Goal: Obtain resource: Download file/media

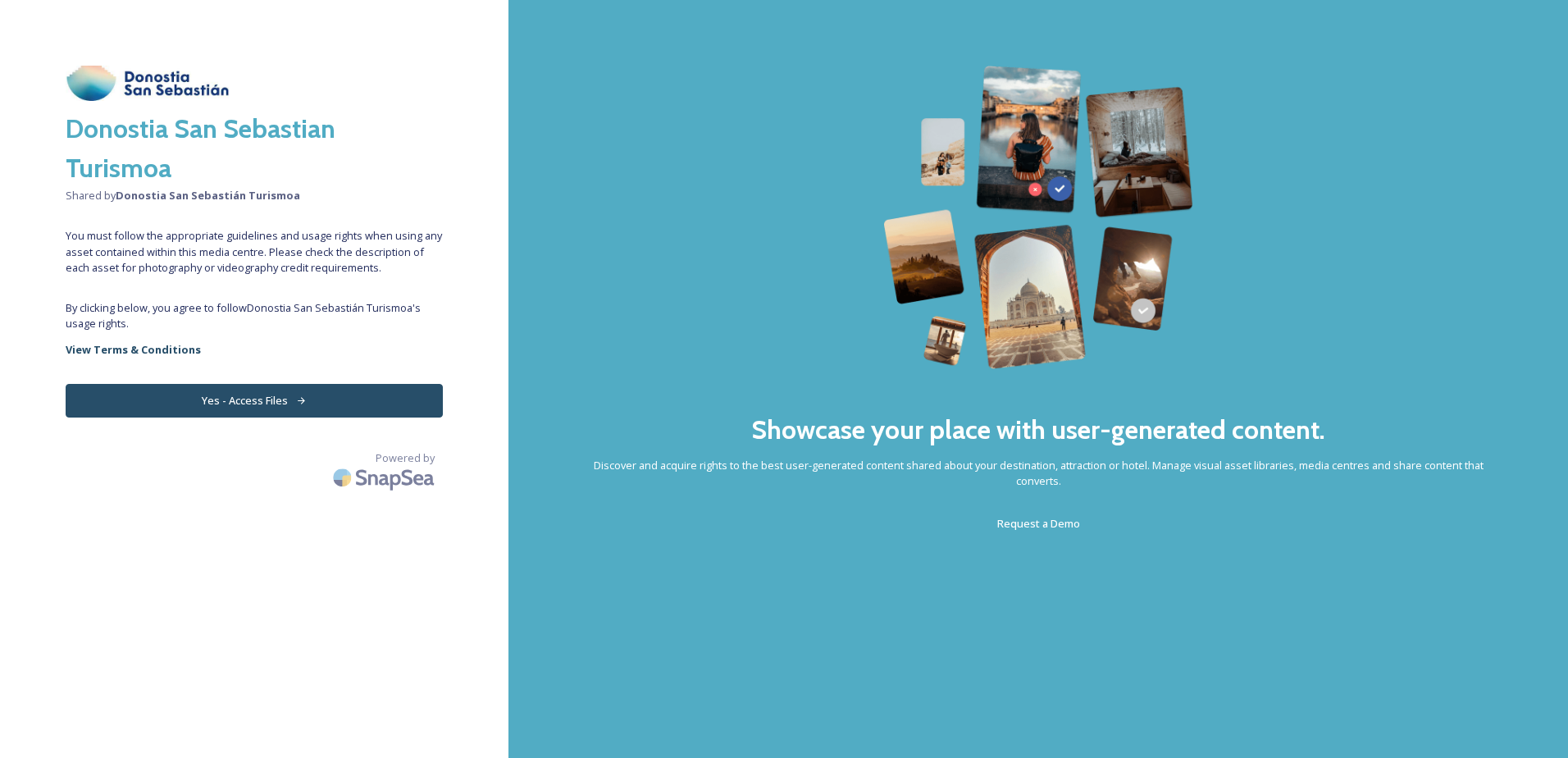
click at [315, 400] on button "Yes - Access Files" at bounding box center [254, 400] width 377 height 34
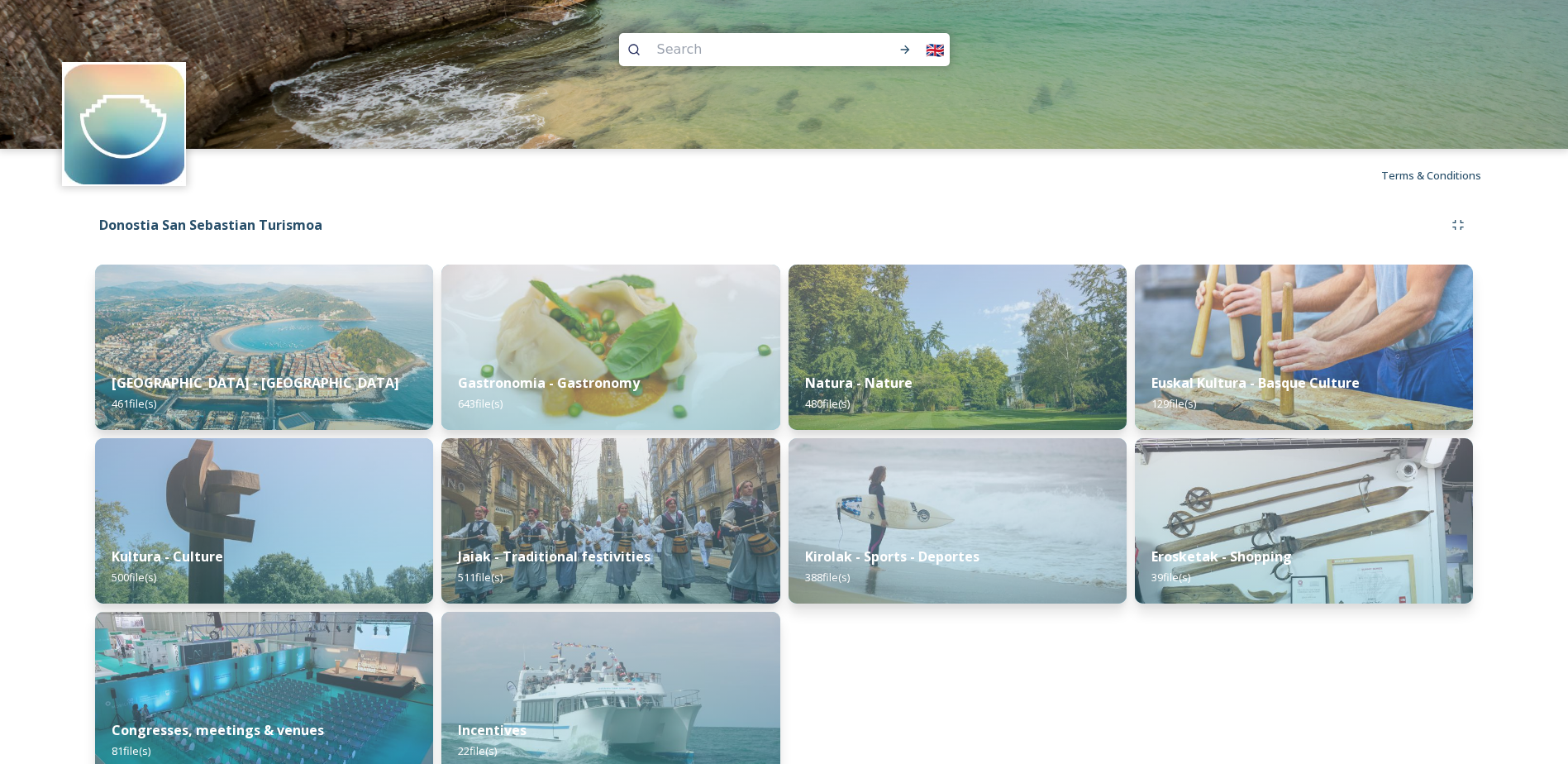
scroll to position [30, 0]
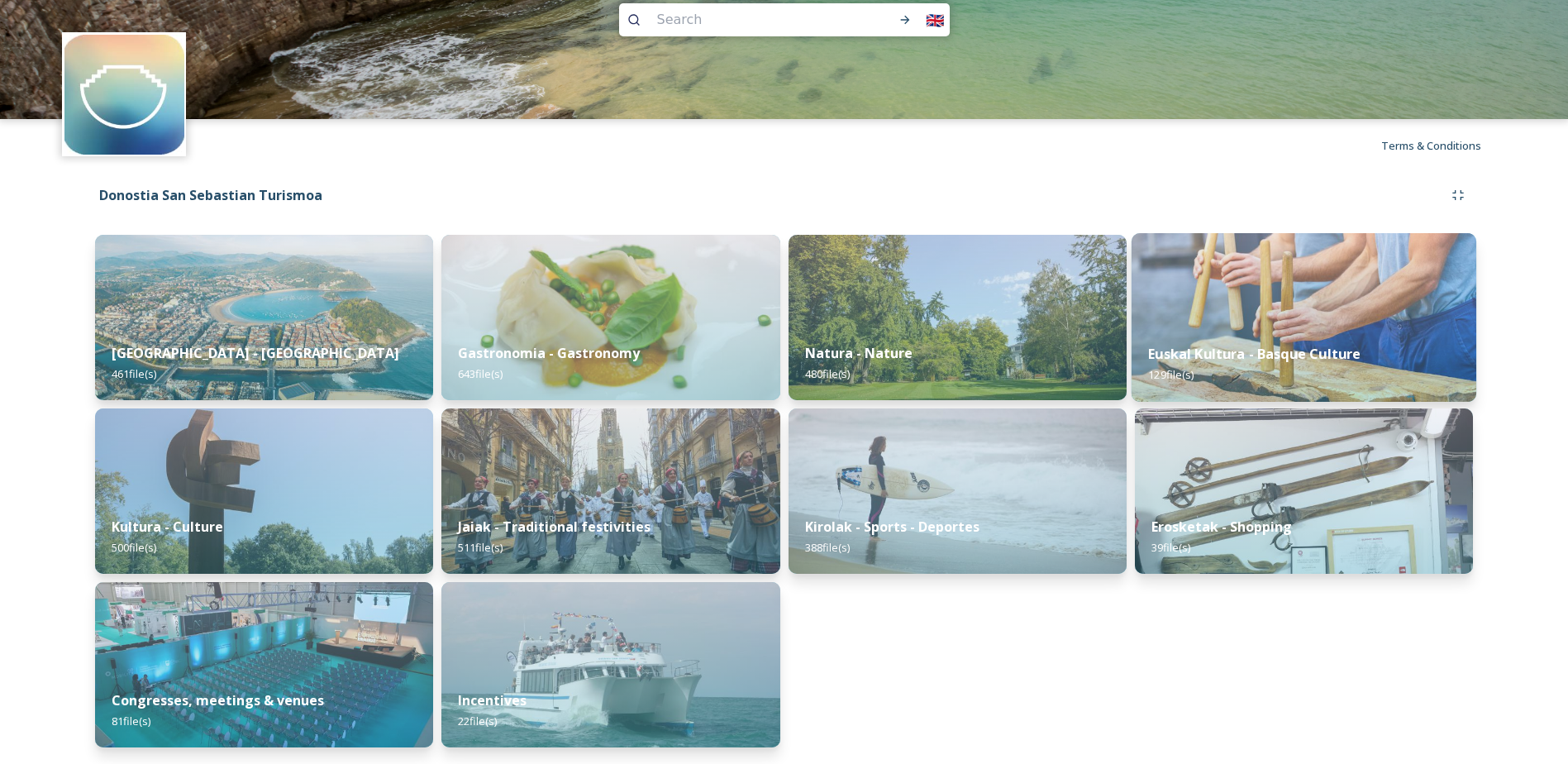
click at [1307, 308] on img at bounding box center [1303, 318] width 345 height 169
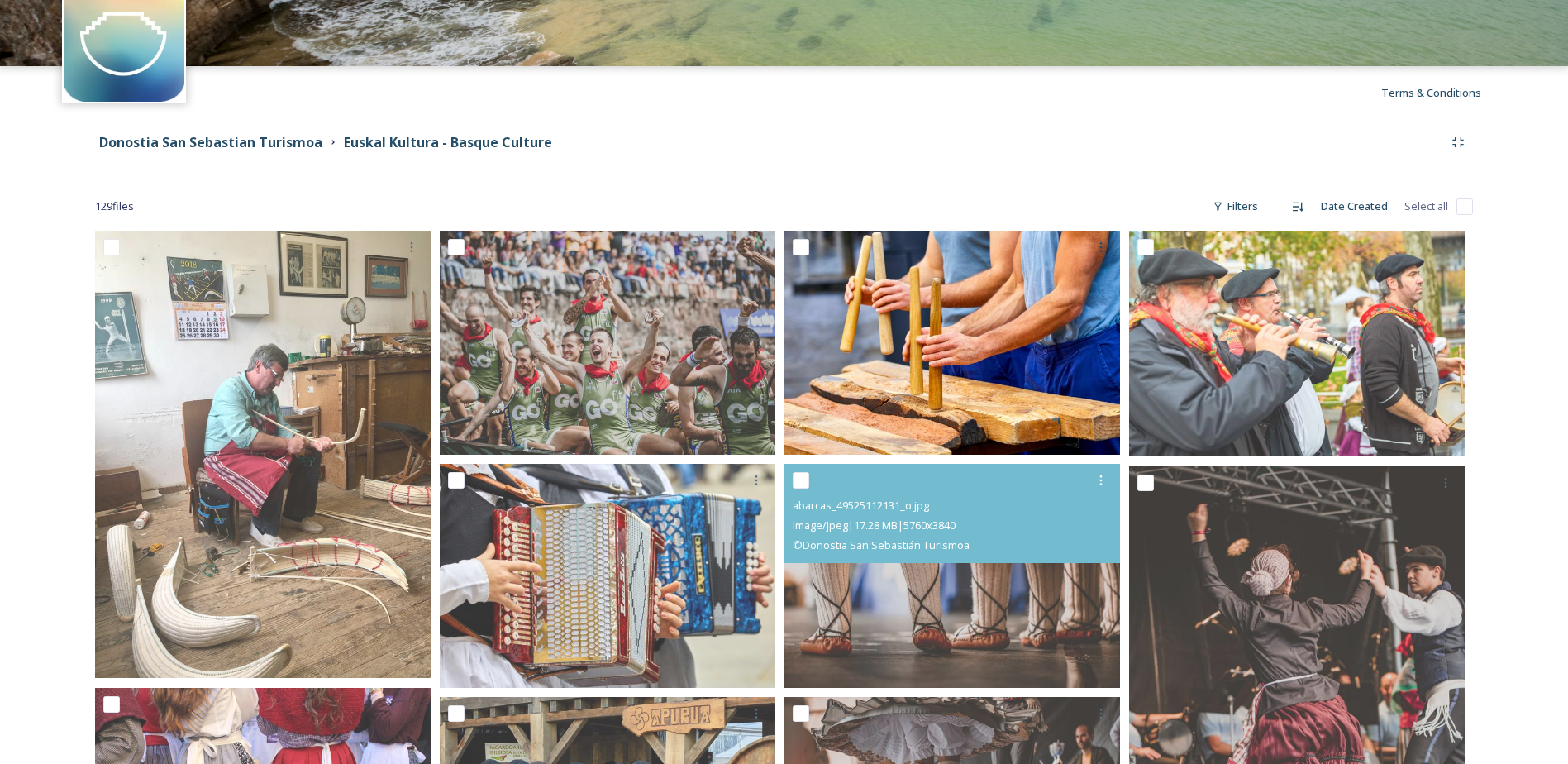
scroll to position [165, 0]
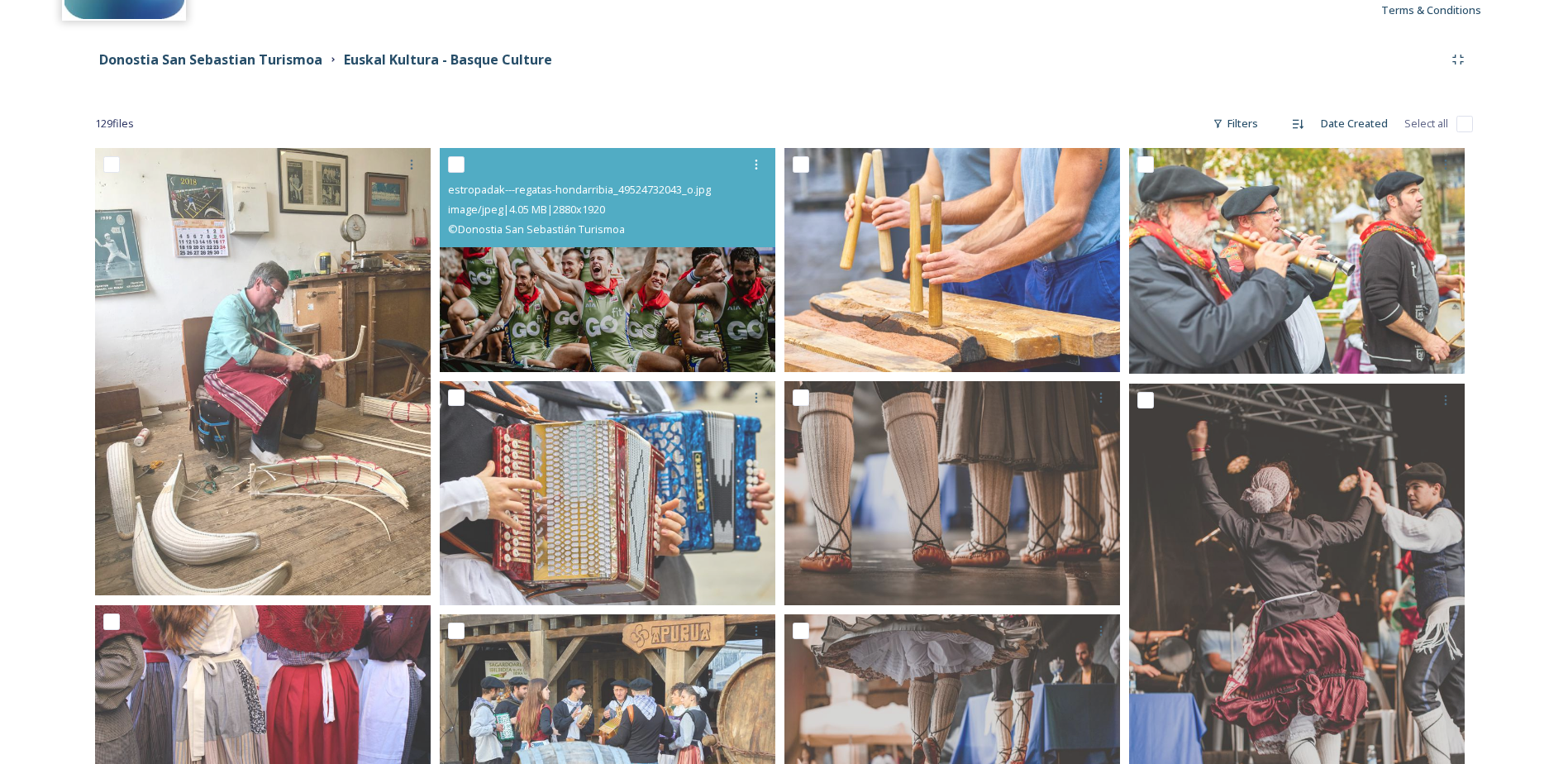
click at [696, 294] on img at bounding box center [606, 260] width 335 height 225
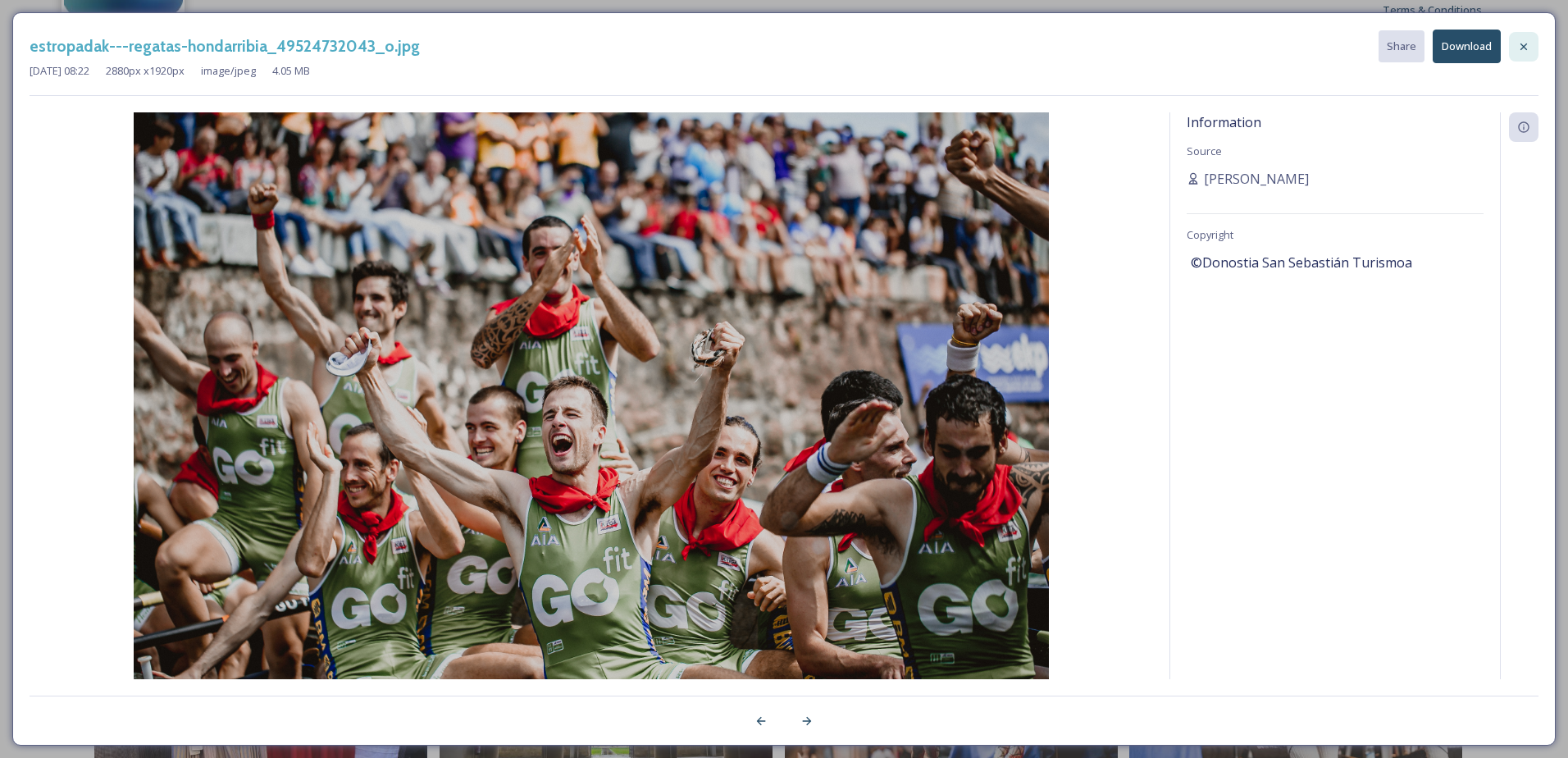
click at [1527, 43] on icon at bounding box center [1524, 45] width 7 height 7
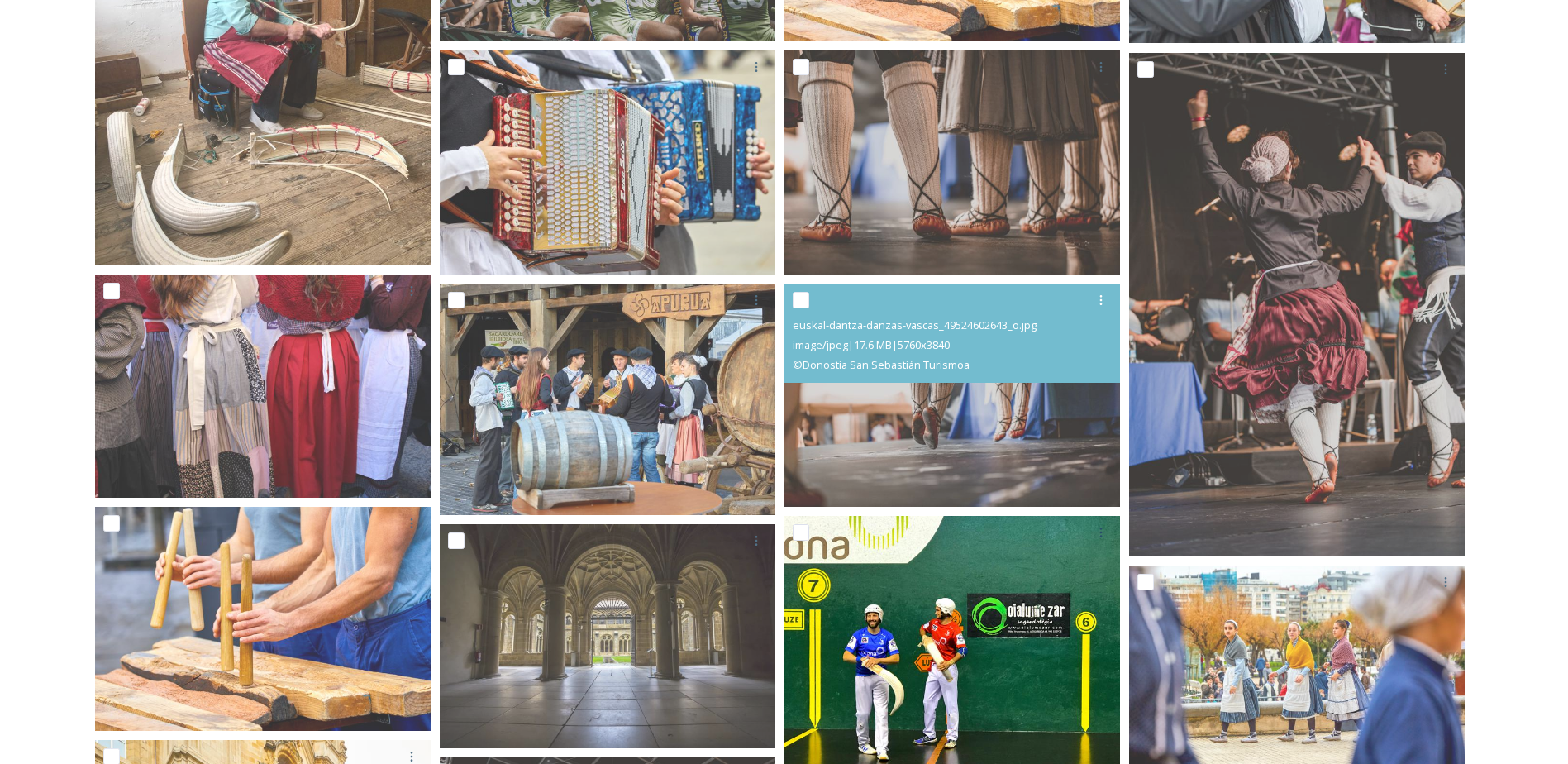
scroll to position [661, 0]
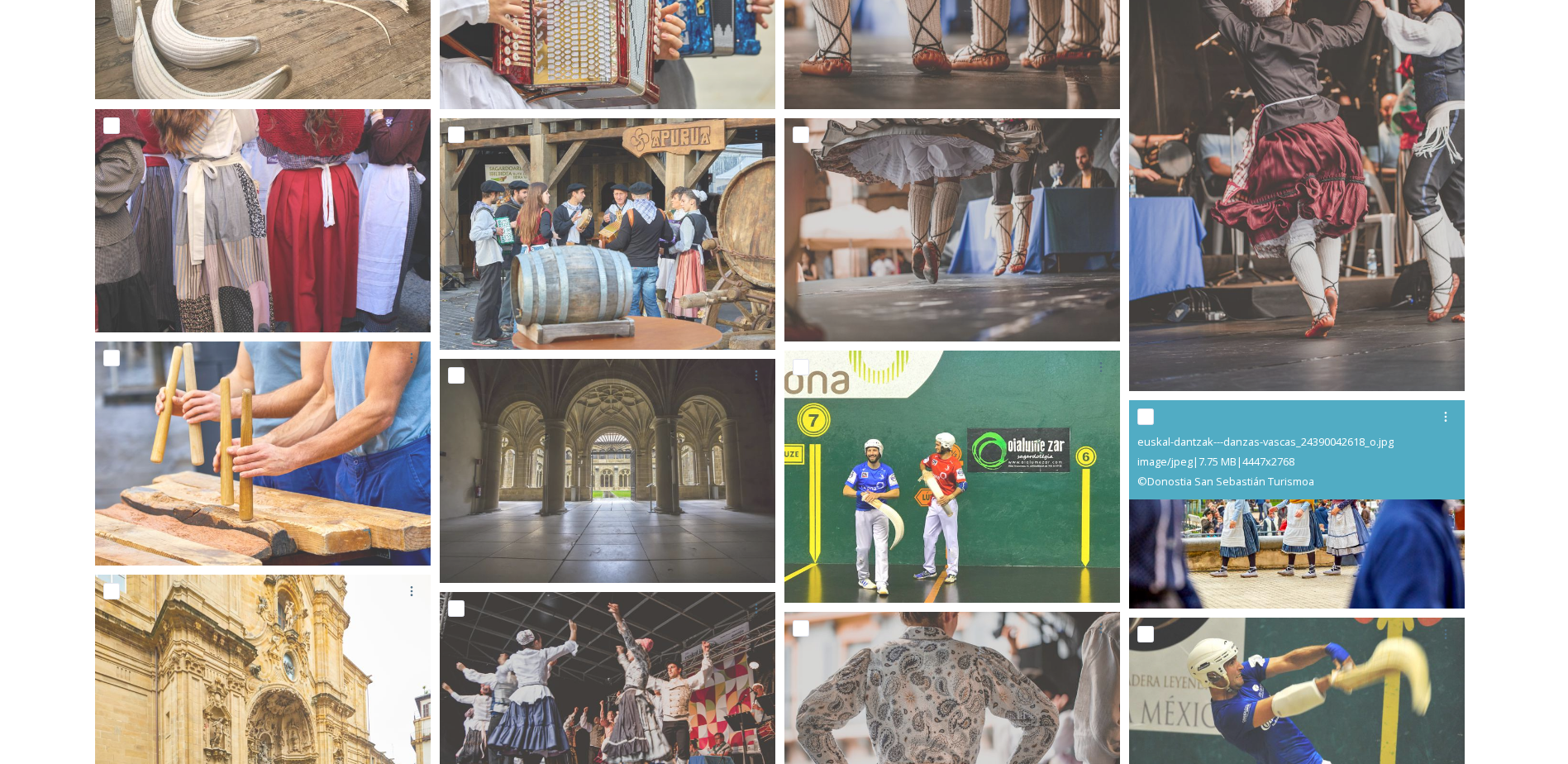
click at [1300, 541] on img at bounding box center [1296, 504] width 335 height 209
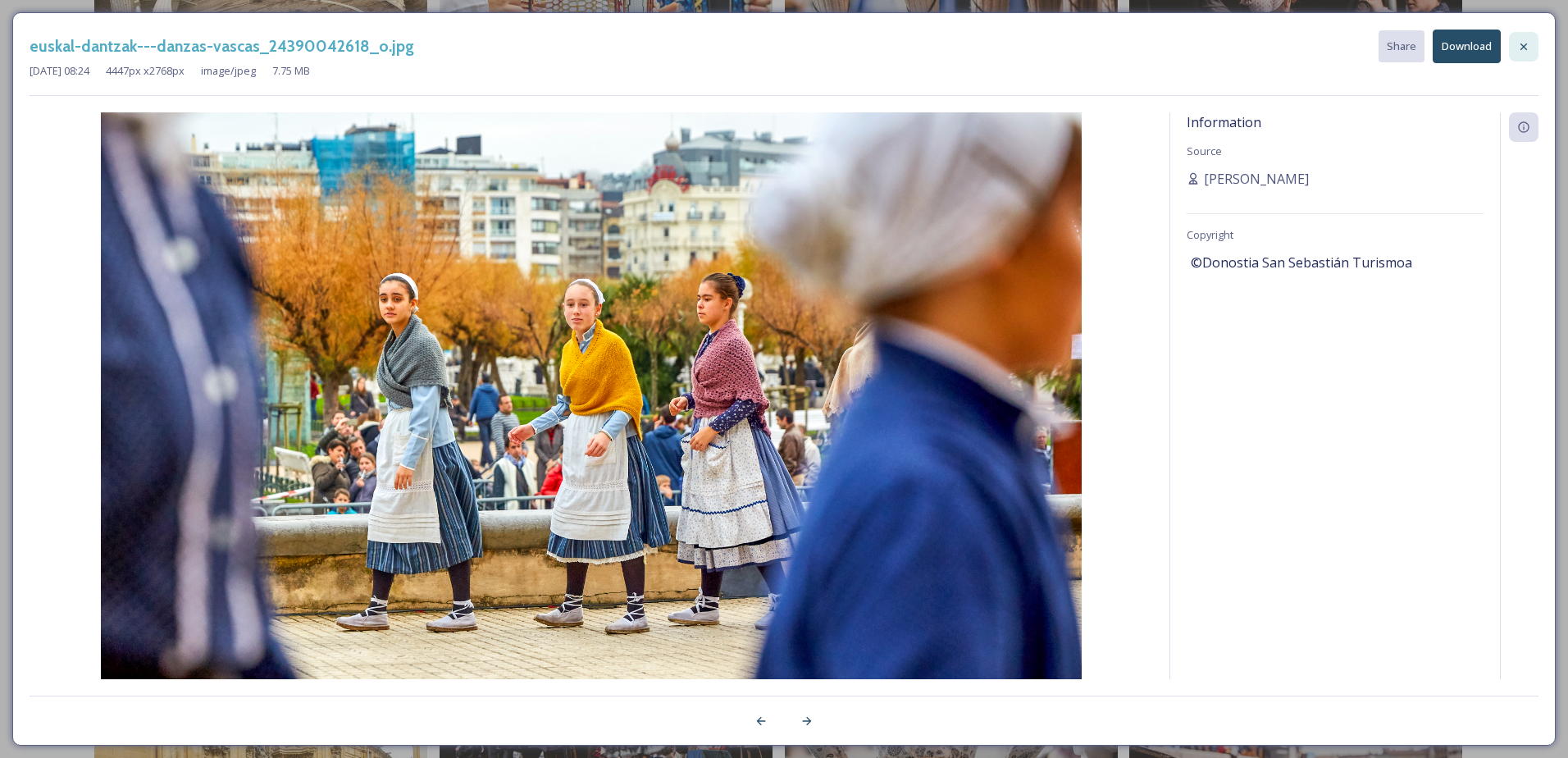
click at [1525, 42] on icon at bounding box center [1525, 47] width 14 height 14
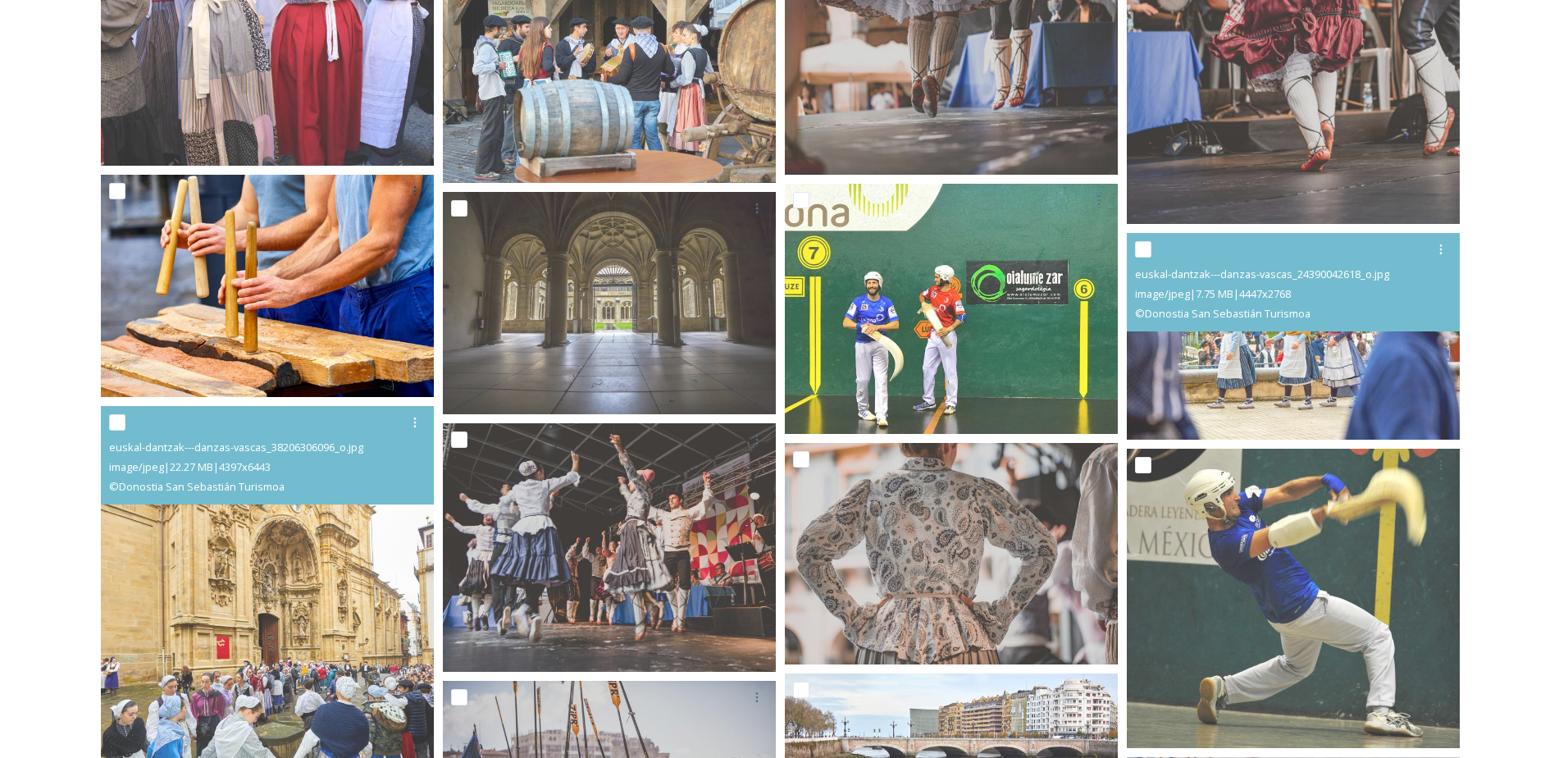
scroll to position [985, 0]
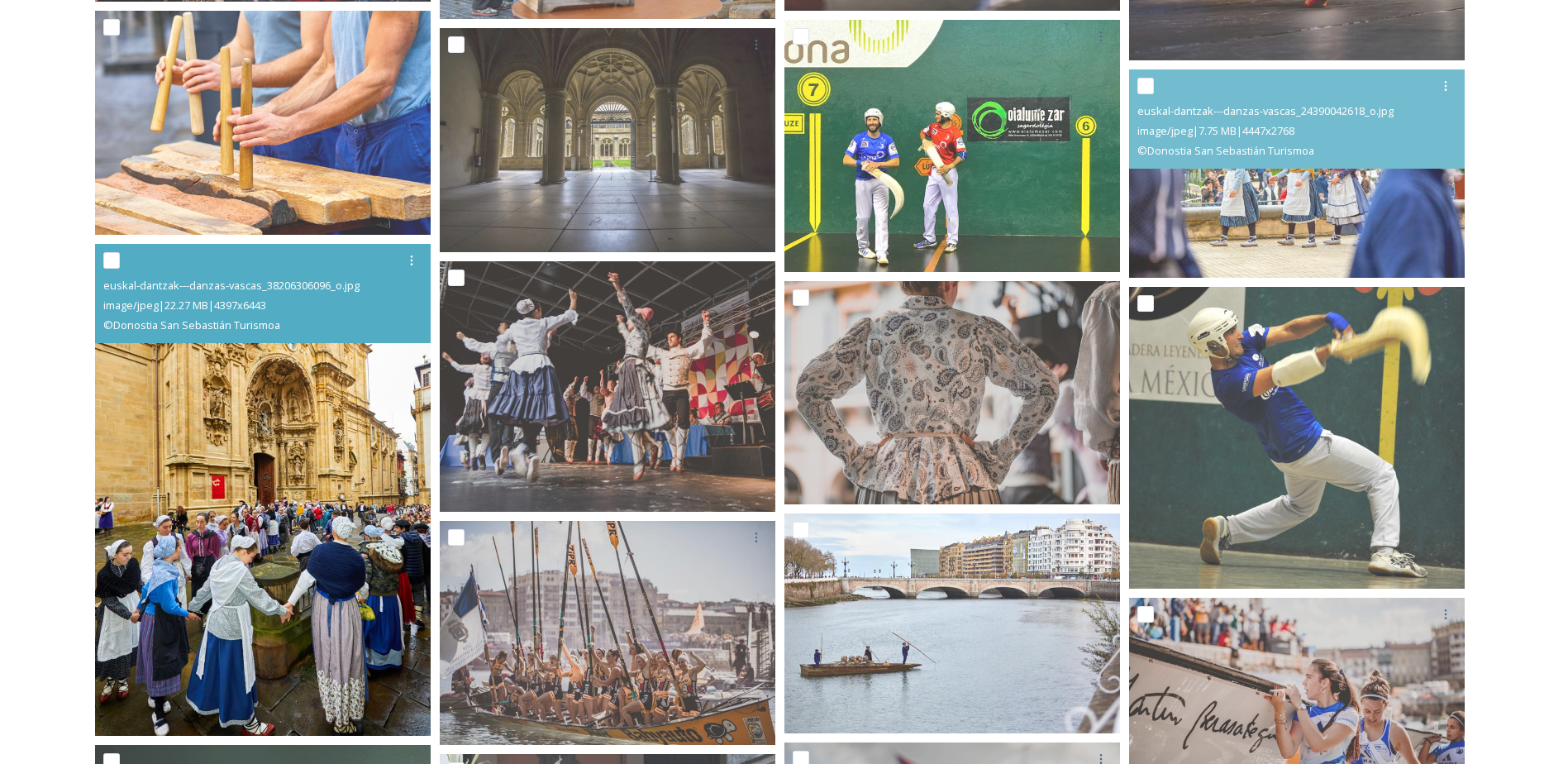
click at [369, 529] on img at bounding box center [262, 490] width 335 height 492
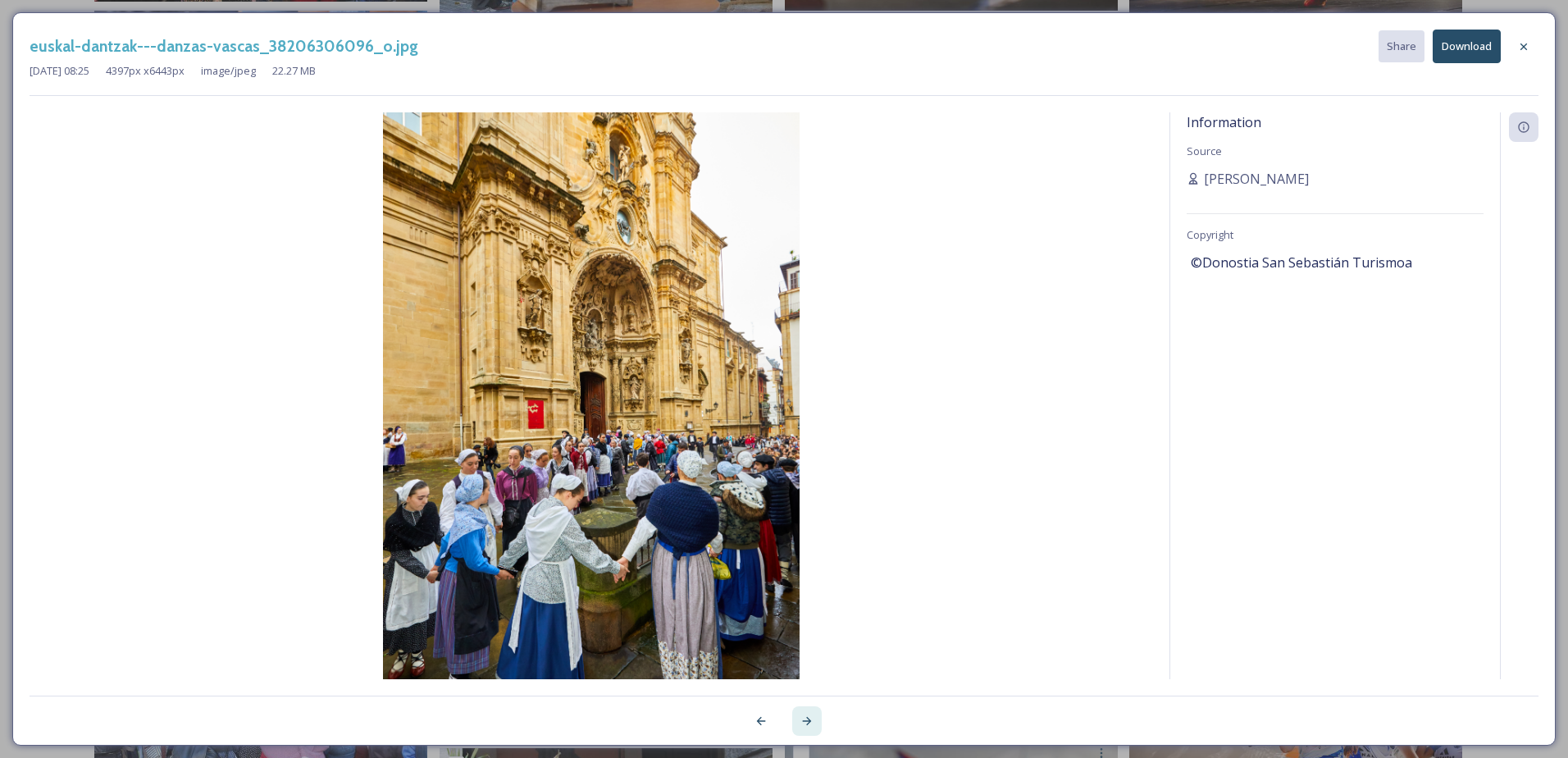
click at [805, 717] on icon at bounding box center [807, 721] width 14 height 14
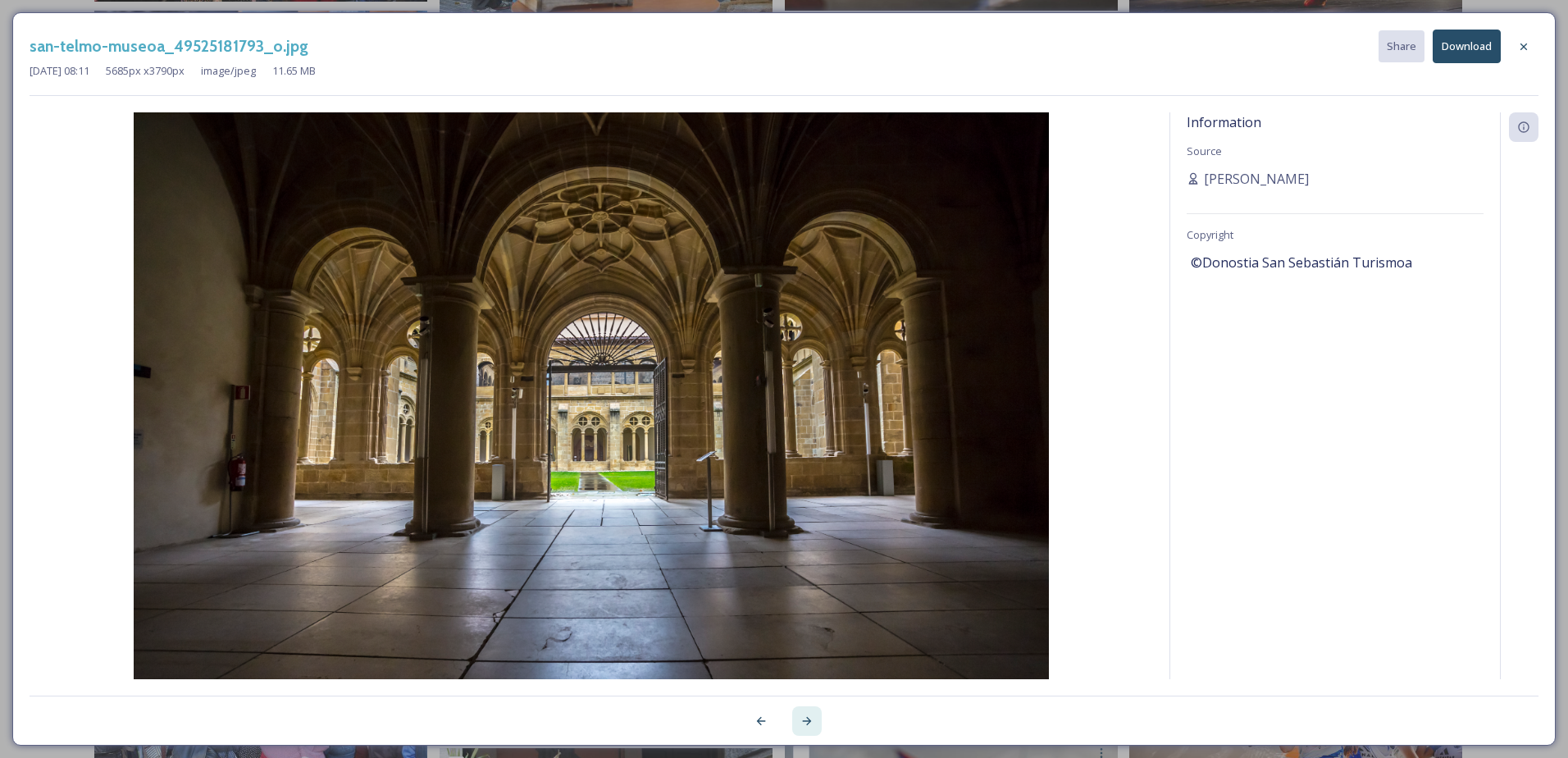
click at [805, 717] on icon at bounding box center [807, 721] width 14 height 14
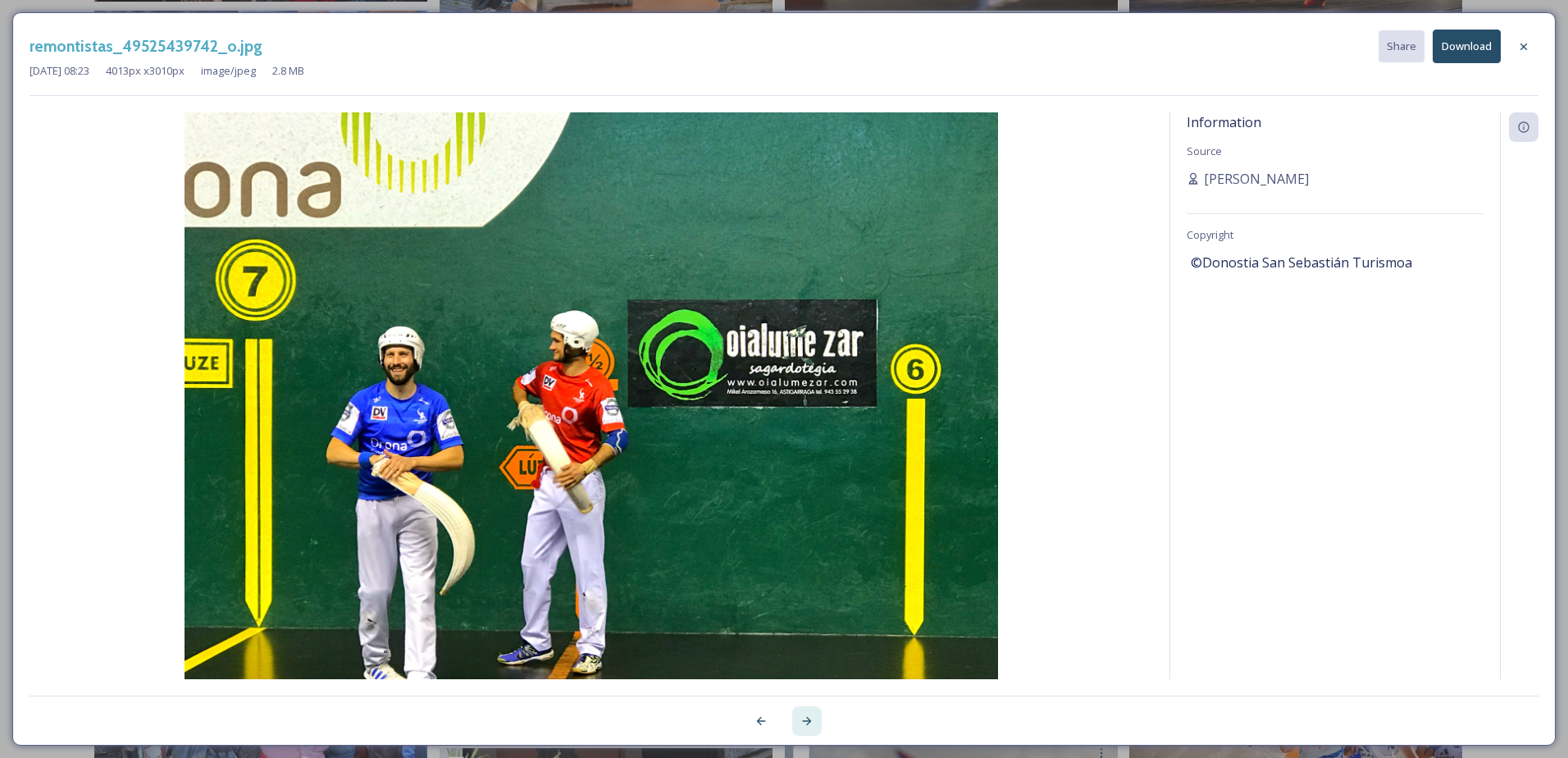
click at [805, 717] on icon at bounding box center [807, 721] width 14 height 14
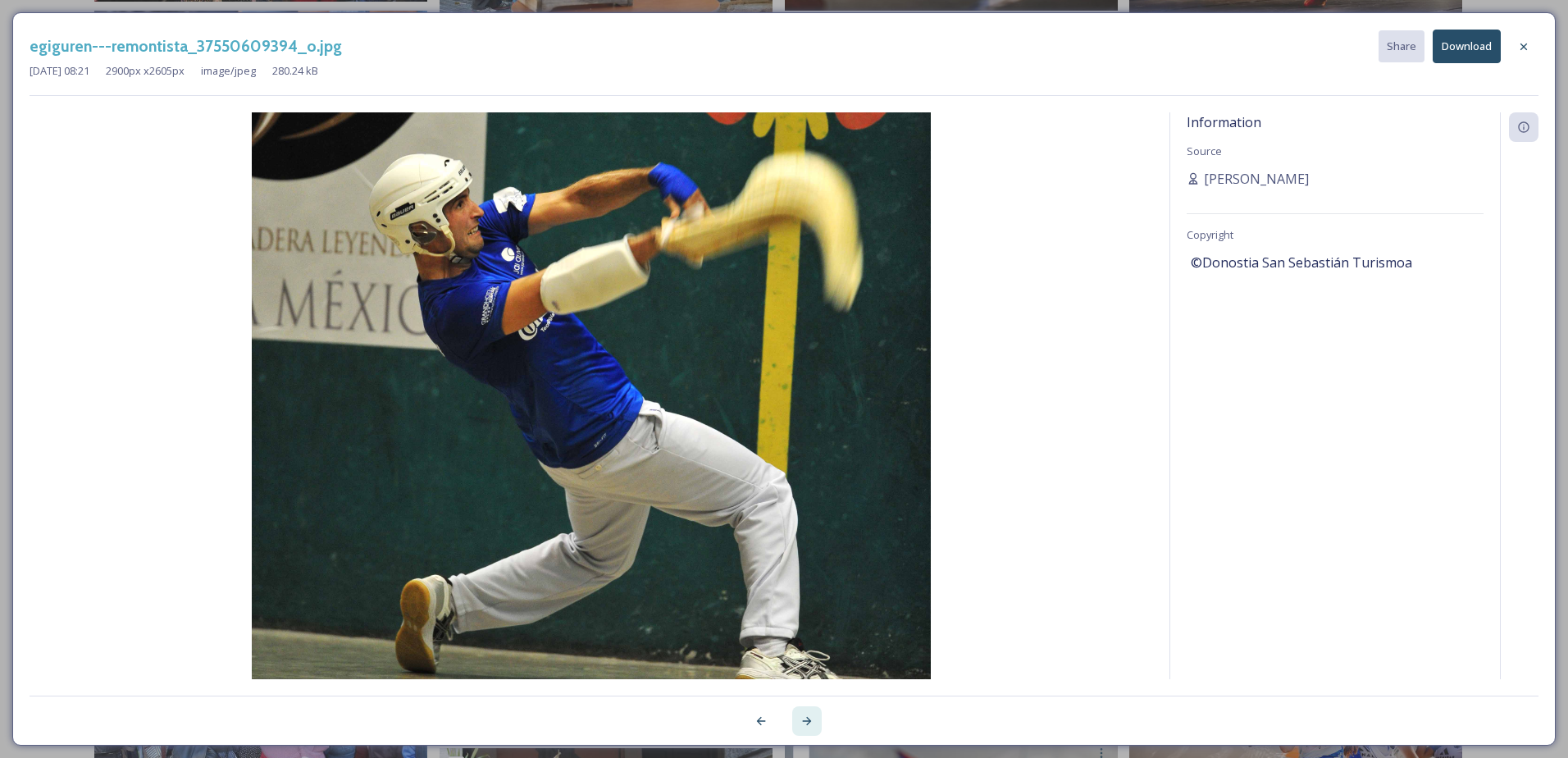
click at [805, 717] on icon at bounding box center [807, 721] width 14 height 14
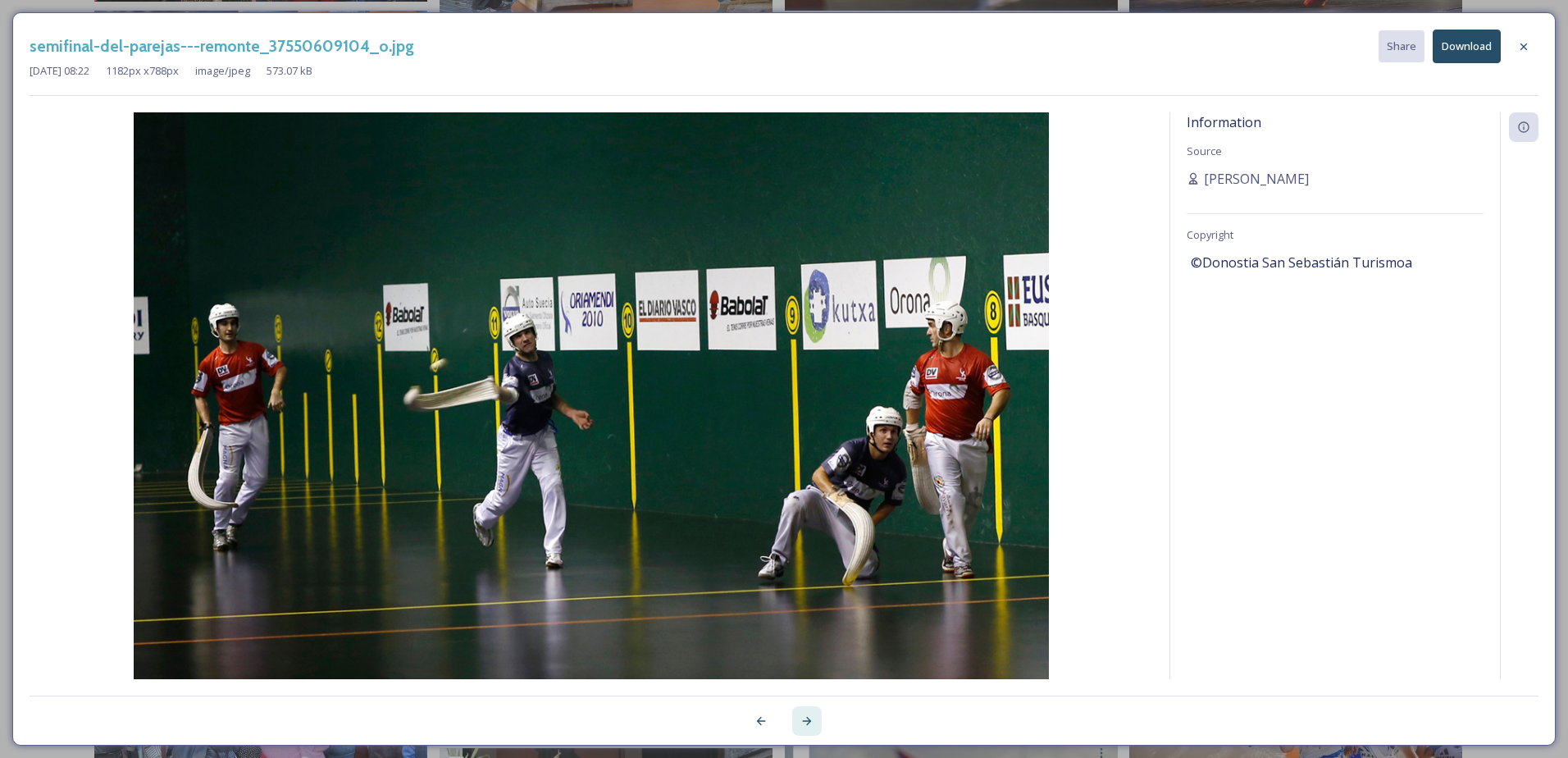
click at [805, 717] on icon at bounding box center [807, 721] width 14 height 14
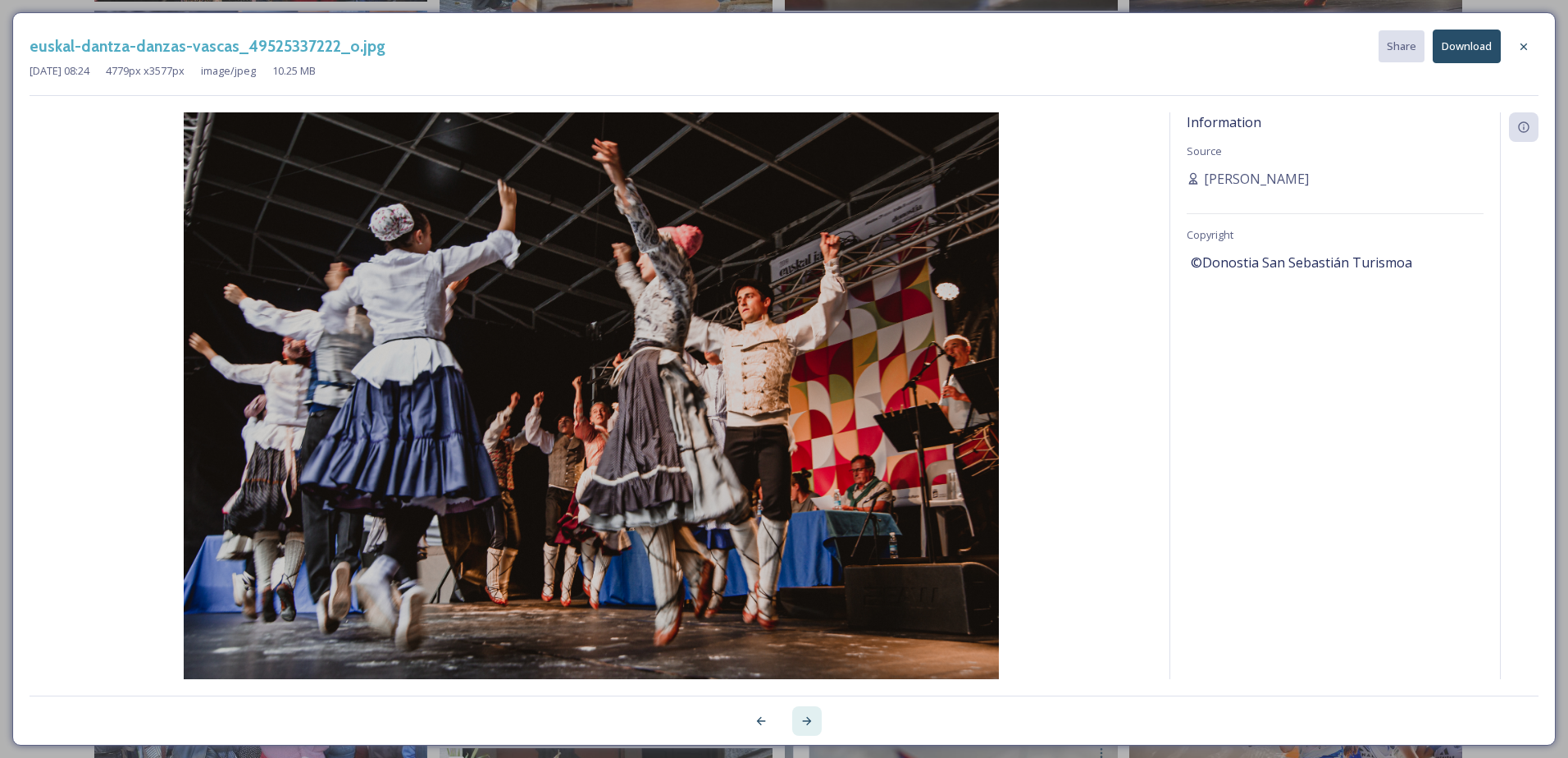
click at [805, 717] on icon at bounding box center [807, 721] width 14 height 14
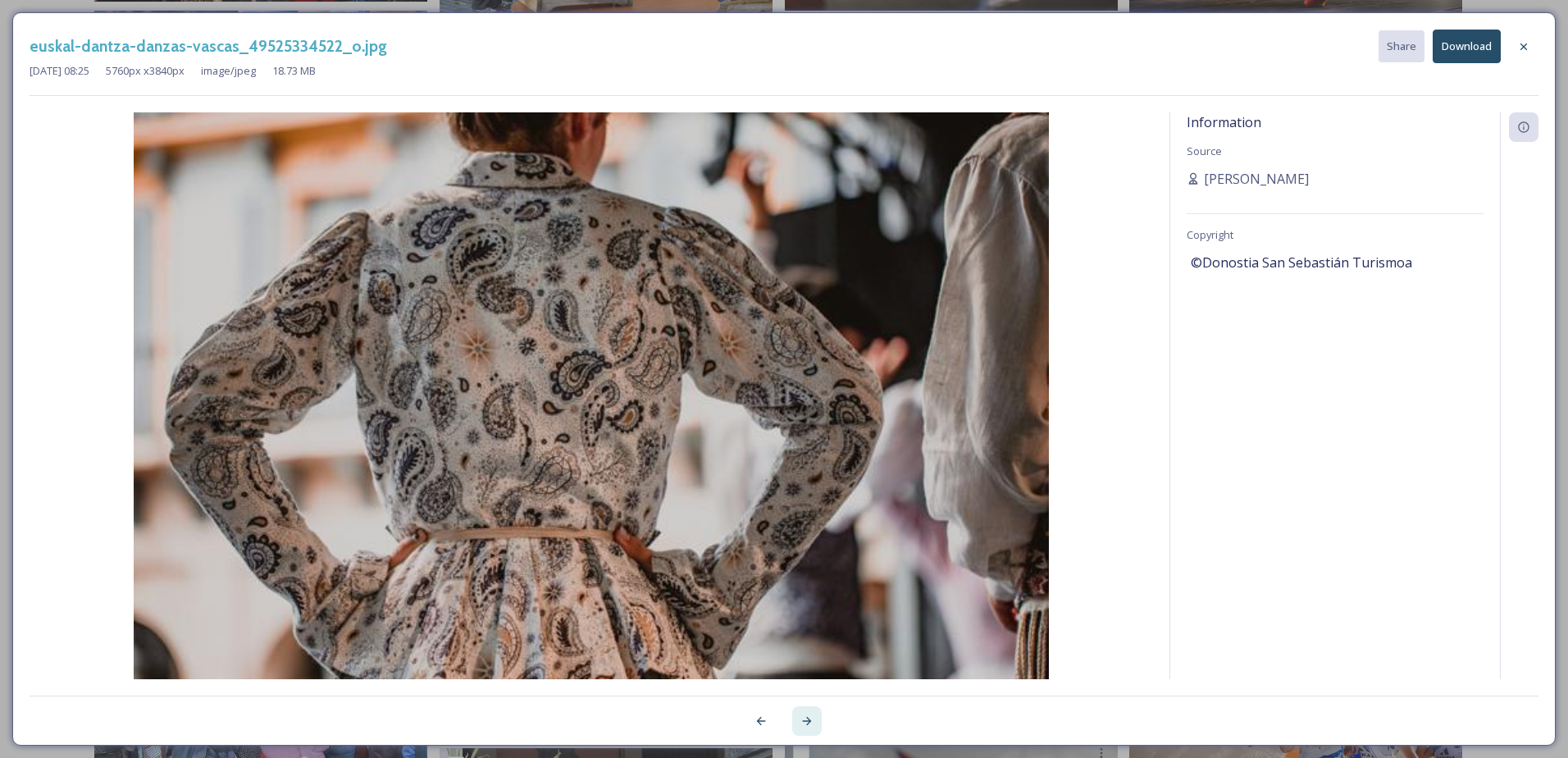
click at [805, 717] on icon at bounding box center [807, 721] width 14 height 14
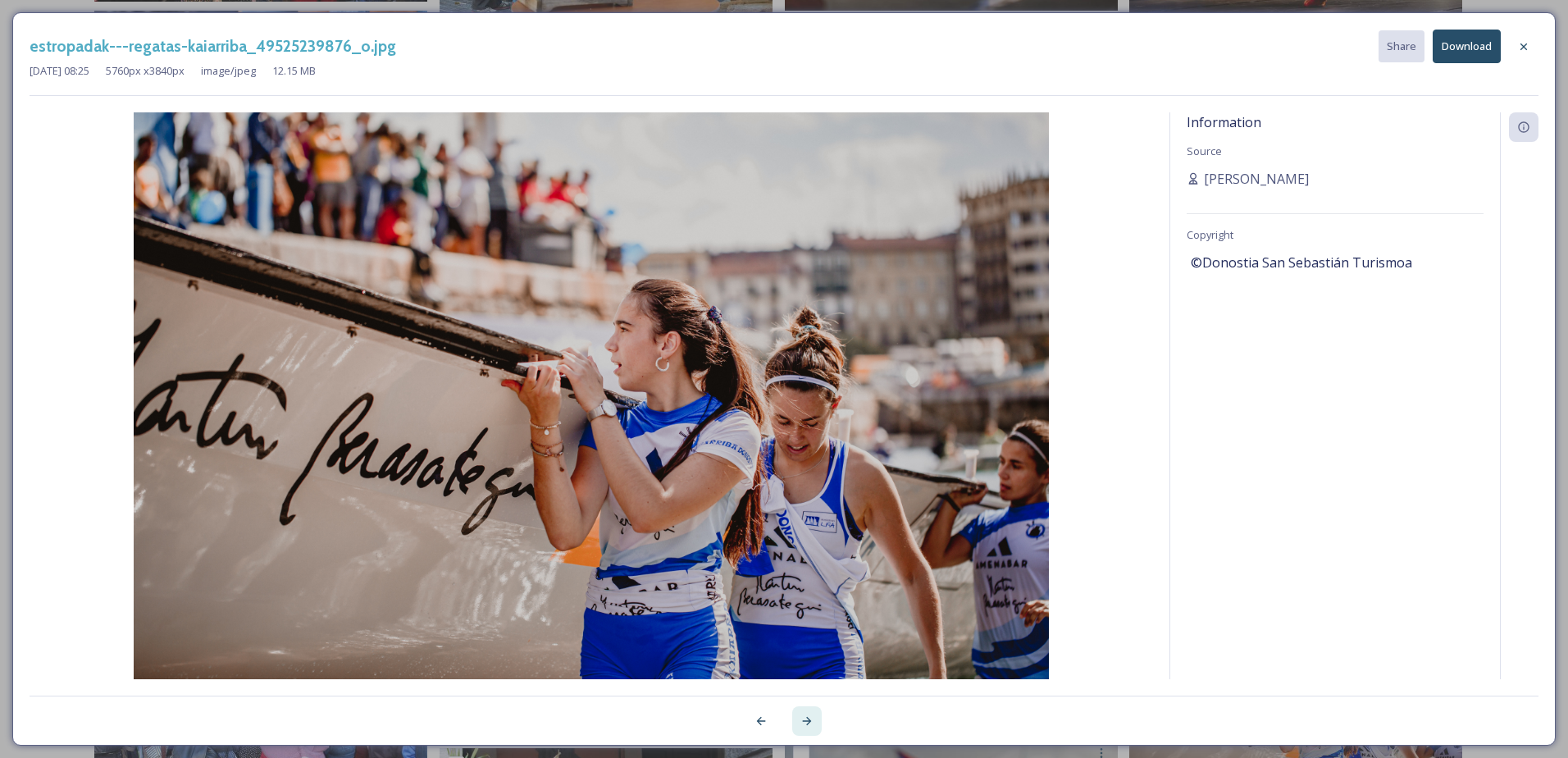
click at [805, 717] on icon at bounding box center [807, 721] width 14 height 14
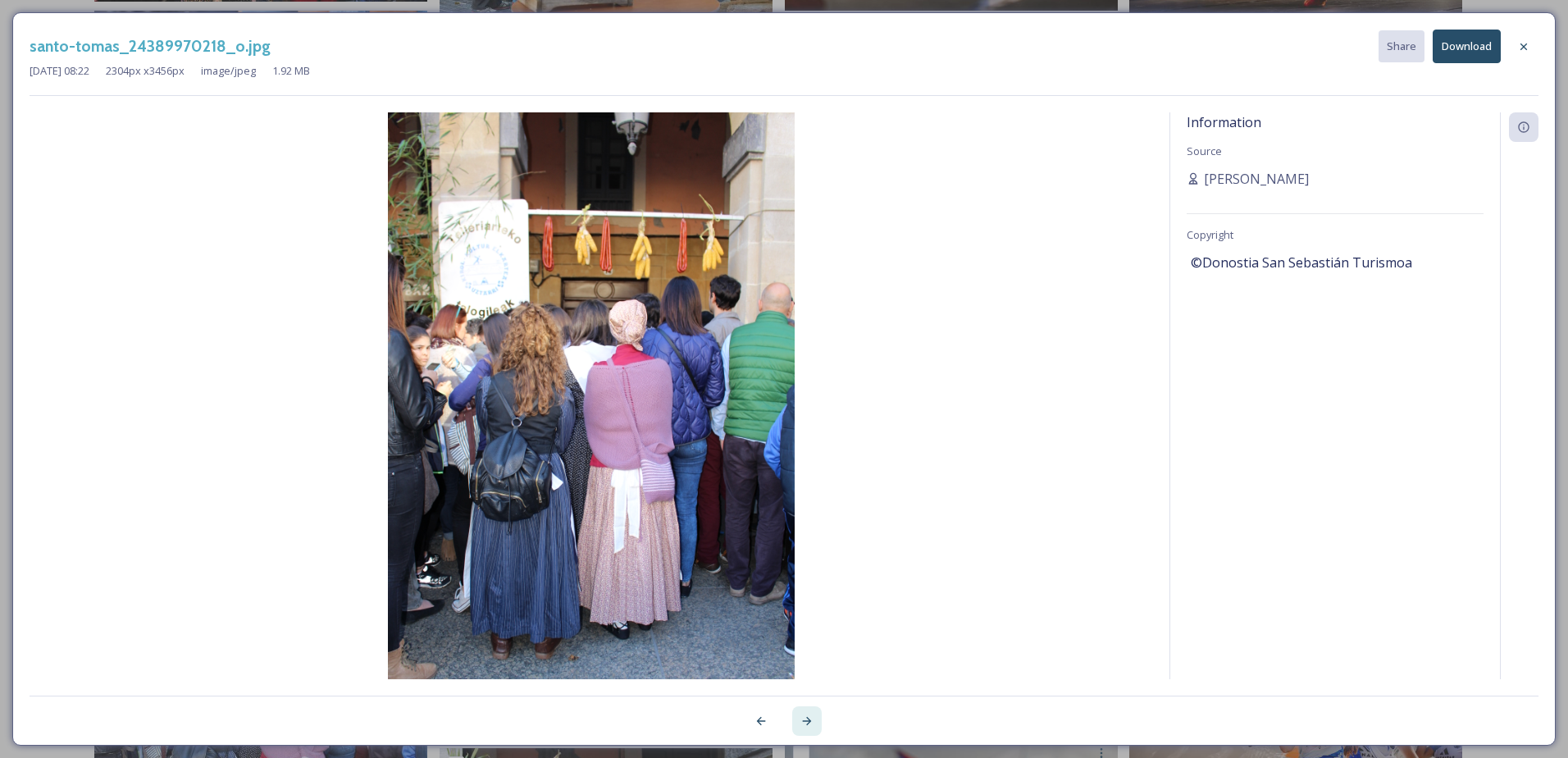
click at [805, 717] on icon at bounding box center [807, 721] width 14 height 14
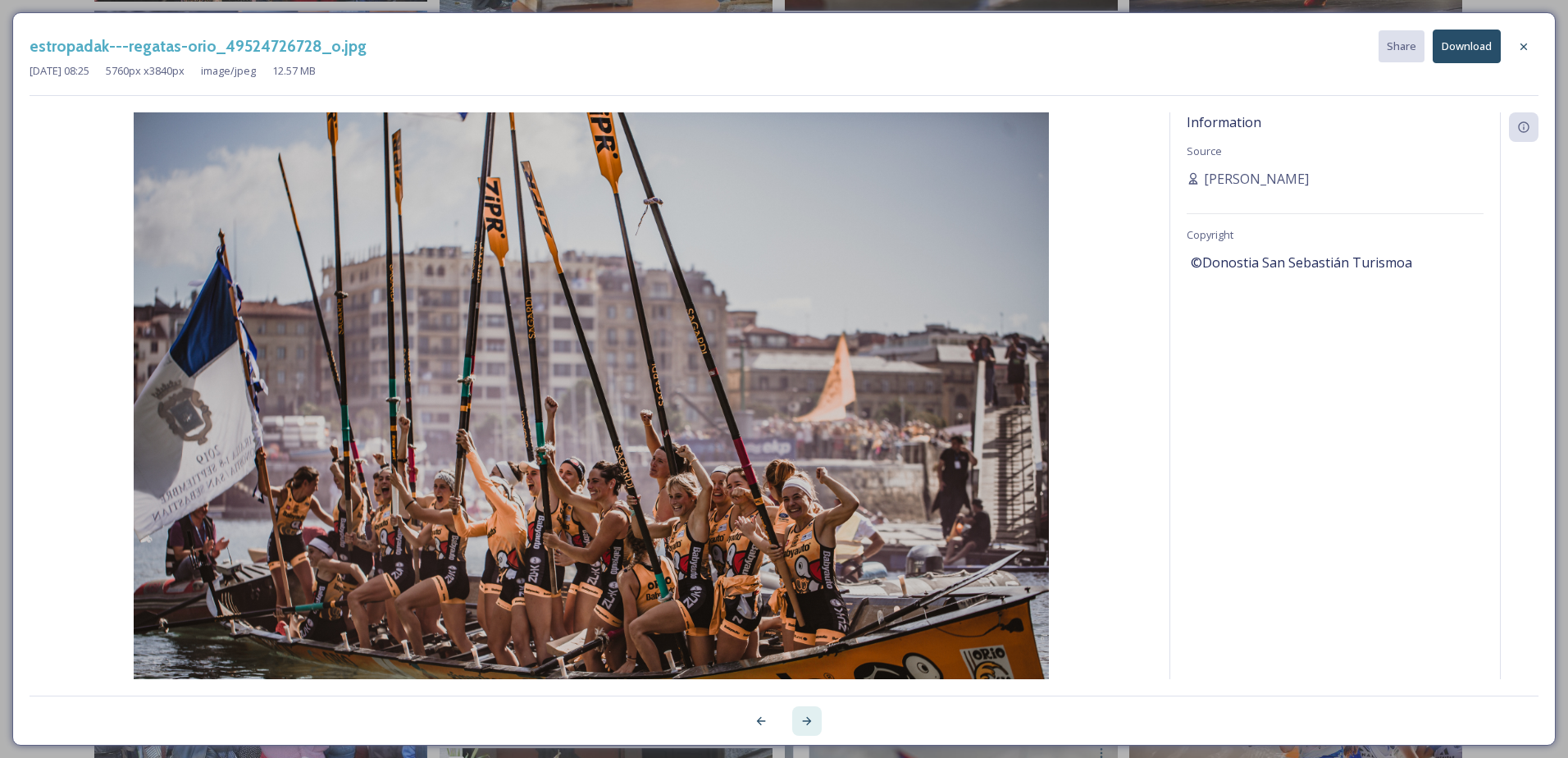
click at [805, 717] on icon at bounding box center [807, 721] width 14 height 14
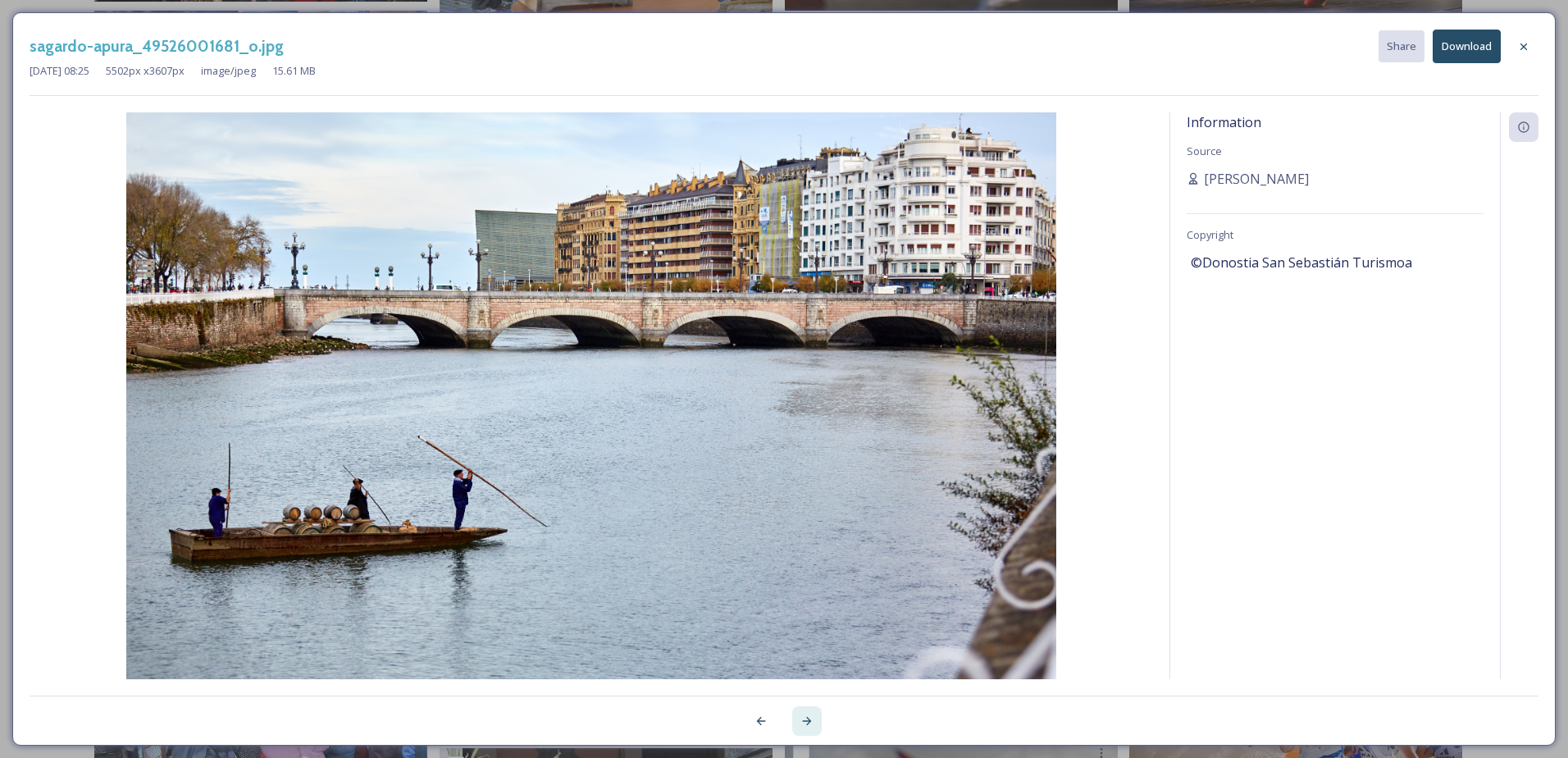
click at [805, 717] on icon at bounding box center [807, 721] width 14 height 14
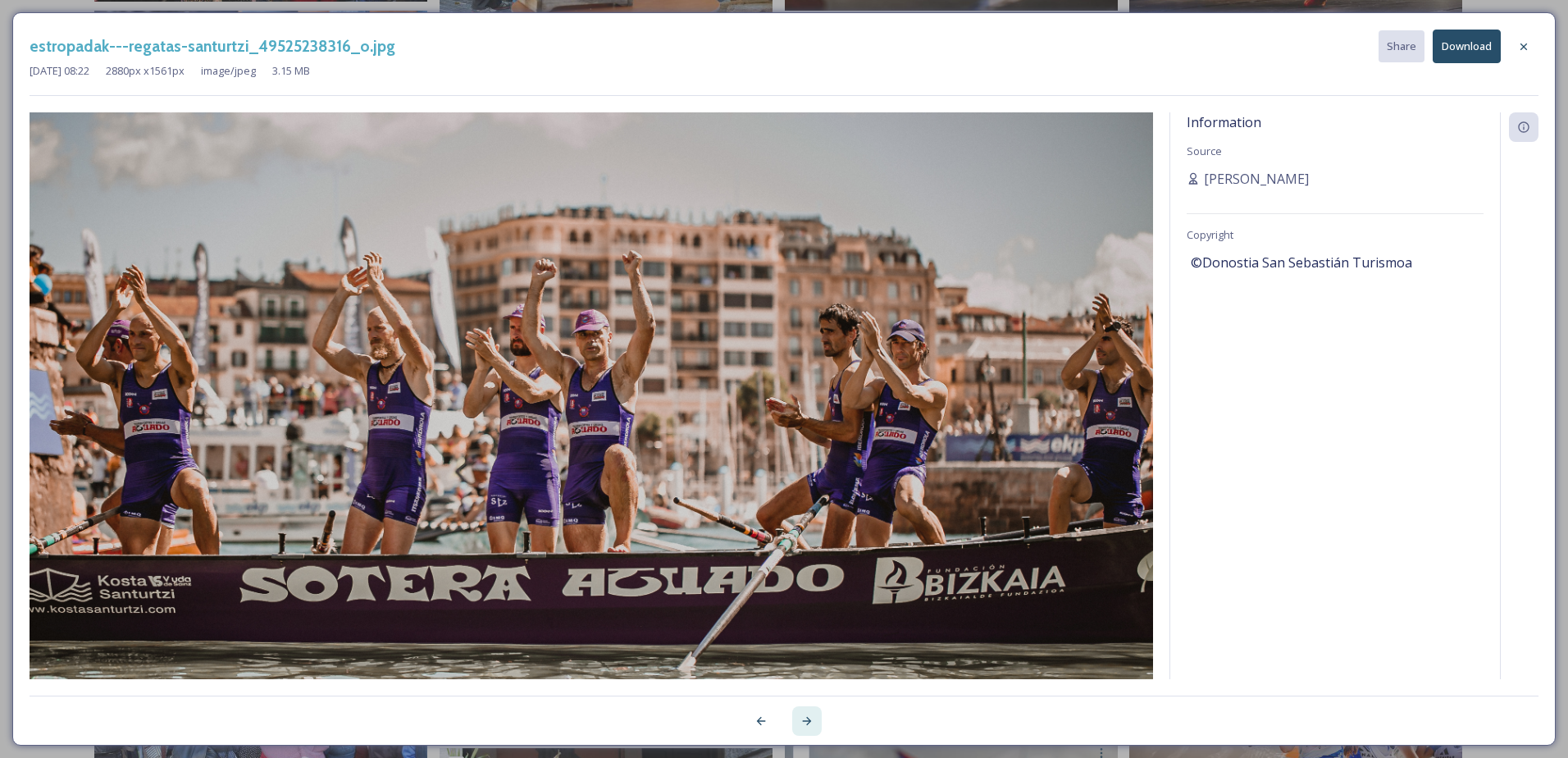
click at [805, 713] on div at bounding box center [807, 720] width 30 height 30
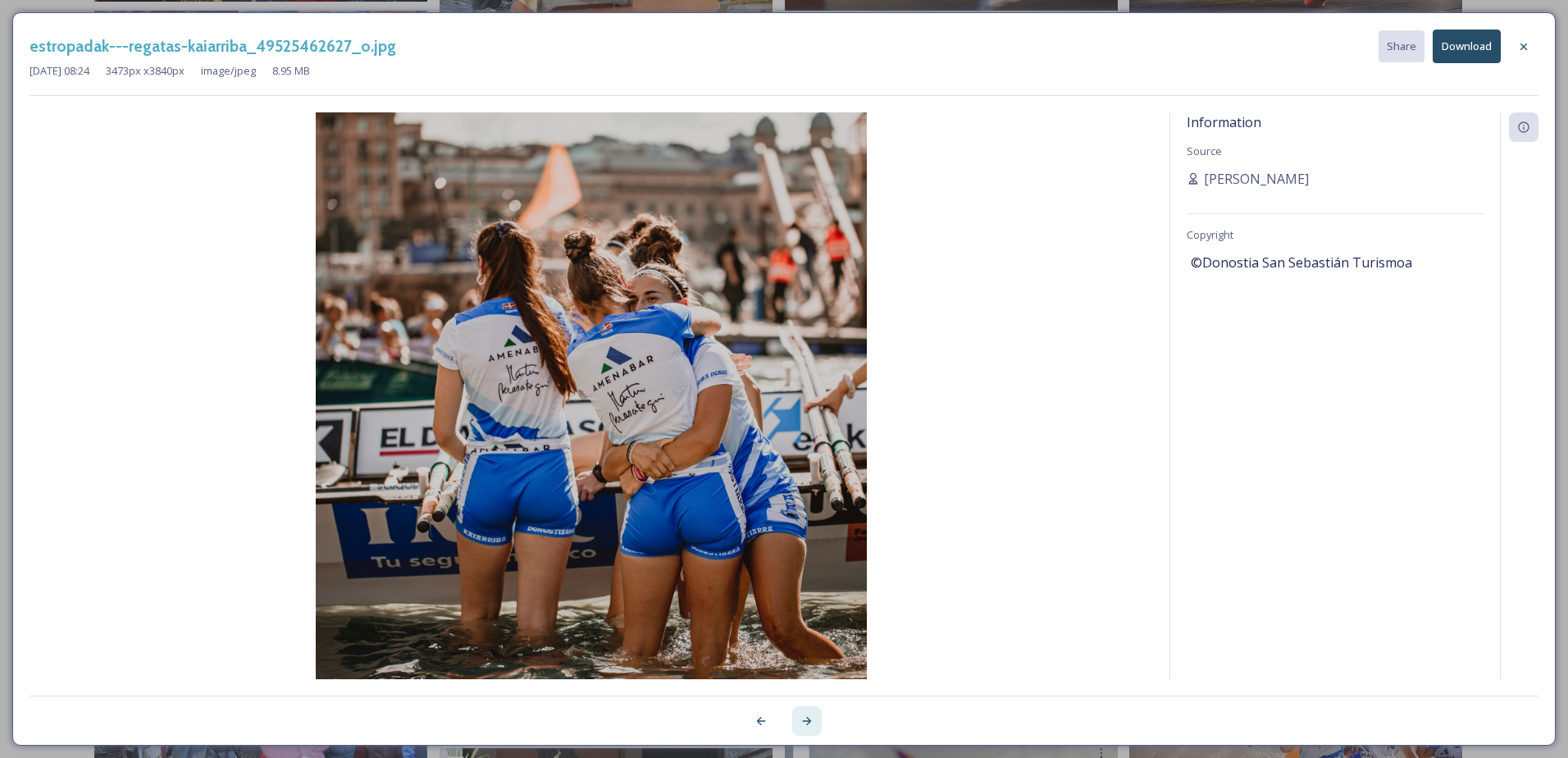
click at [805, 713] on div at bounding box center [807, 720] width 30 height 30
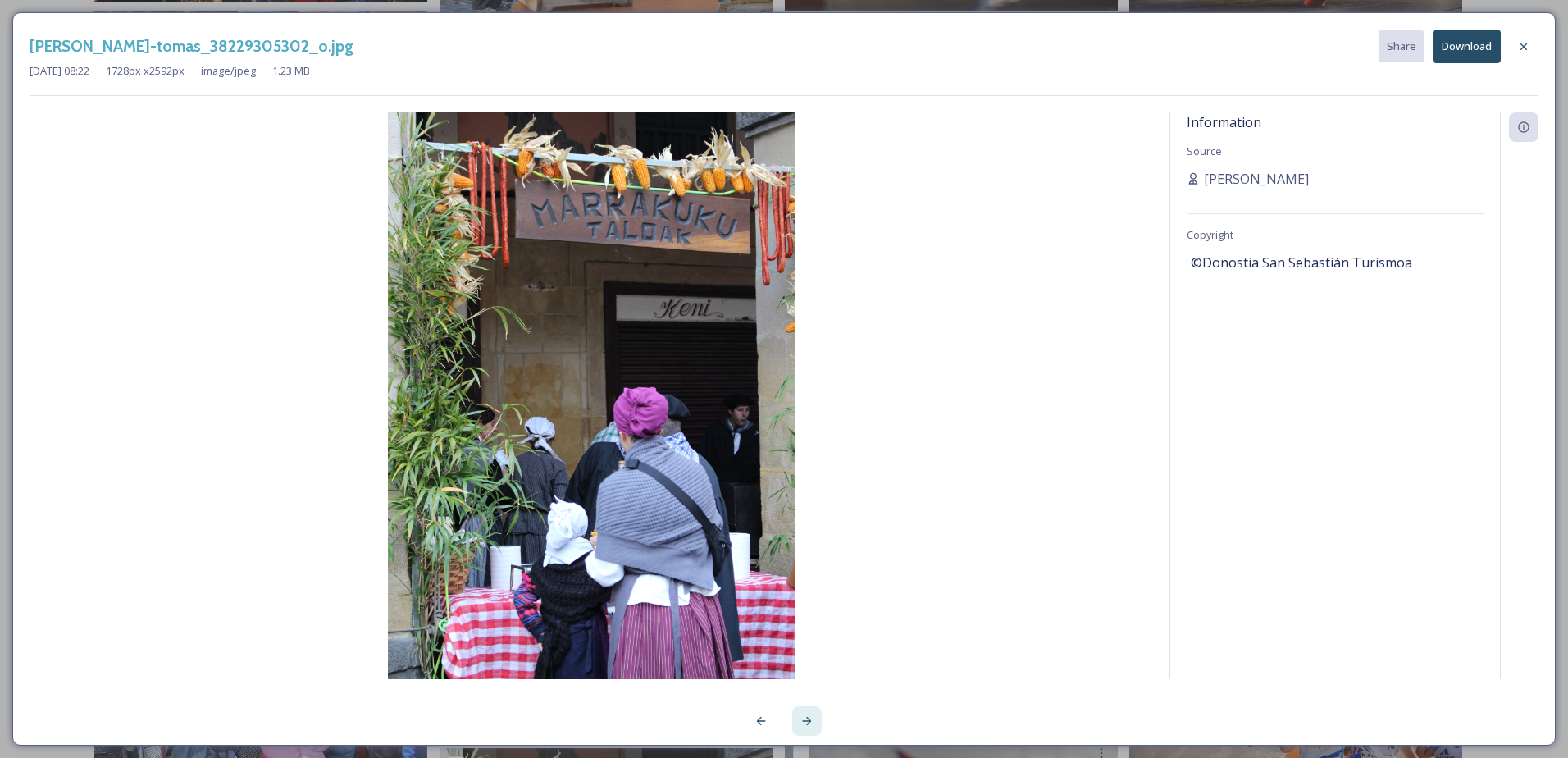
click at [805, 713] on div at bounding box center [807, 720] width 30 height 30
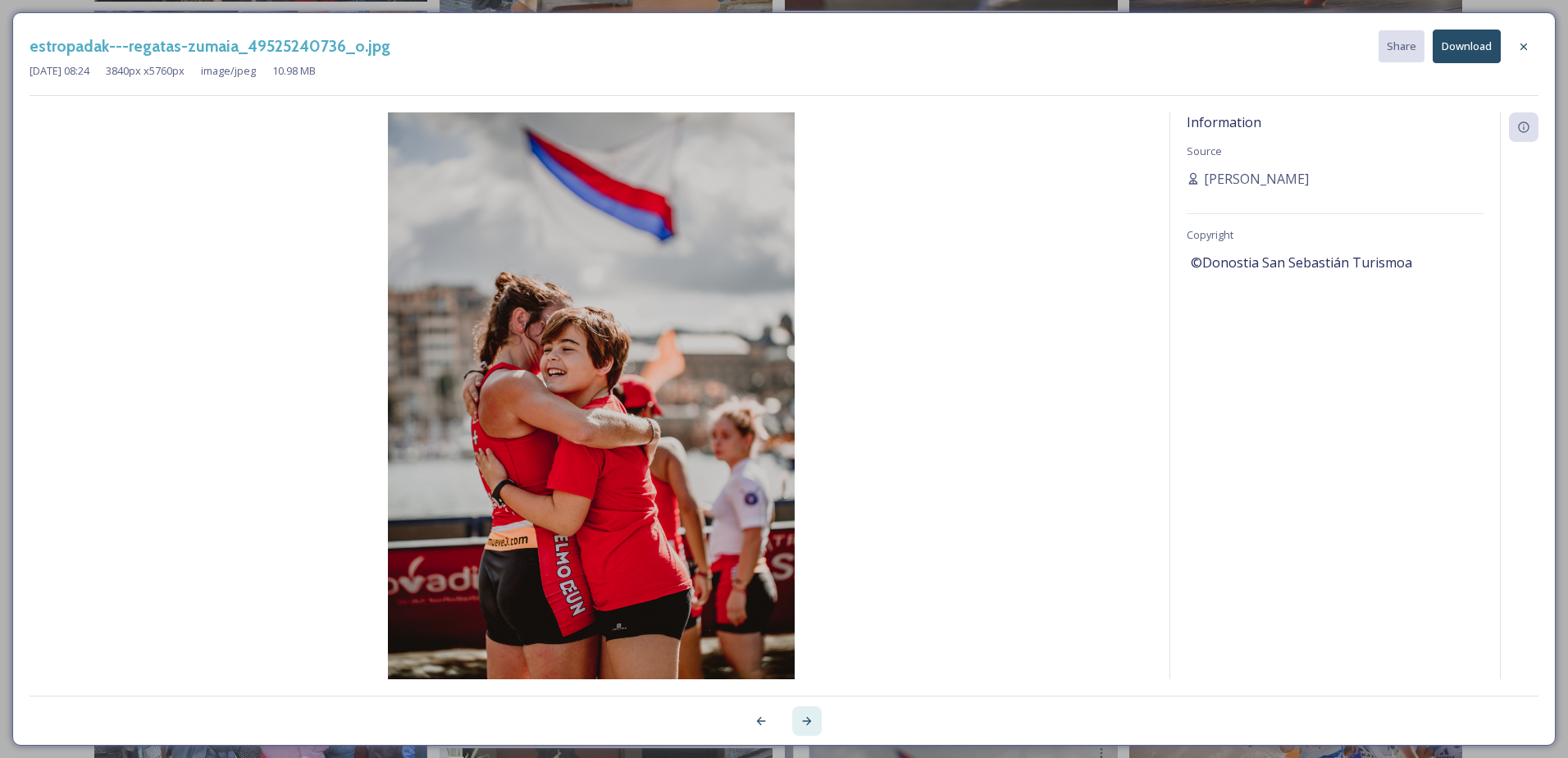
click at [805, 713] on div at bounding box center [807, 720] width 30 height 30
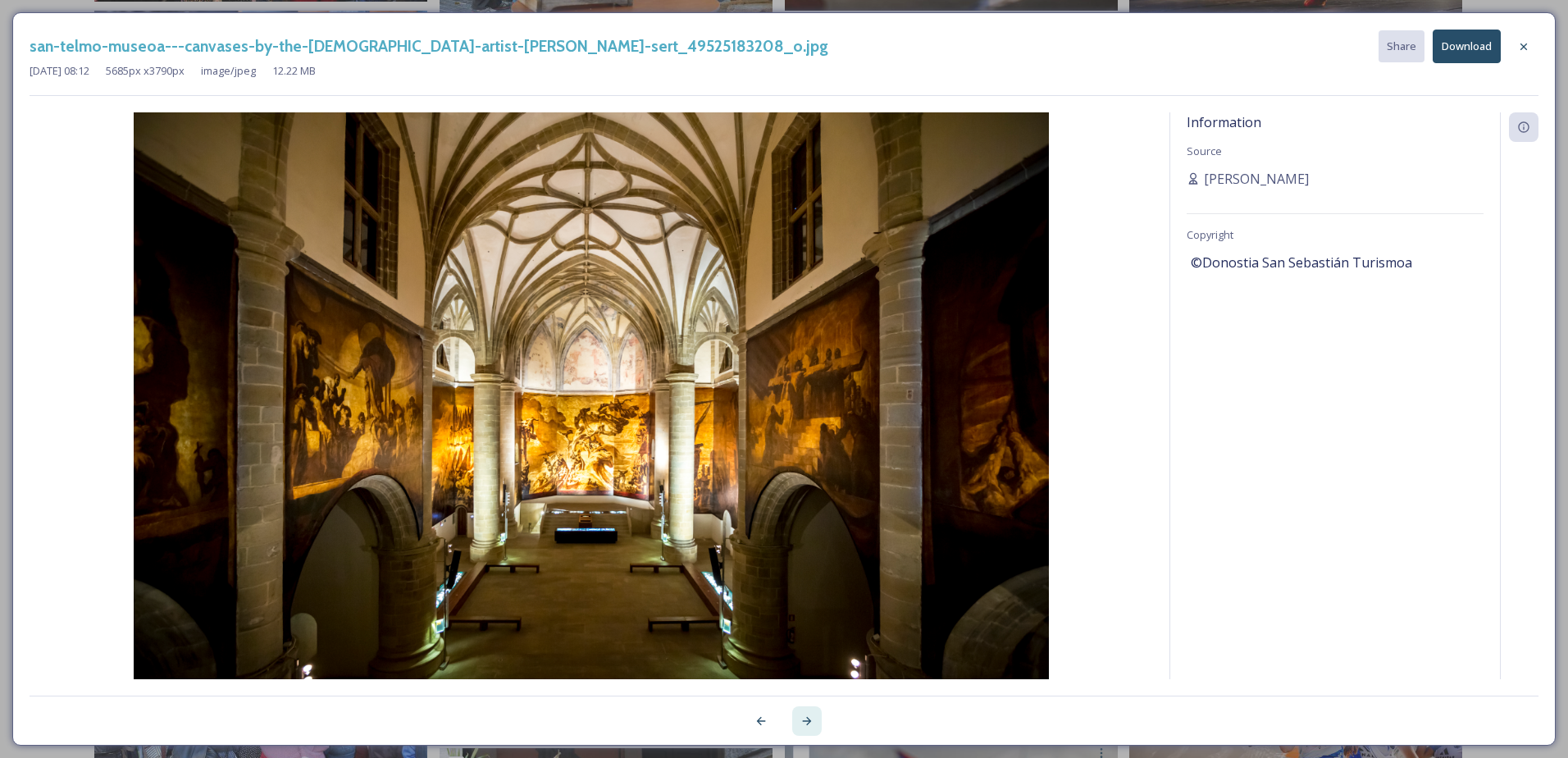
click at [805, 713] on div at bounding box center [807, 720] width 30 height 30
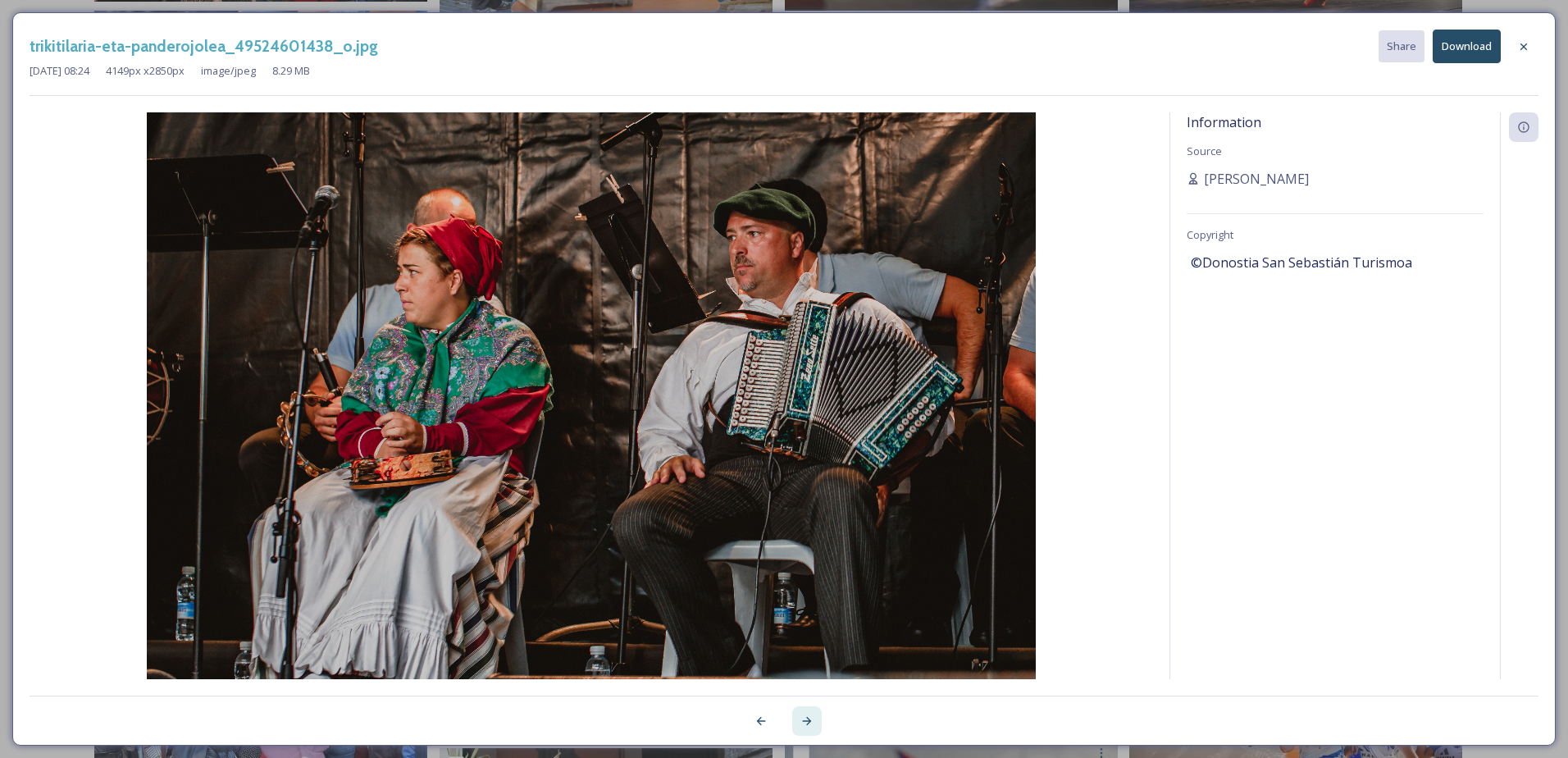
click at [805, 713] on div at bounding box center [807, 720] width 30 height 30
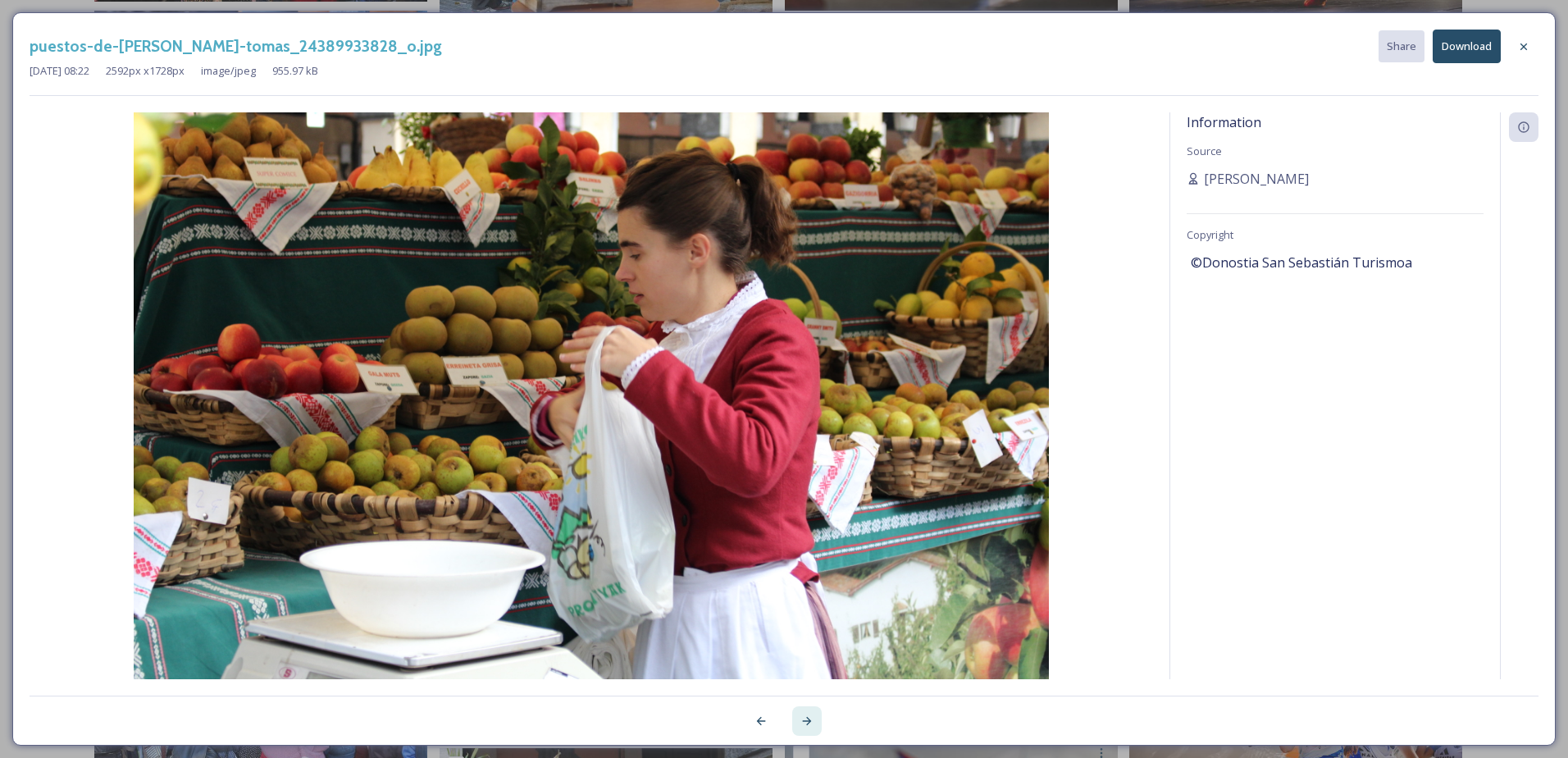
click at [805, 713] on div at bounding box center [807, 720] width 30 height 30
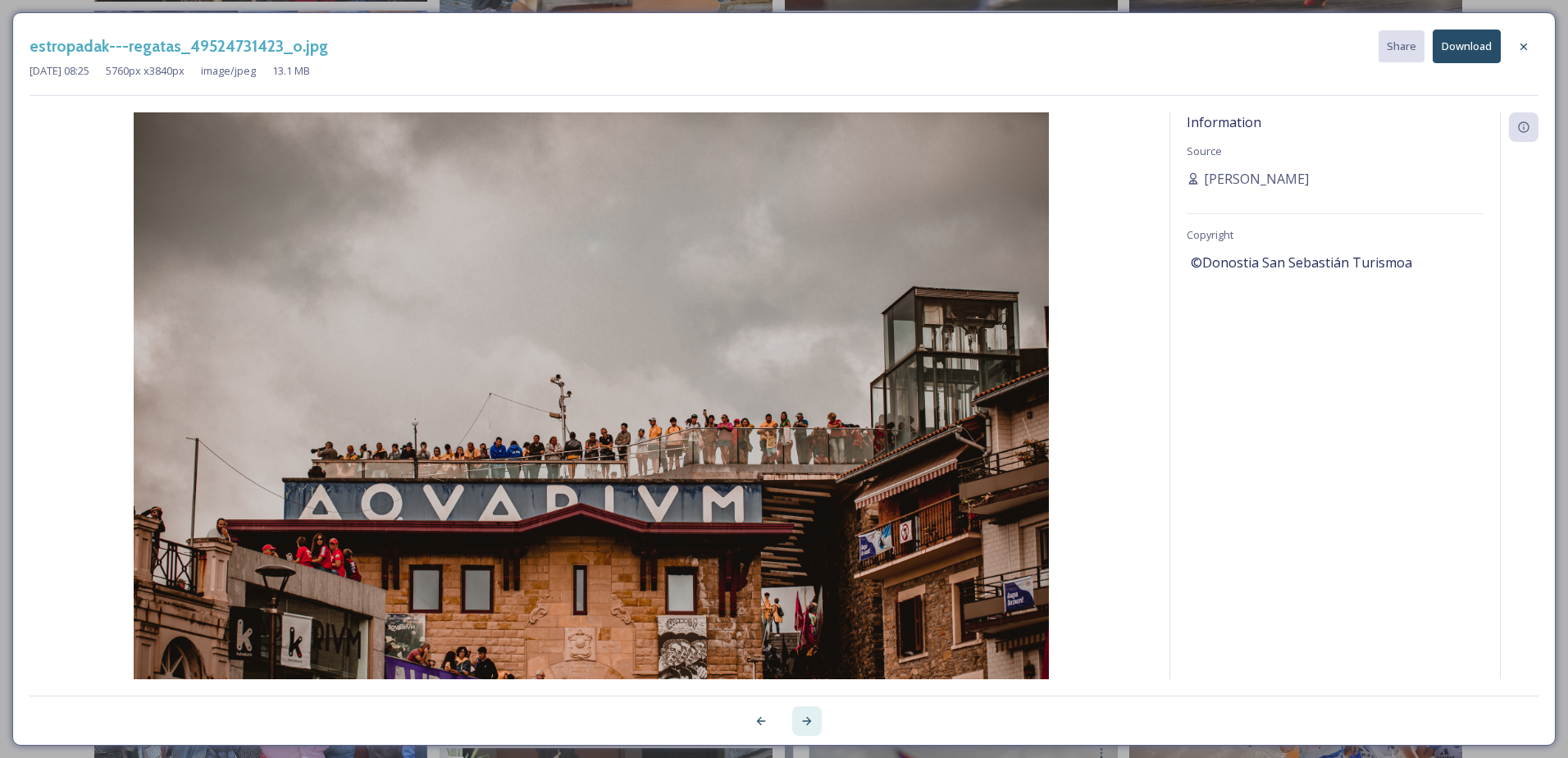
click at [805, 713] on div at bounding box center [807, 720] width 30 height 30
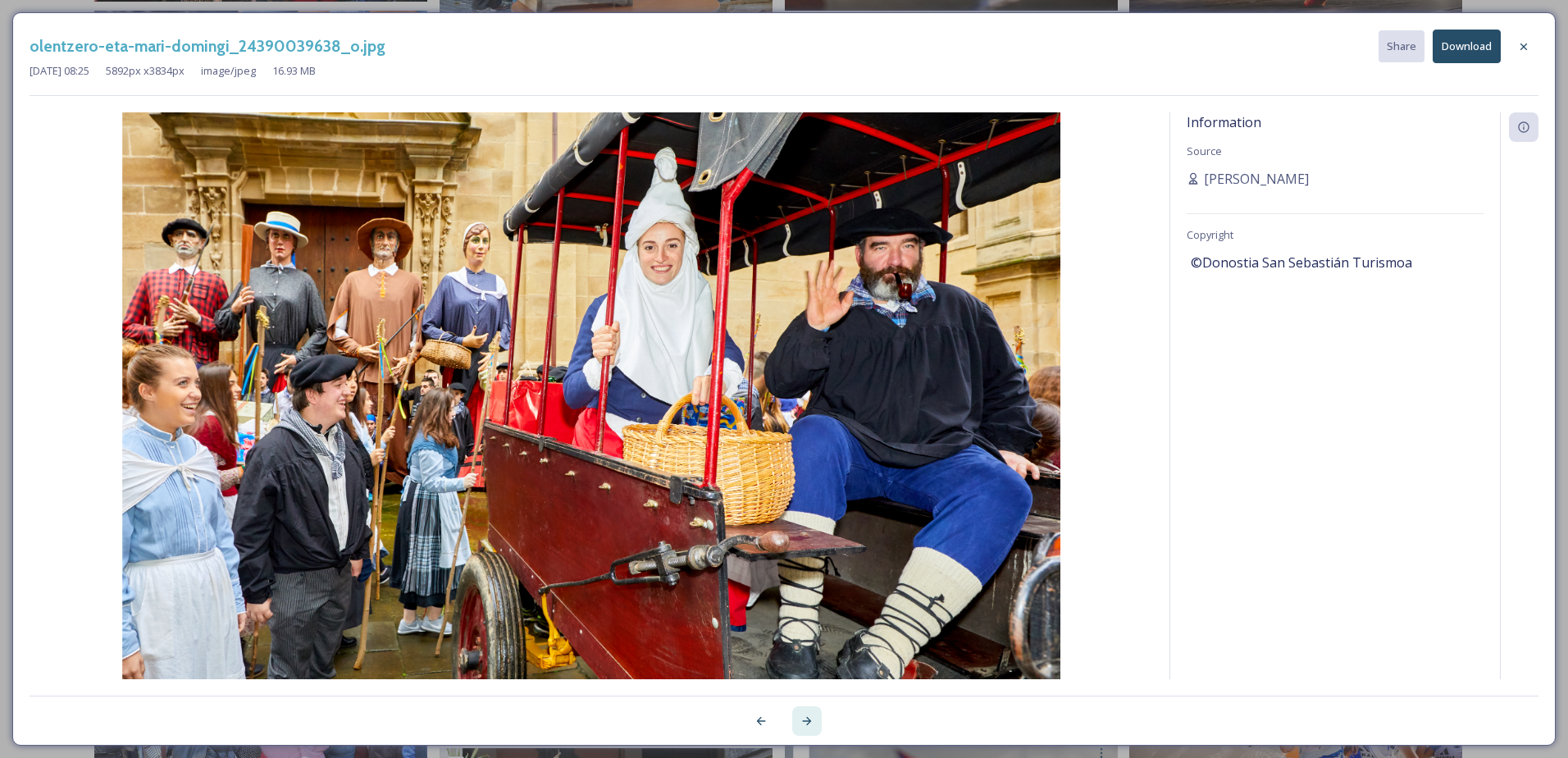
click at [805, 713] on div at bounding box center [807, 720] width 30 height 30
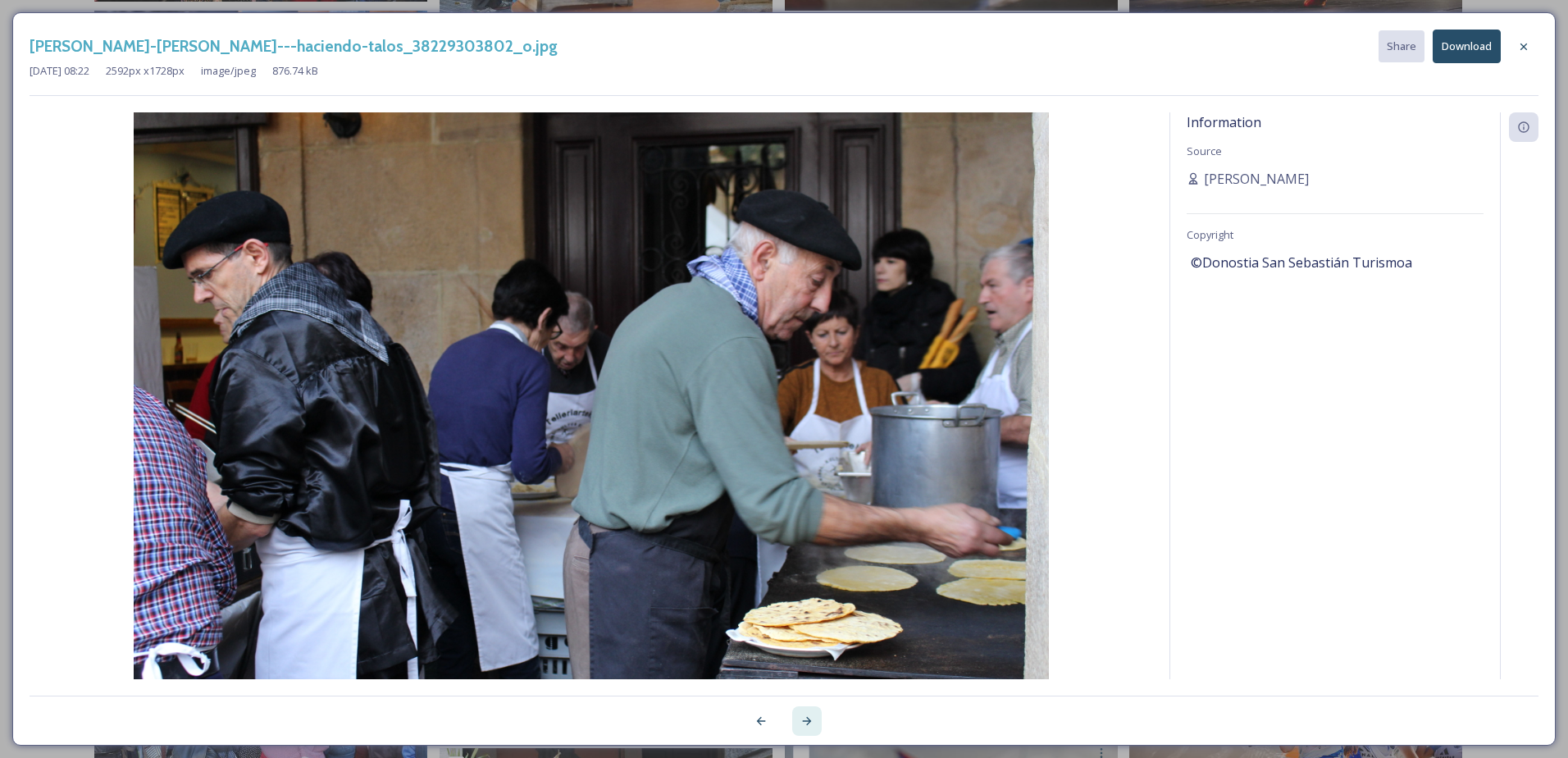
click at [805, 713] on div at bounding box center [807, 720] width 30 height 30
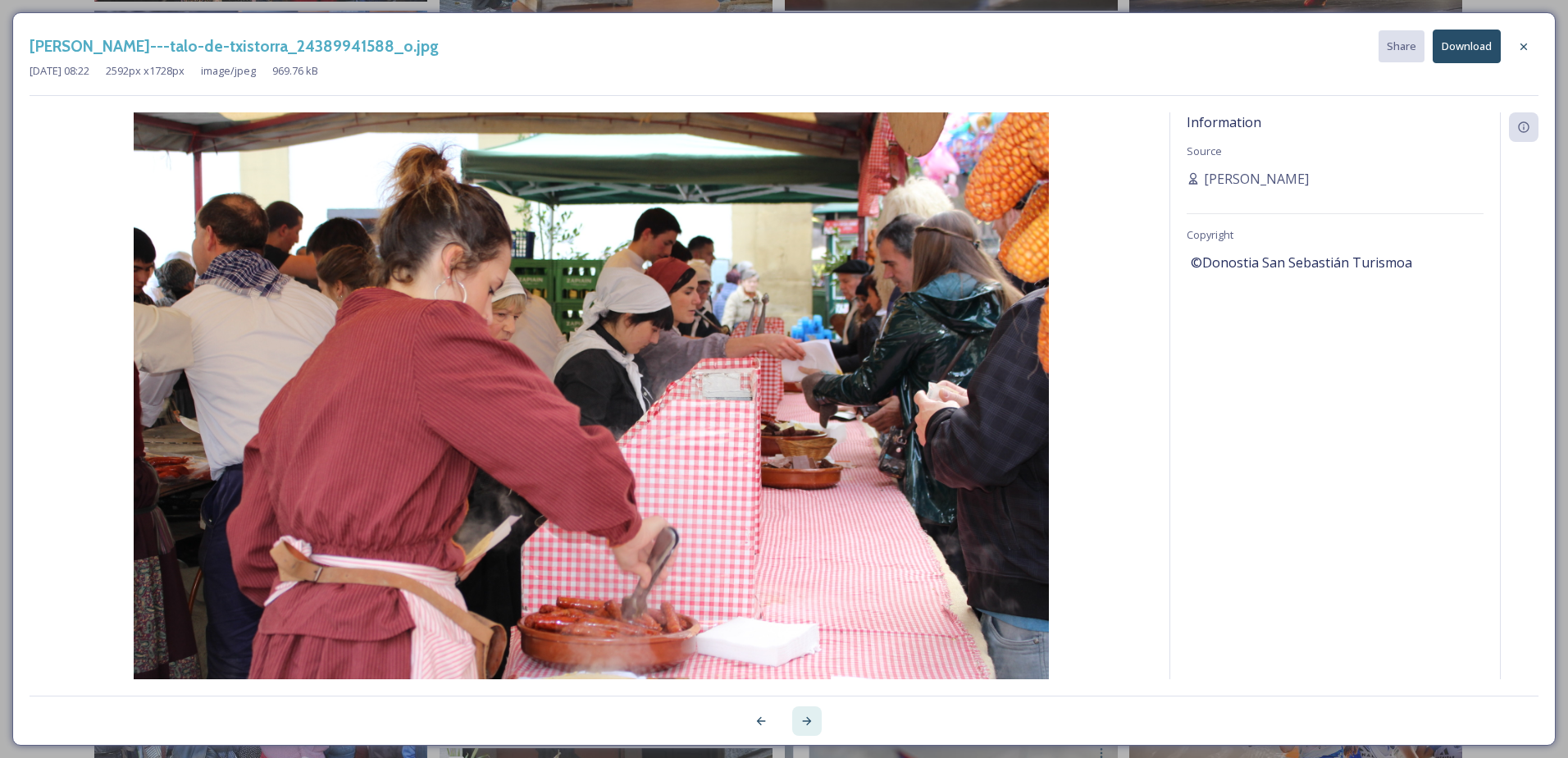
click at [805, 713] on div at bounding box center [807, 720] width 30 height 30
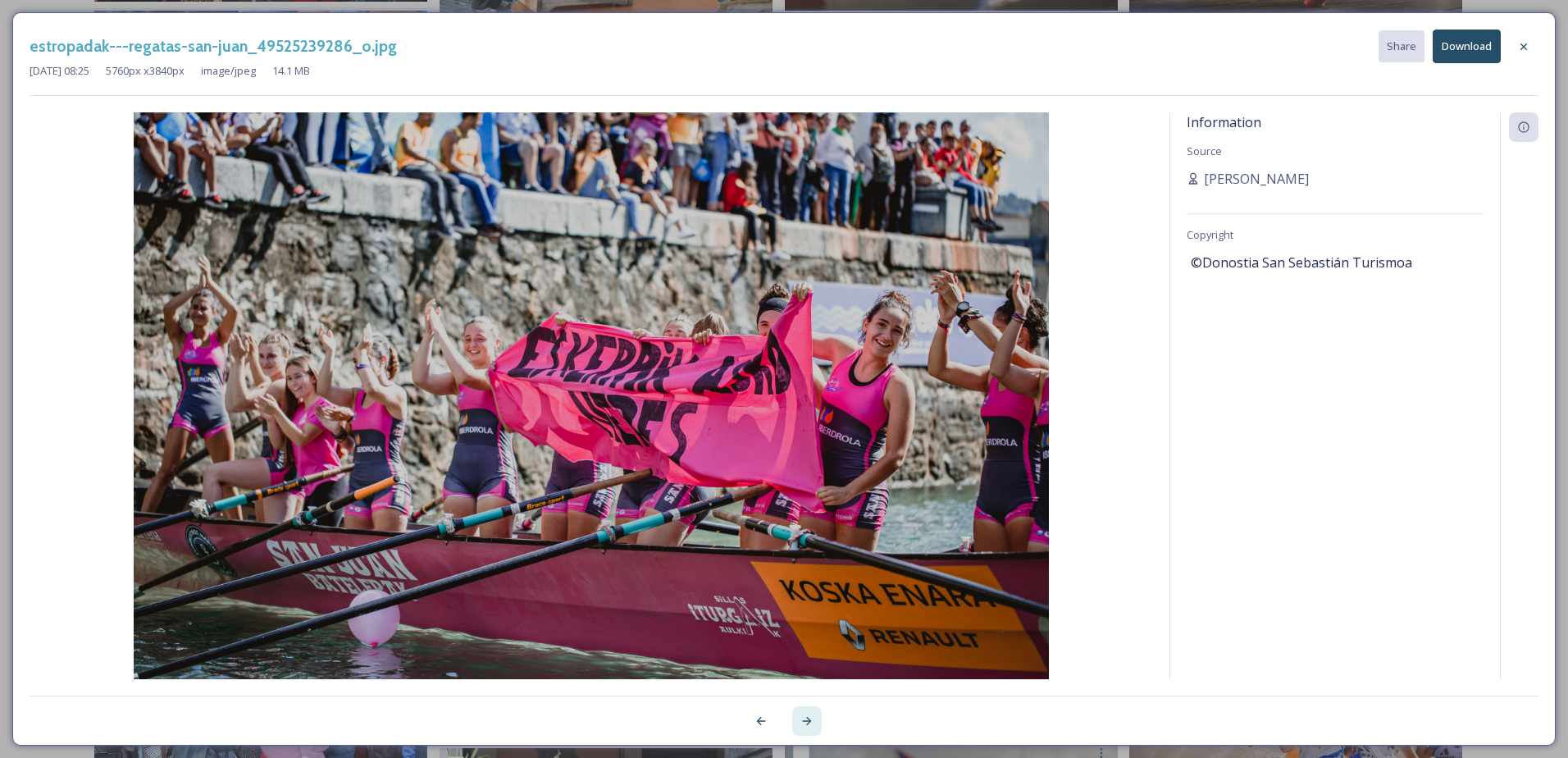
click at [805, 713] on div at bounding box center [807, 720] width 30 height 30
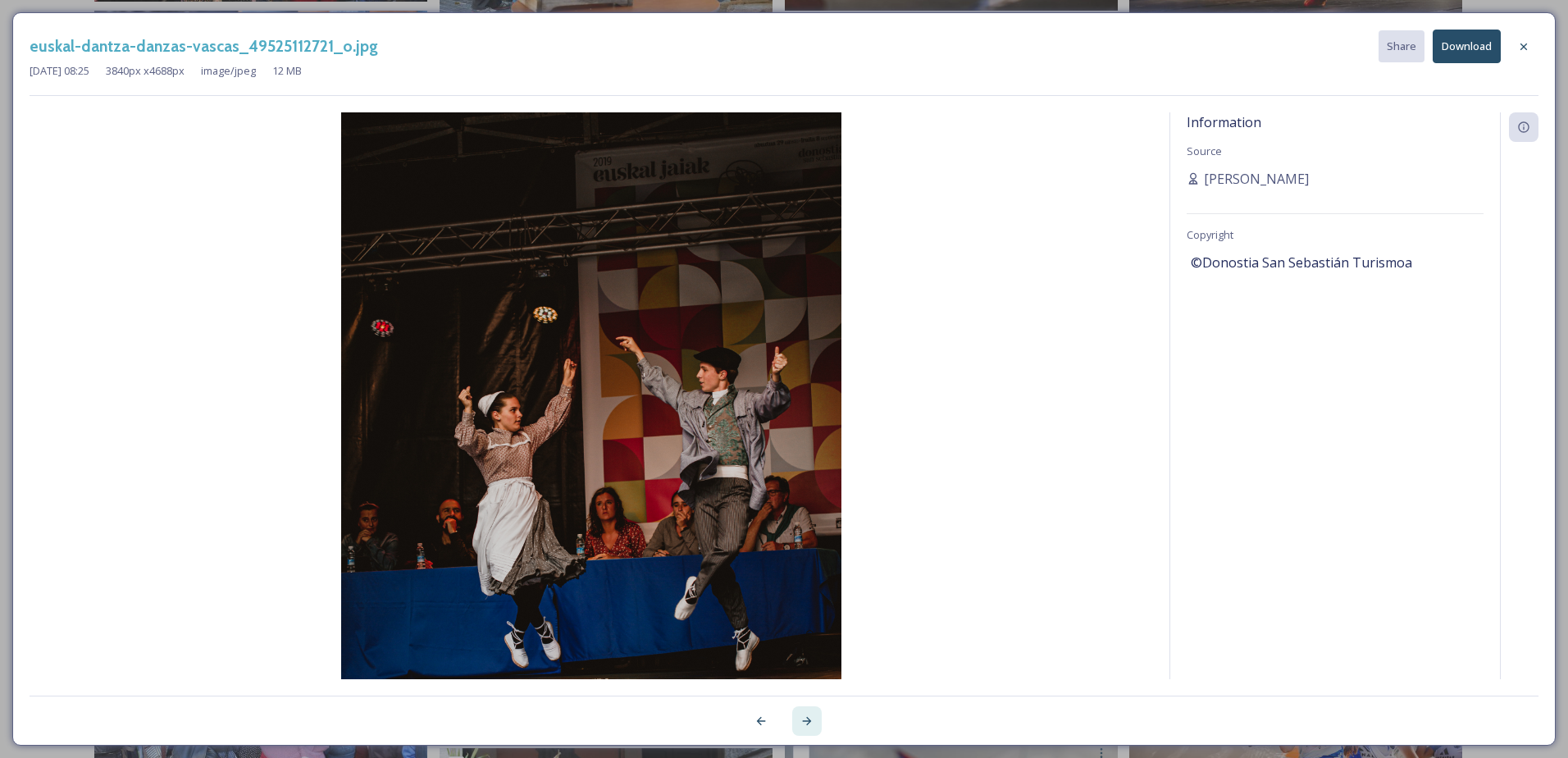
click at [805, 713] on div at bounding box center [807, 720] width 30 height 30
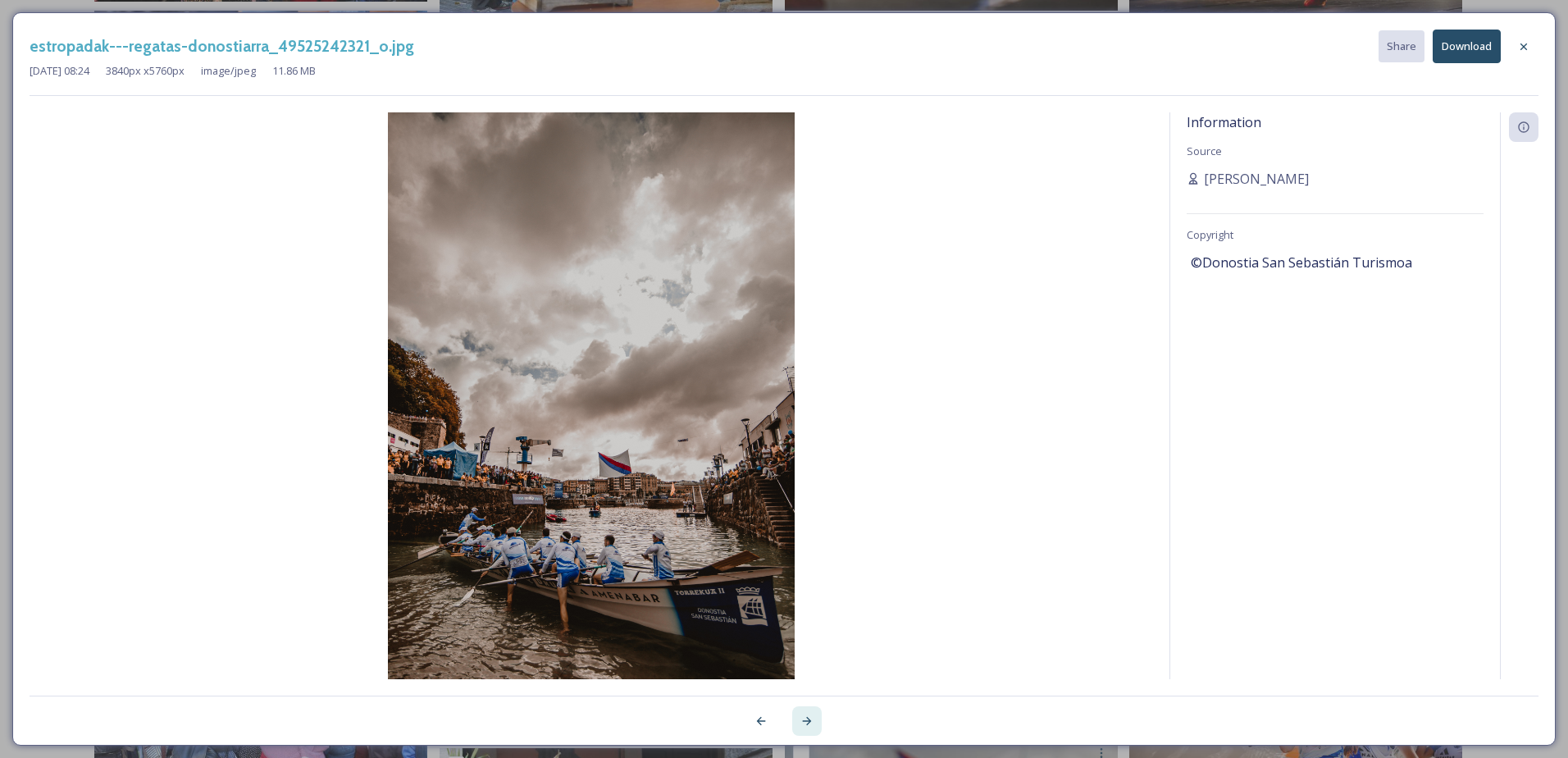
click at [805, 713] on div at bounding box center [807, 720] width 30 height 30
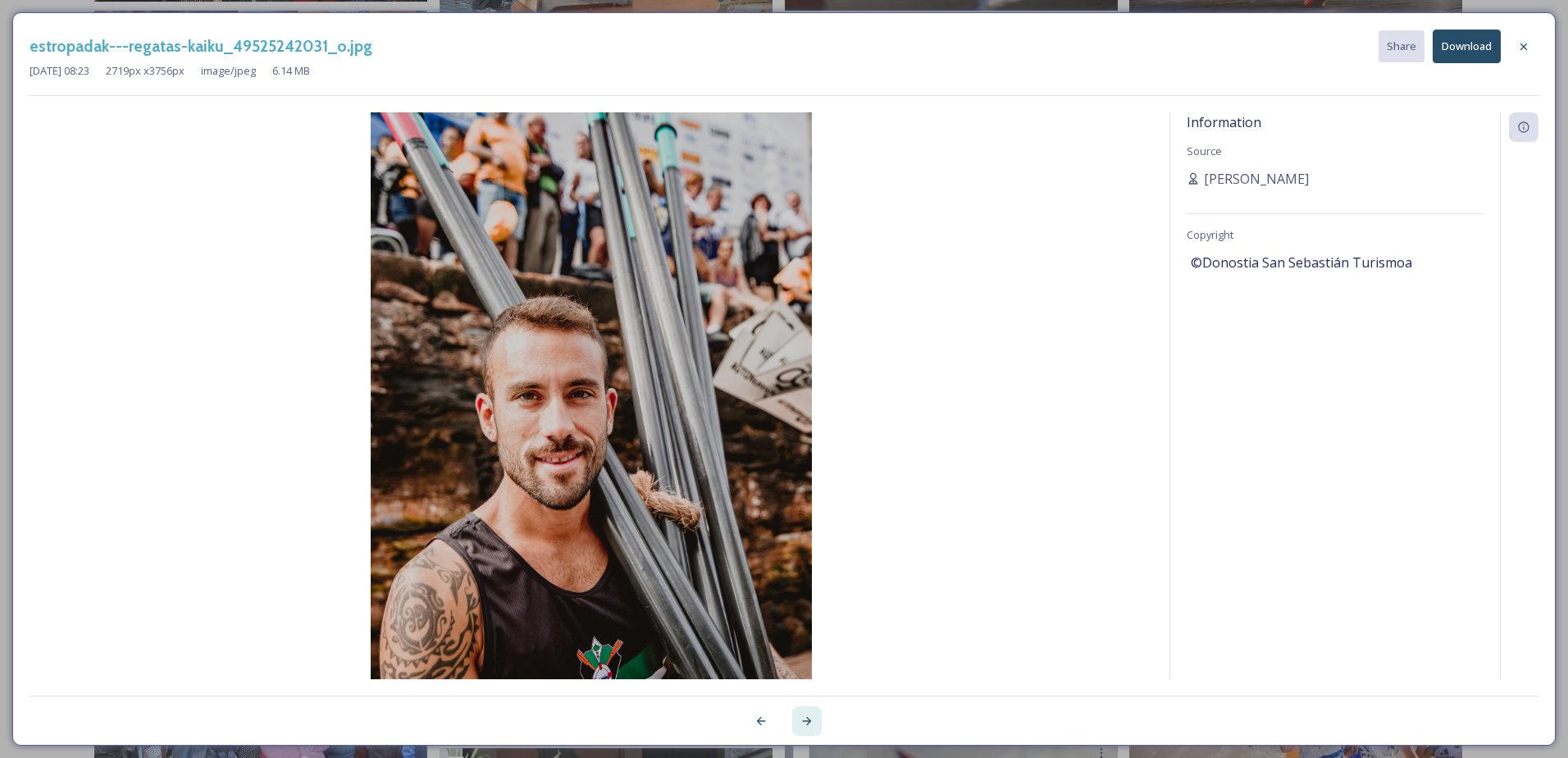
click at [805, 713] on div at bounding box center [807, 720] width 30 height 30
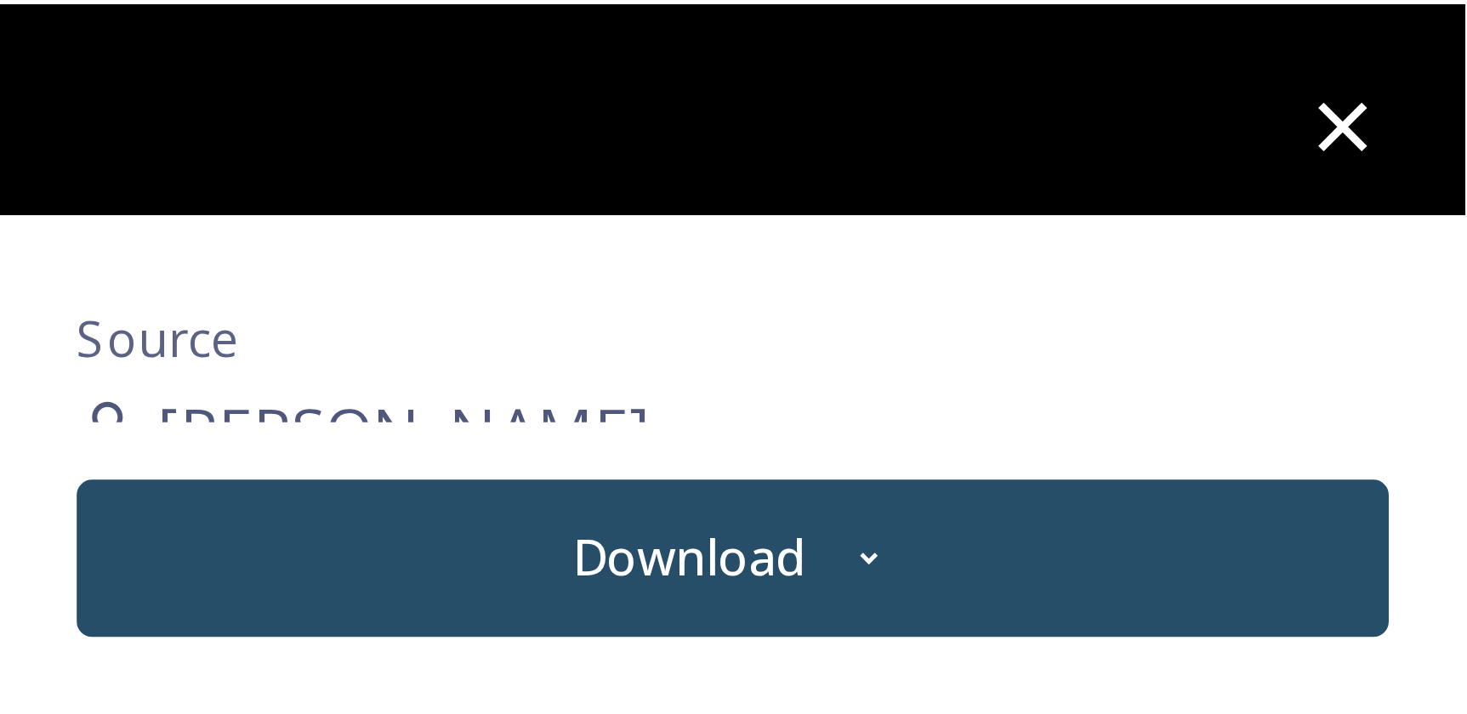
scroll to position [459, 0]
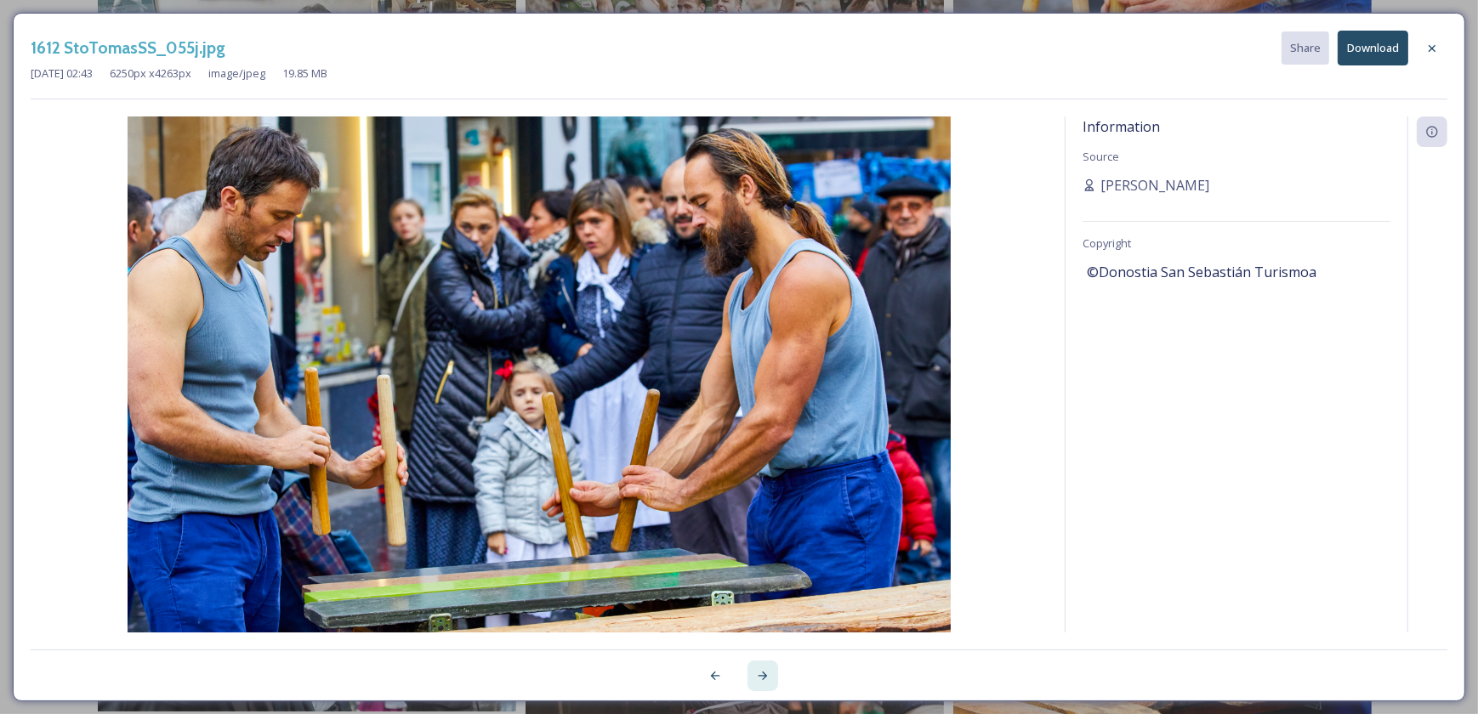
click at [765, 667] on div at bounding box center [763, 676] width 31 height 31
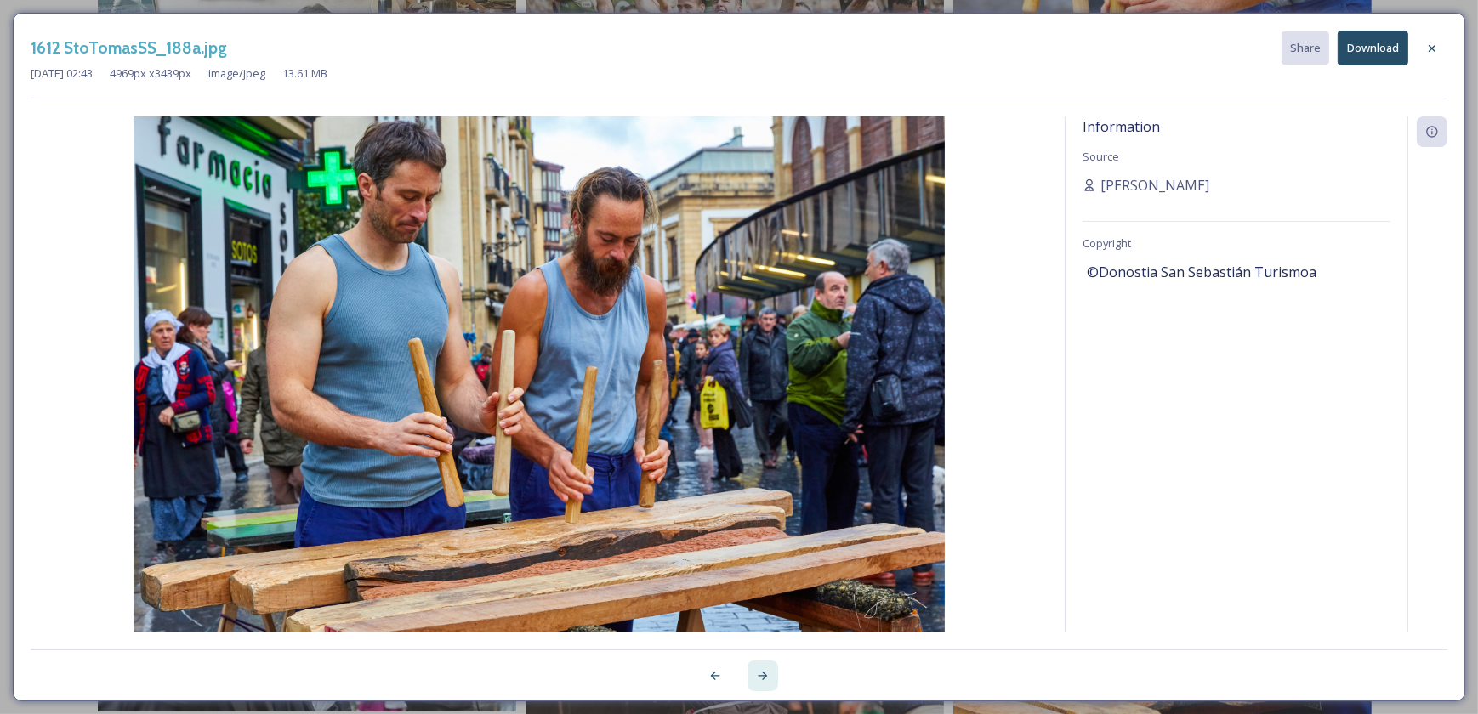
click at [765, 667] on div at bounding box center [763, 676] width 31 height 31
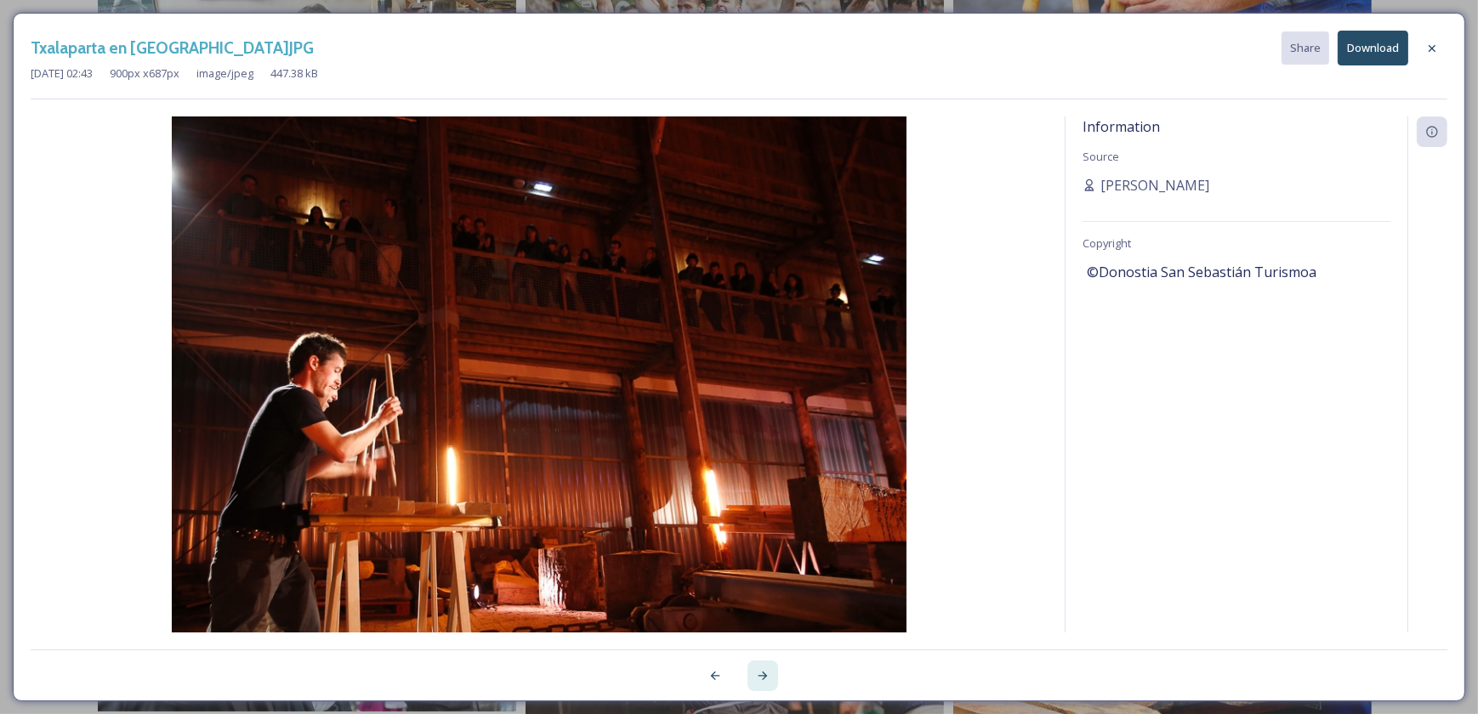
click at [765, 667] on div at bounding box center [763, 676] width 31 height 31
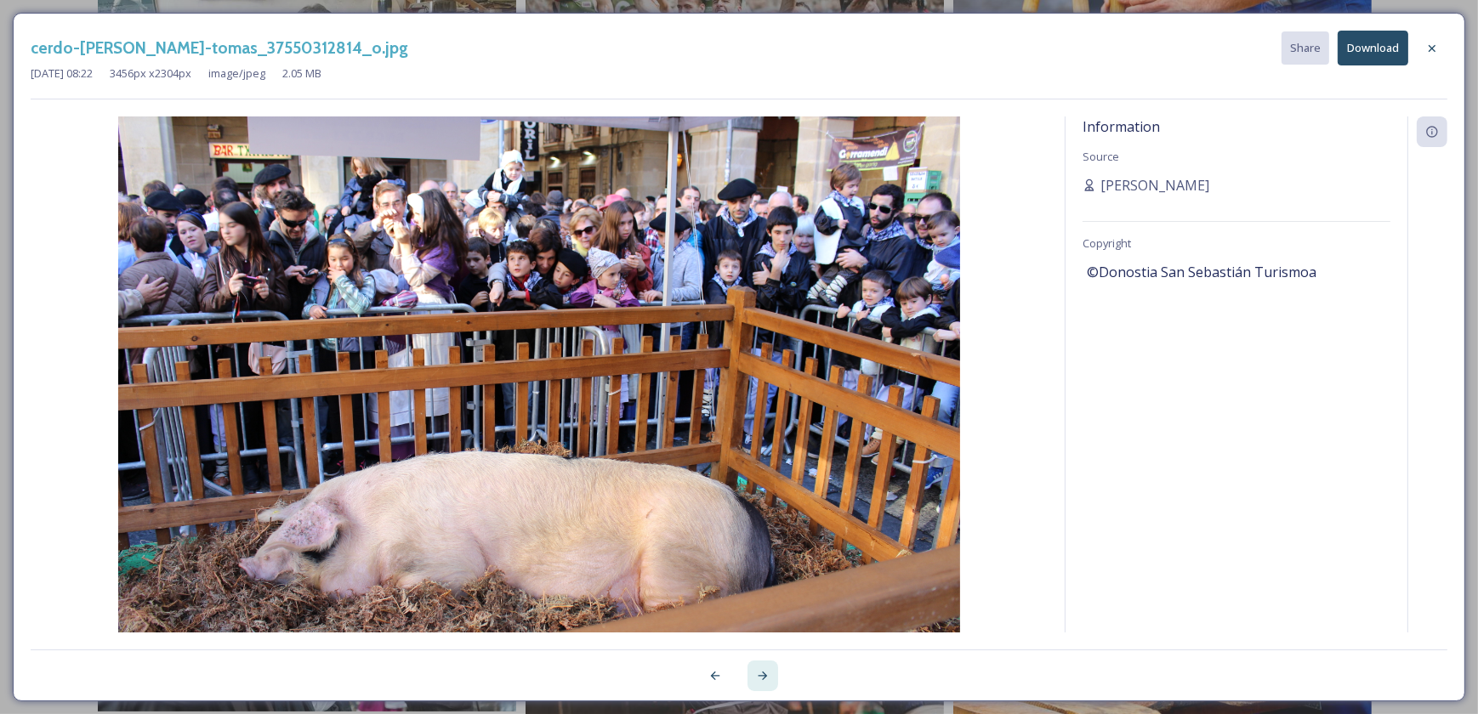
click at [765, 667] on div at bounding box center [763, 676] width 31 height 31
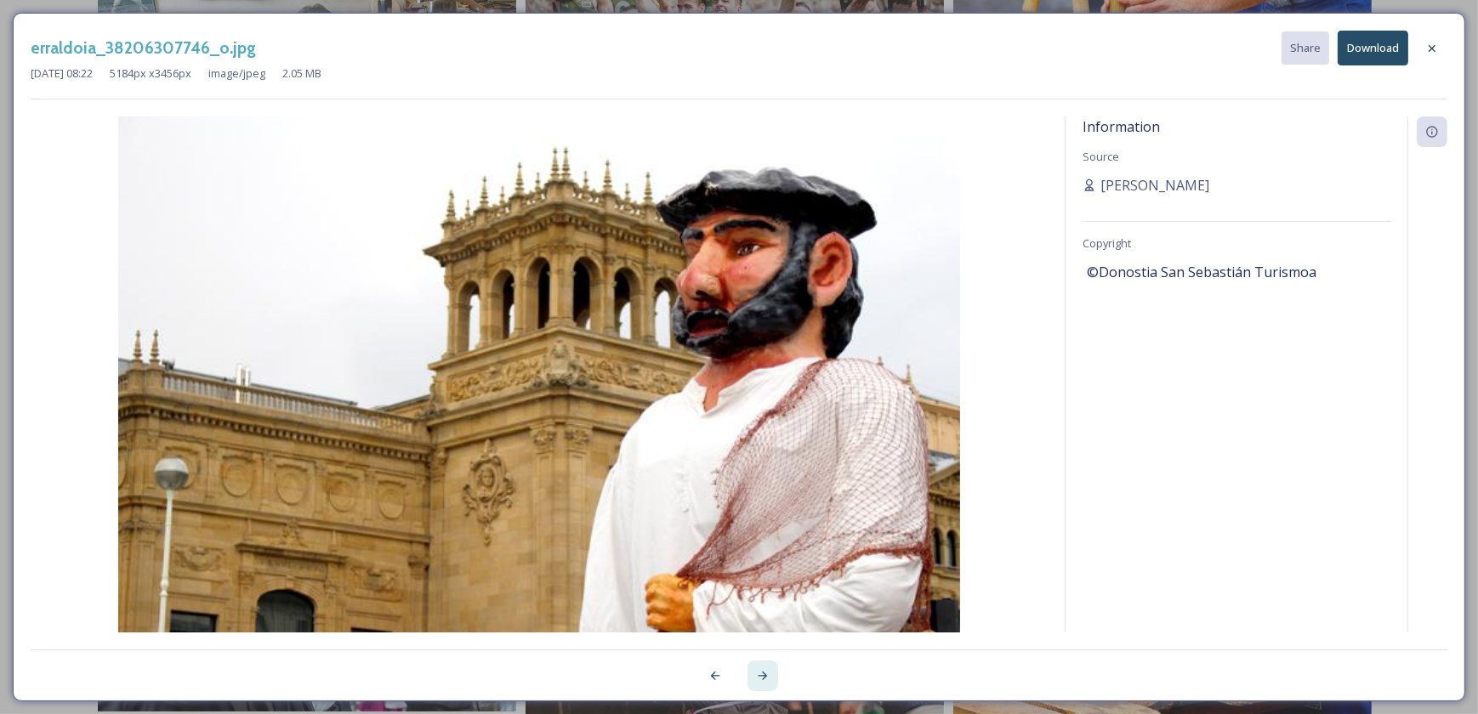
click at [765, 667] on div at bounding box center [763, 676] width 31 height 31
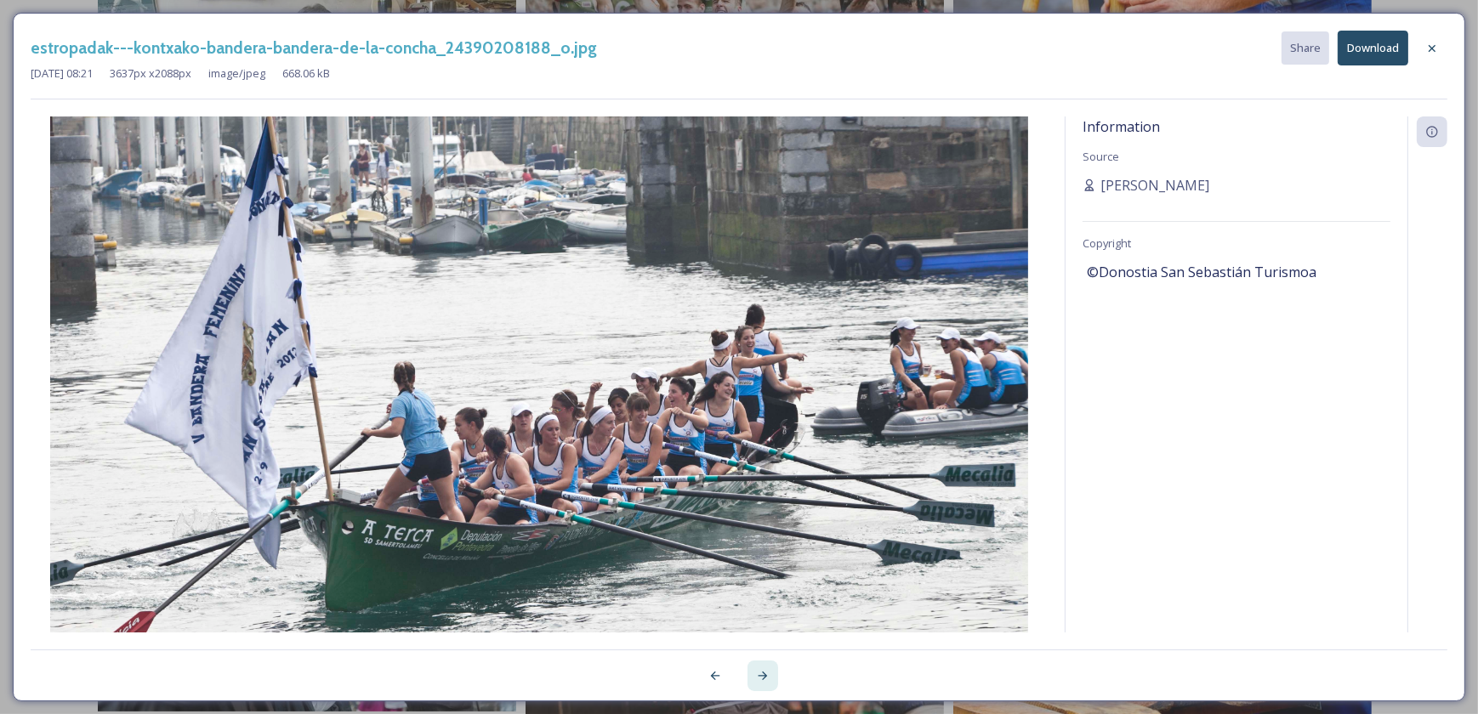
click at [765, 667] on div at bounding box center [763, 676] width 31 height 31
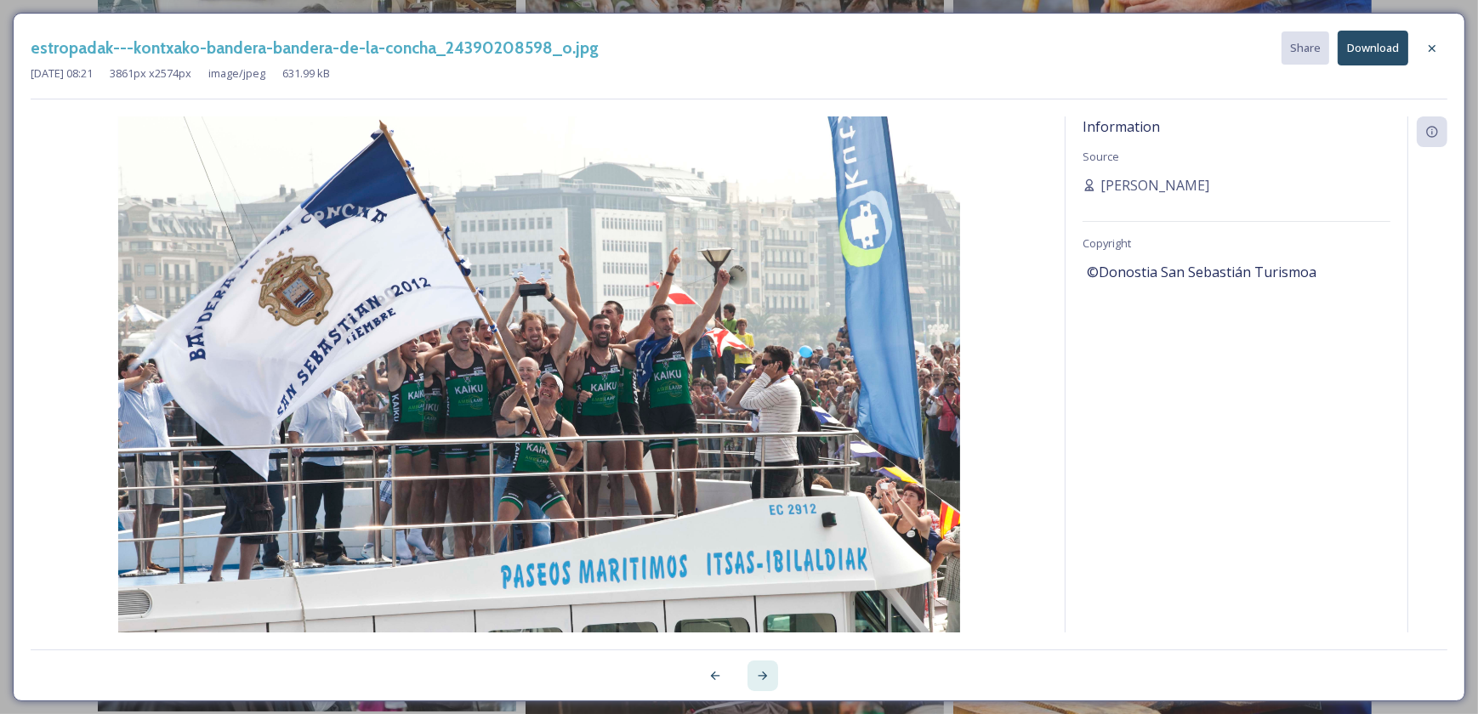
click at [765, 667] on div at bounding box center [763, 676] width 31 height 31
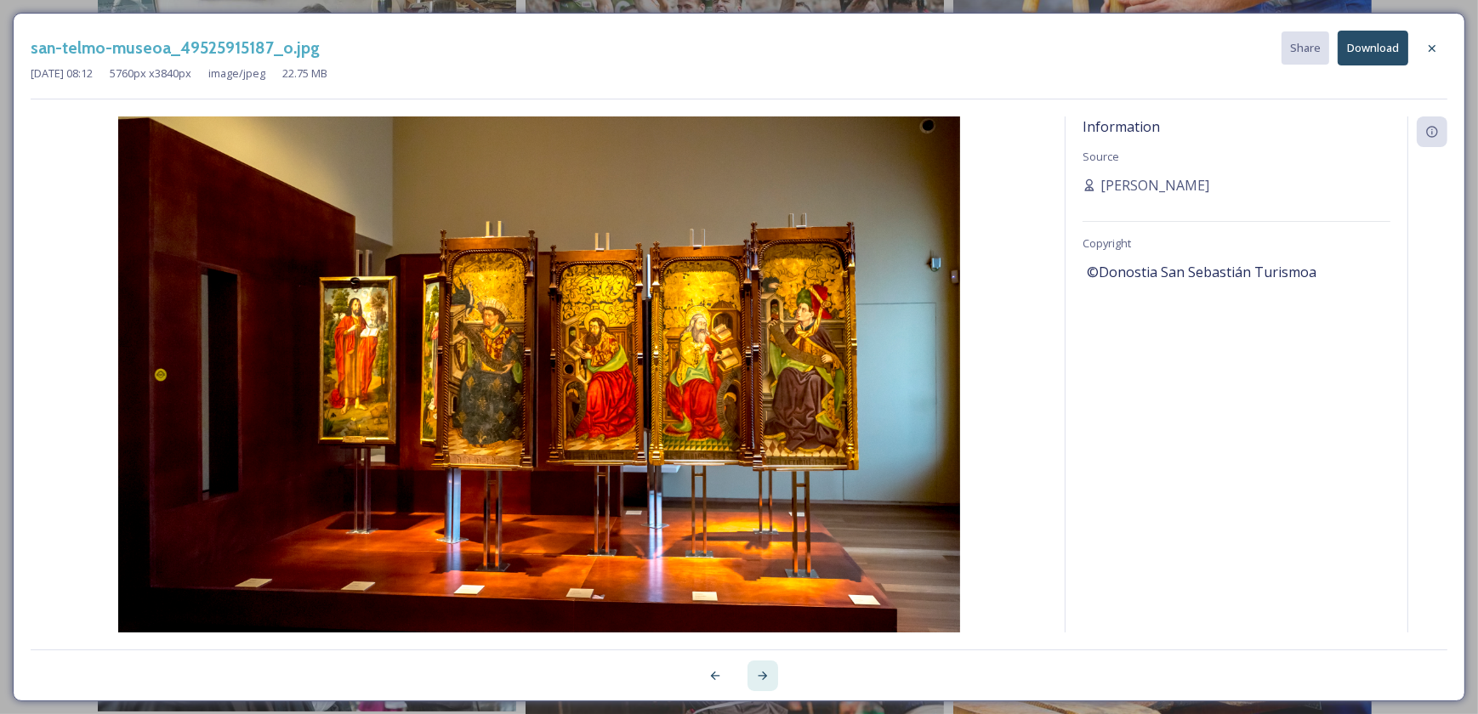
click at [765, 667] on div at bounding box center [763, 676] width 31 height 31
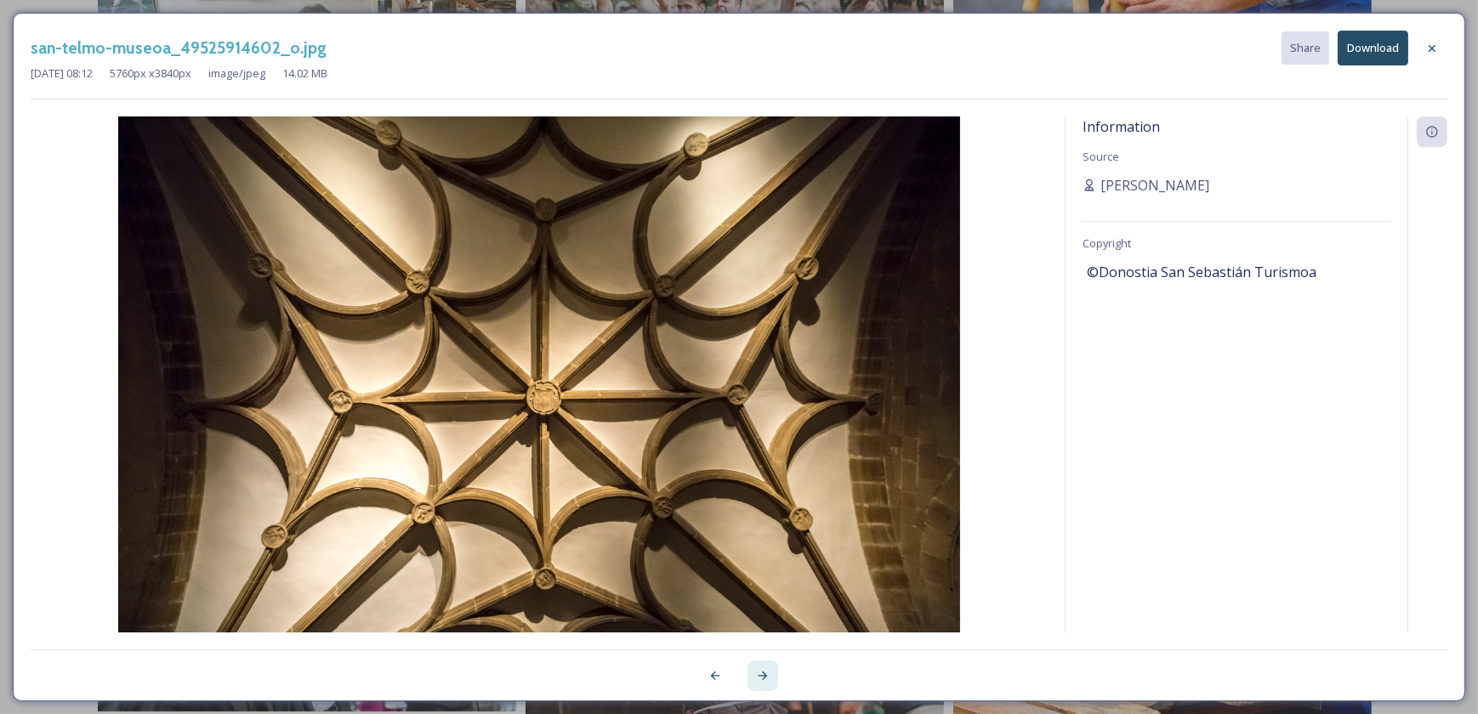
click at [765, 667] on div at bounding box center [763, 676] width 31 height 31
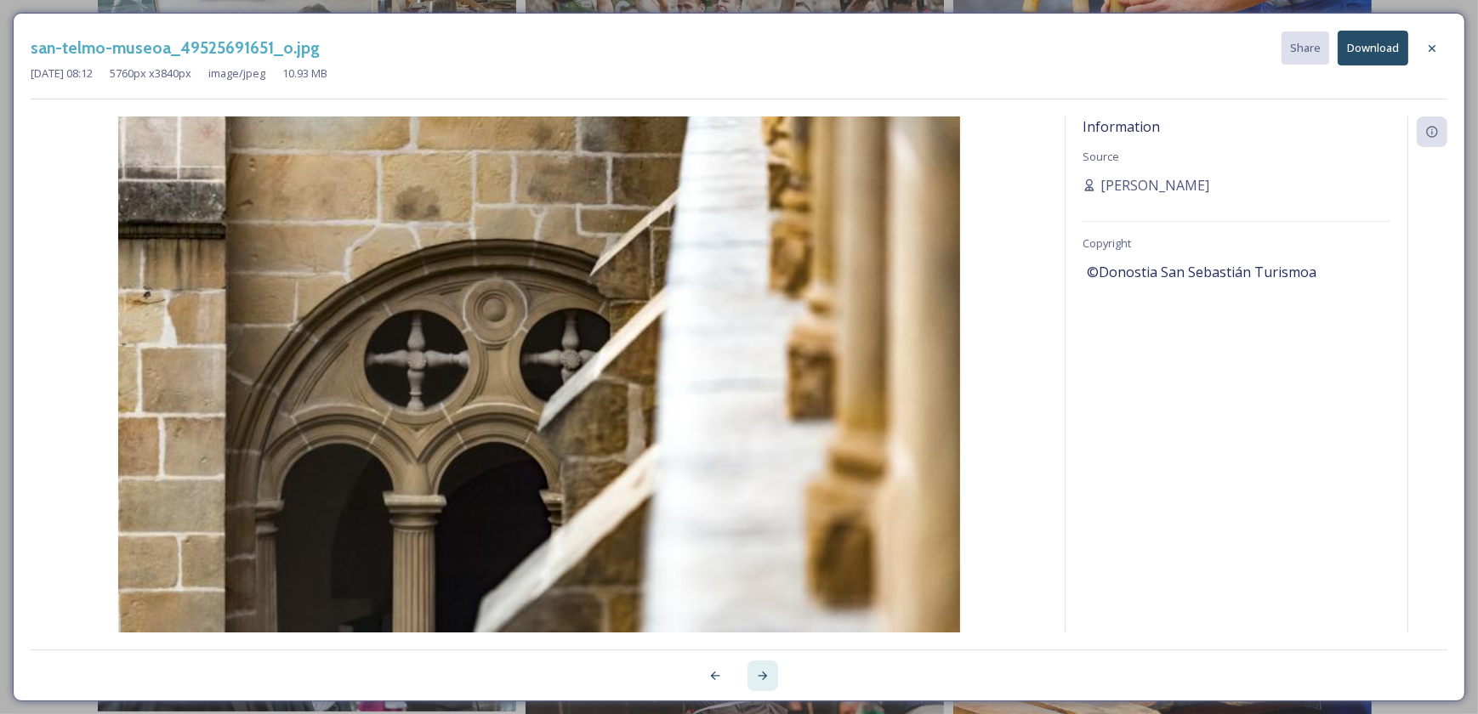
click at [765, 667] on div at bounding box center [763, 676] width 31 height 31
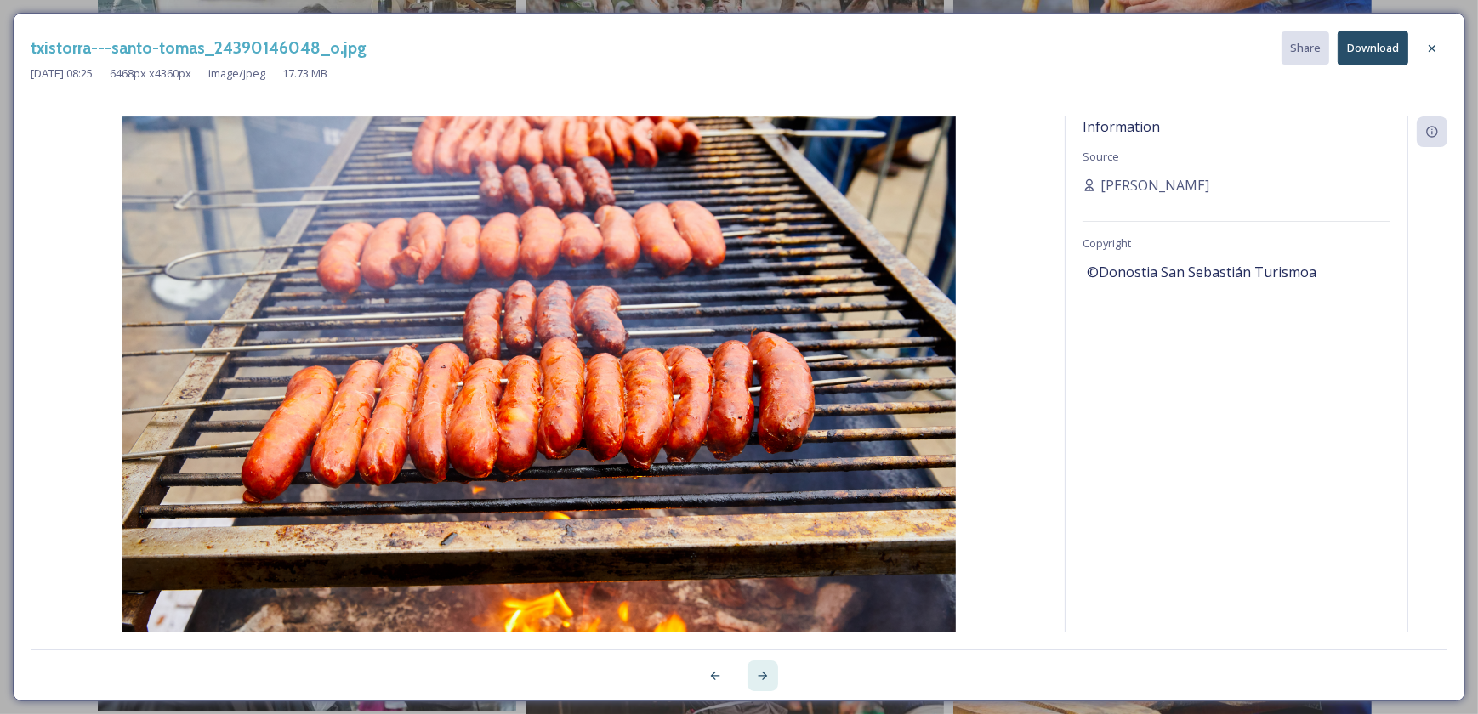
click at [765, 667] on div at bounding box center [763, 676] width 31 height 31
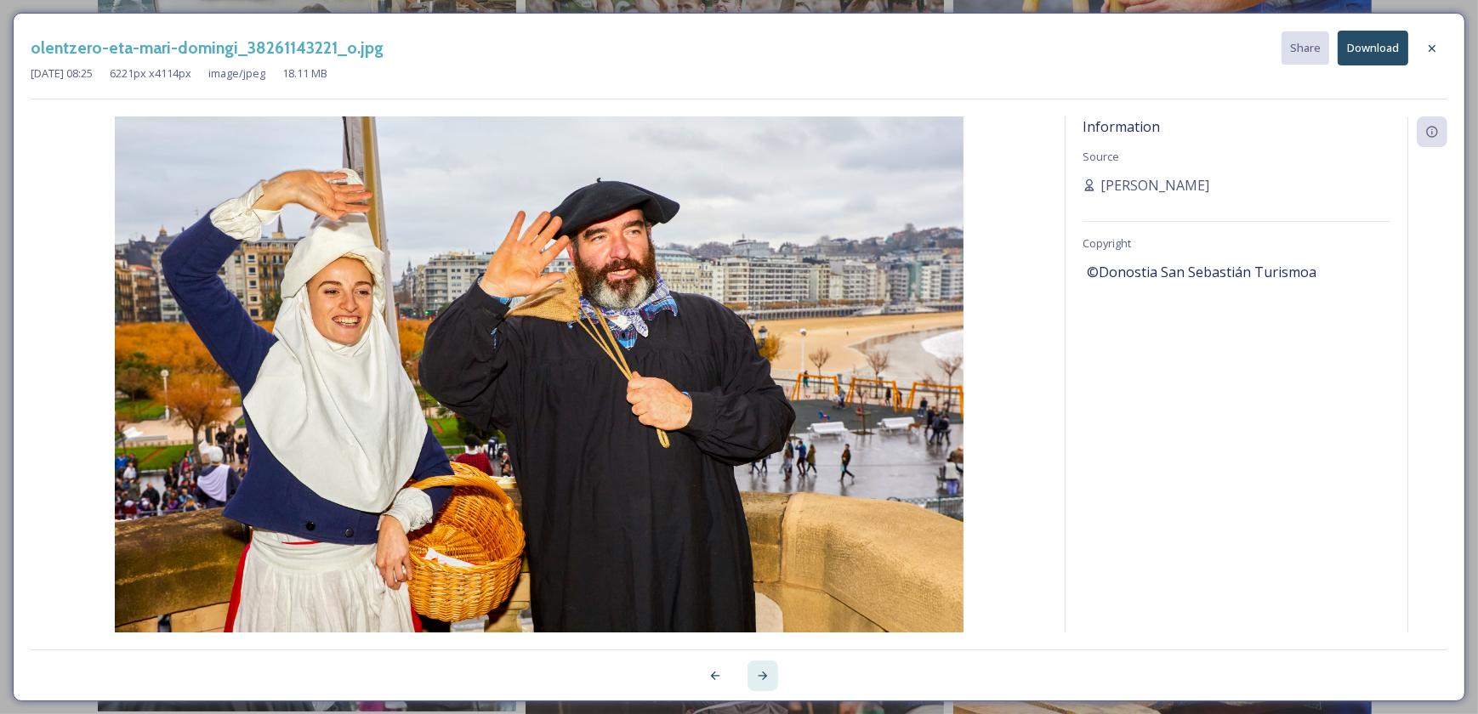
click at [765, 667] on div at bounding box center [763, 676] width 31 height 31
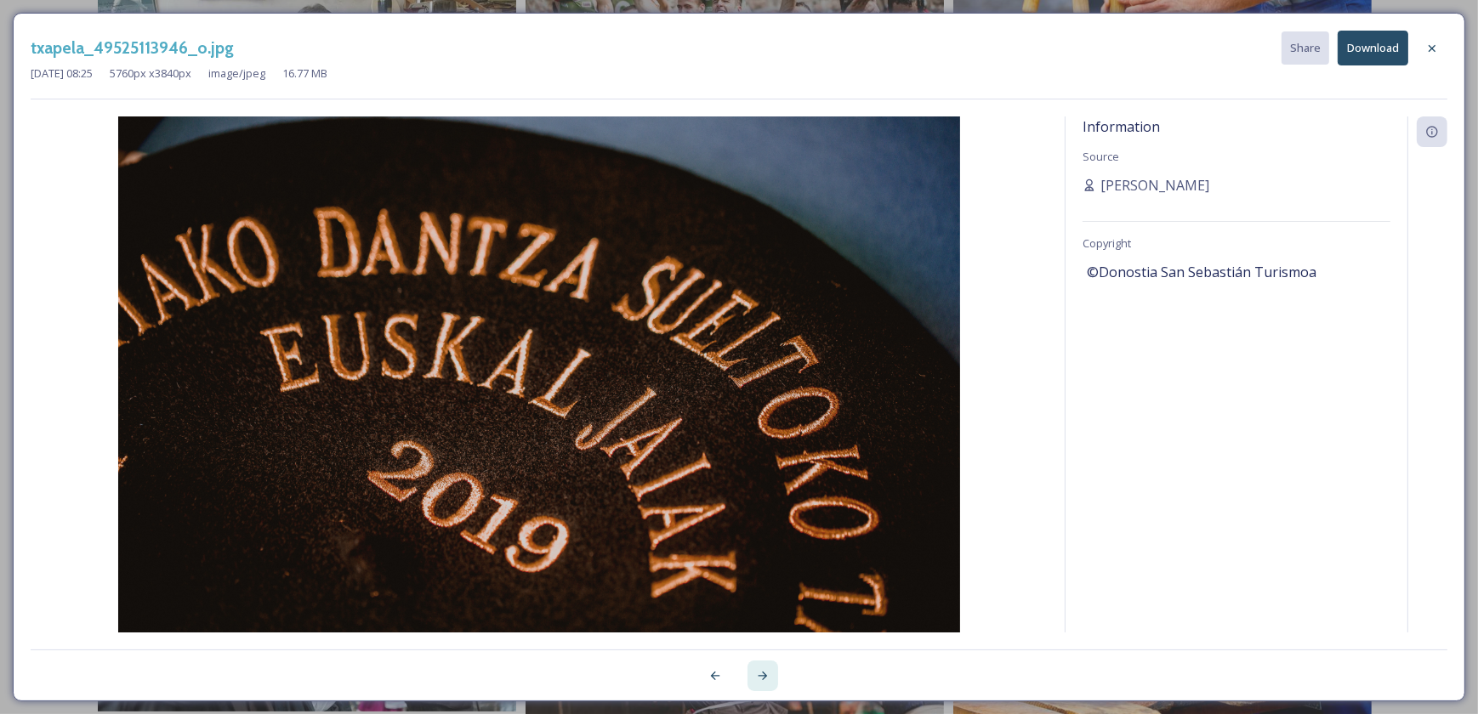
click at [765, 667] on div at bounding box center [763, 676] width 31 height 31
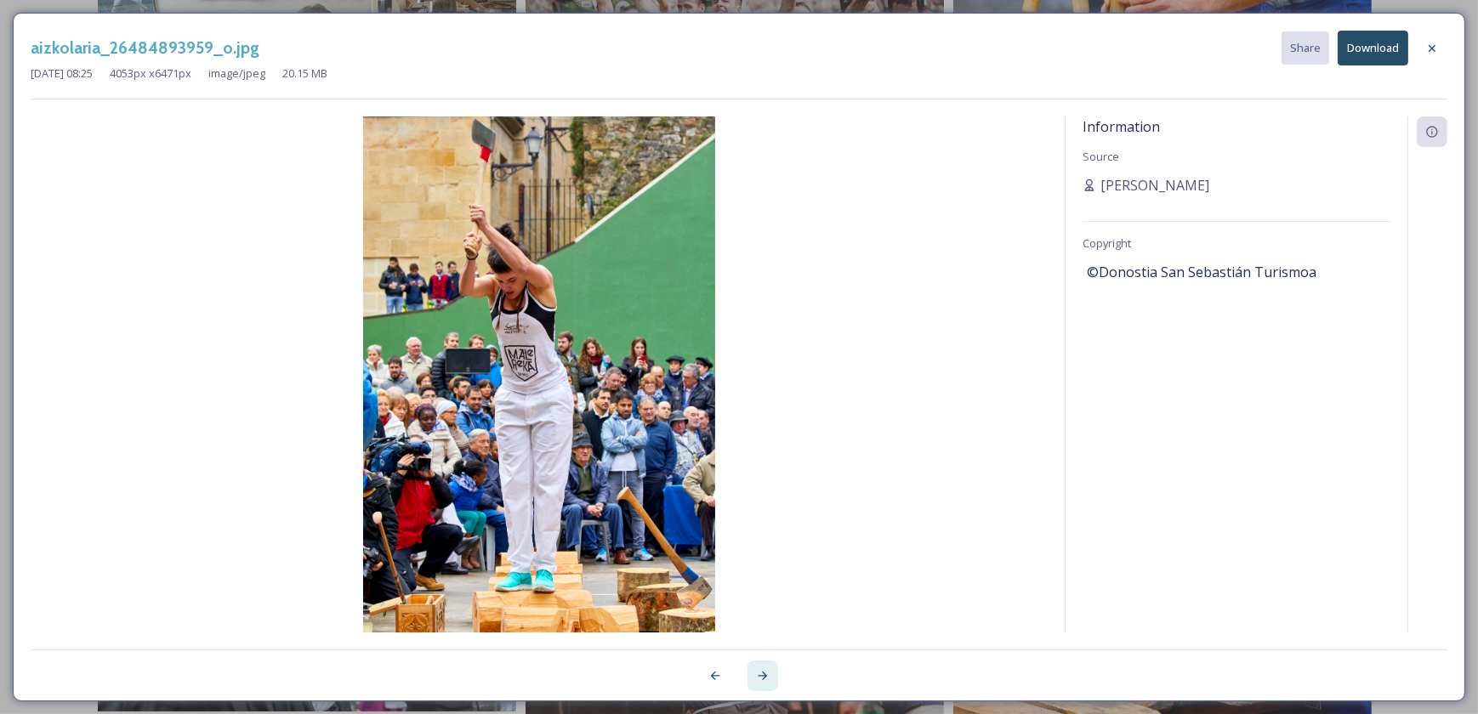
click at [765, 667] on div at bounding box center [763, 676] width 31 height 31
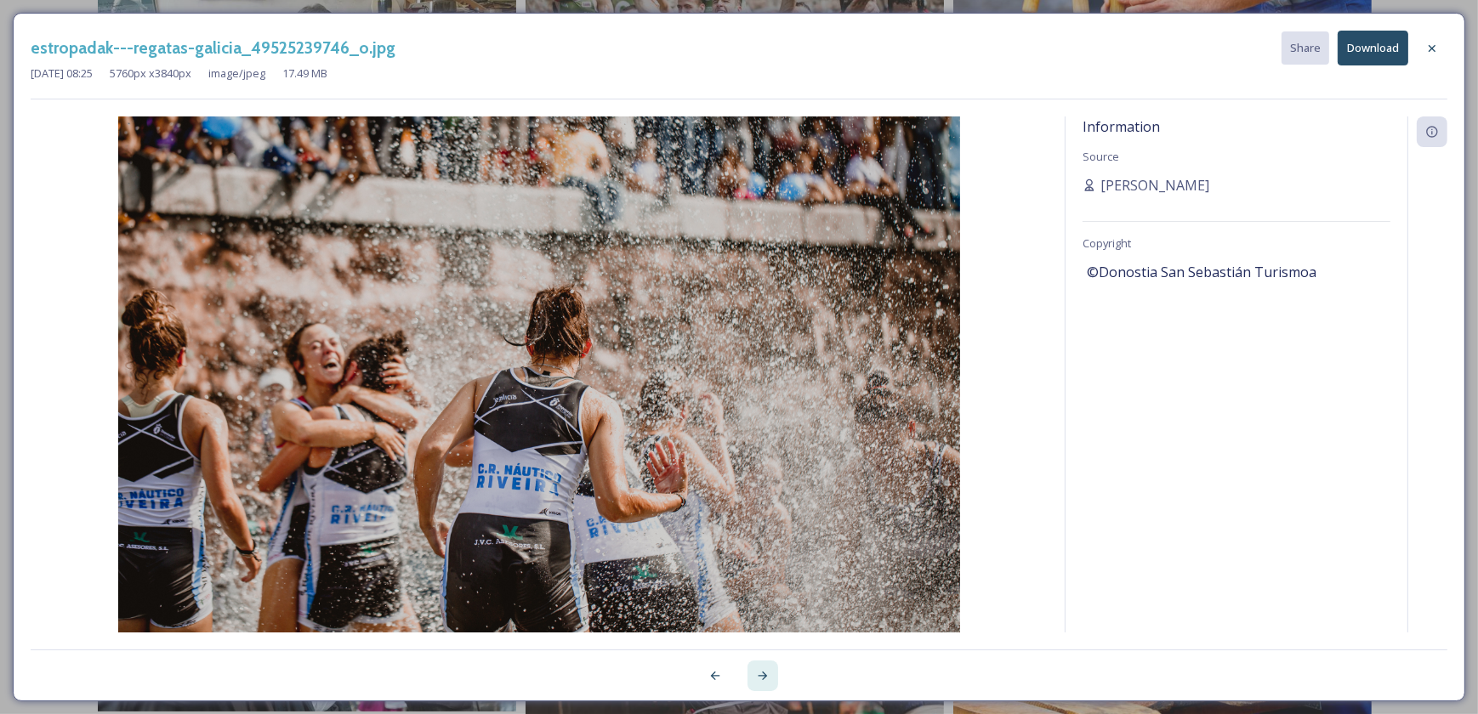
click at [765, 667] on div at bounding box center [763, 676] width 31 height 31
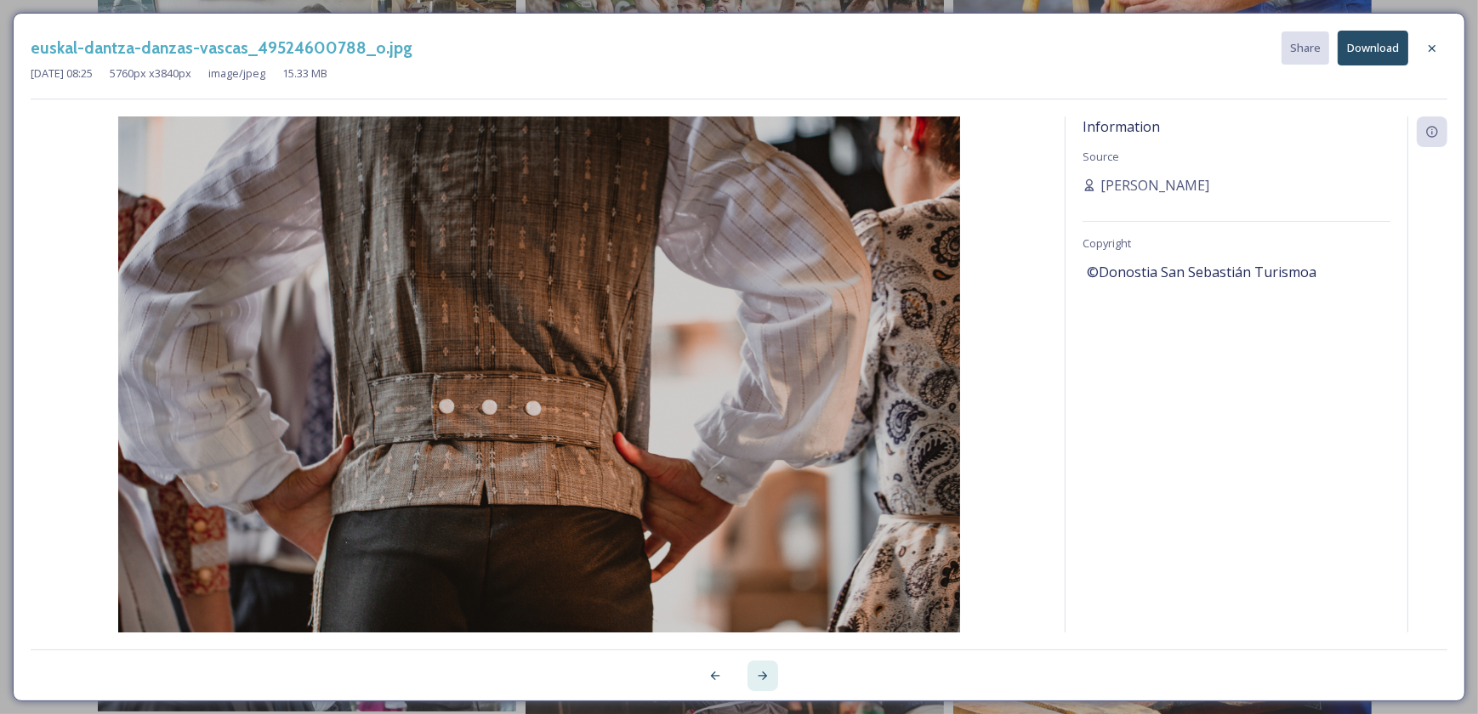
click at [765, 667] on div at bounding box center [763, 676] width 31 height 31
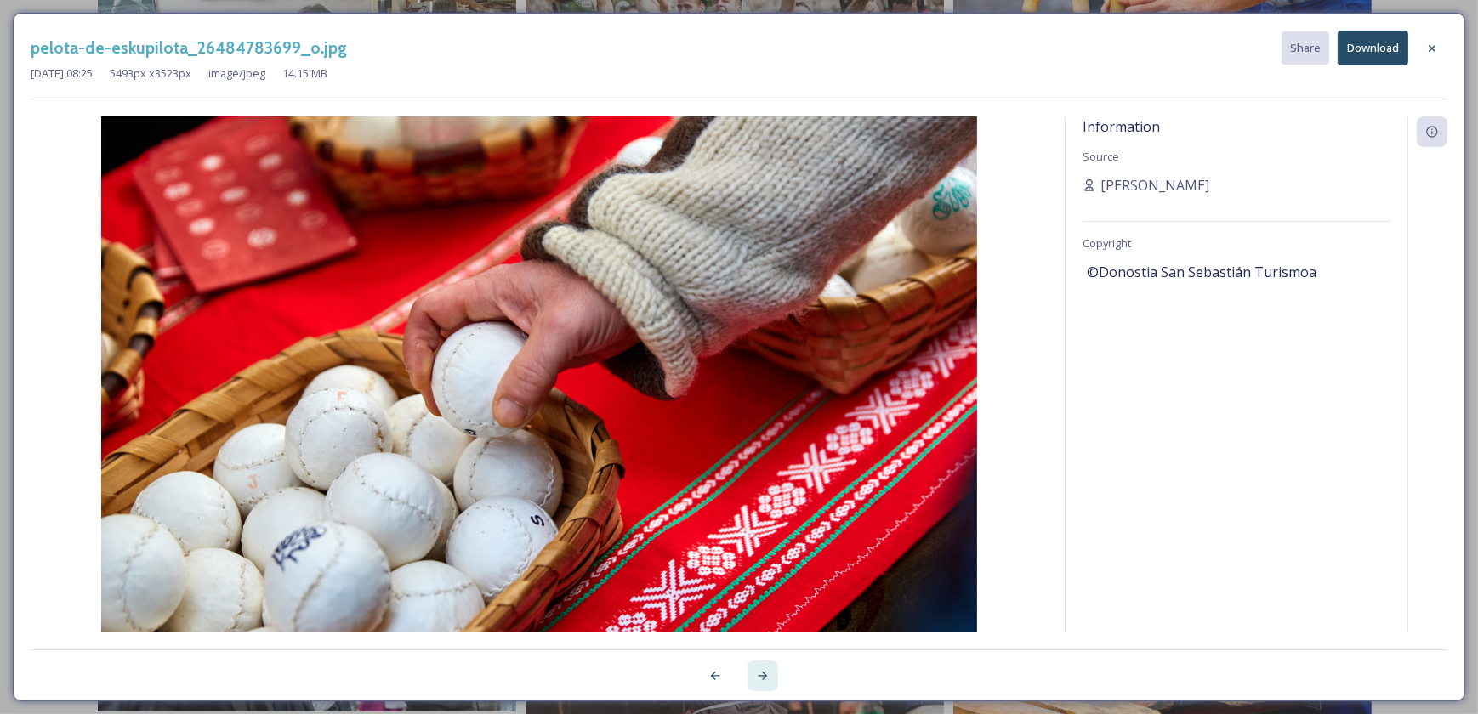
click at [765, 667] on div at bounding box center [763, 676] width 31 height 31
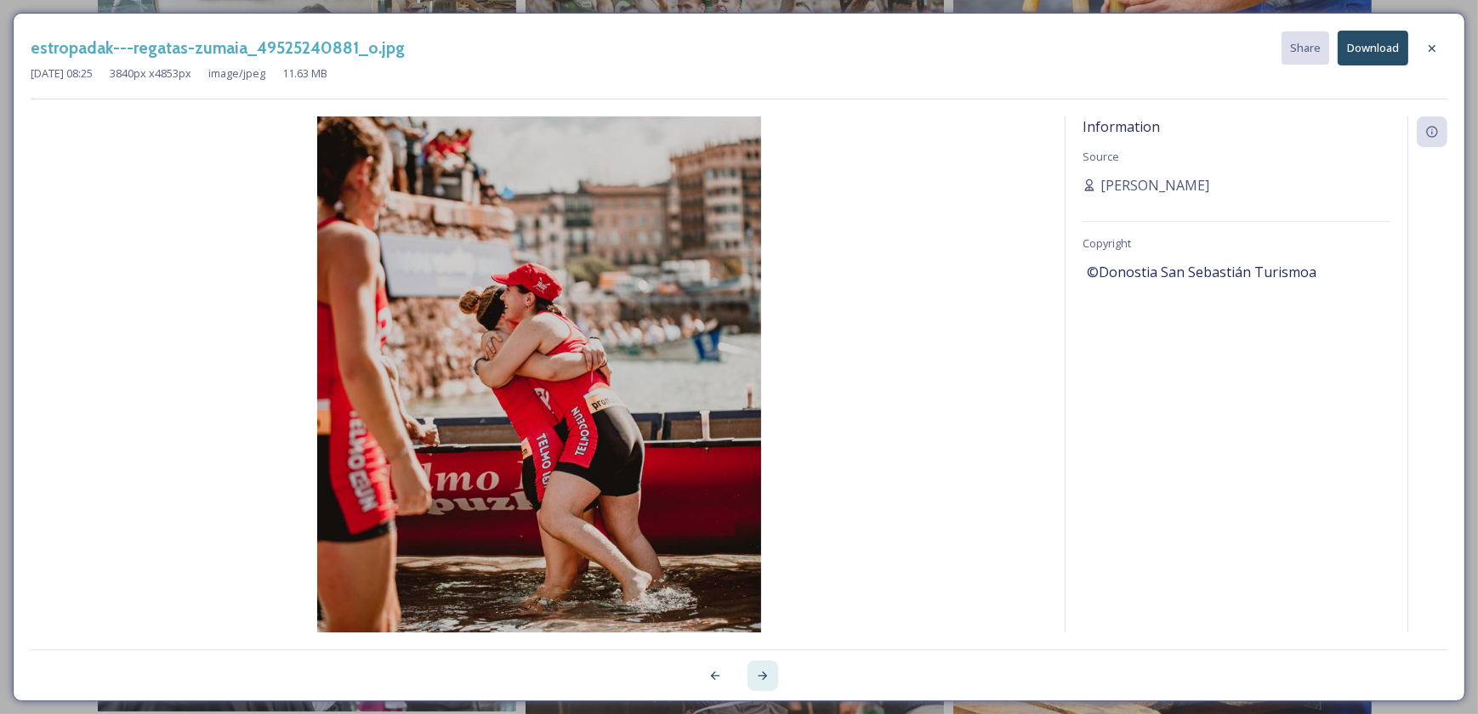
click at [765, 667] on div at bounding box center [763, 676] width 31 height 31
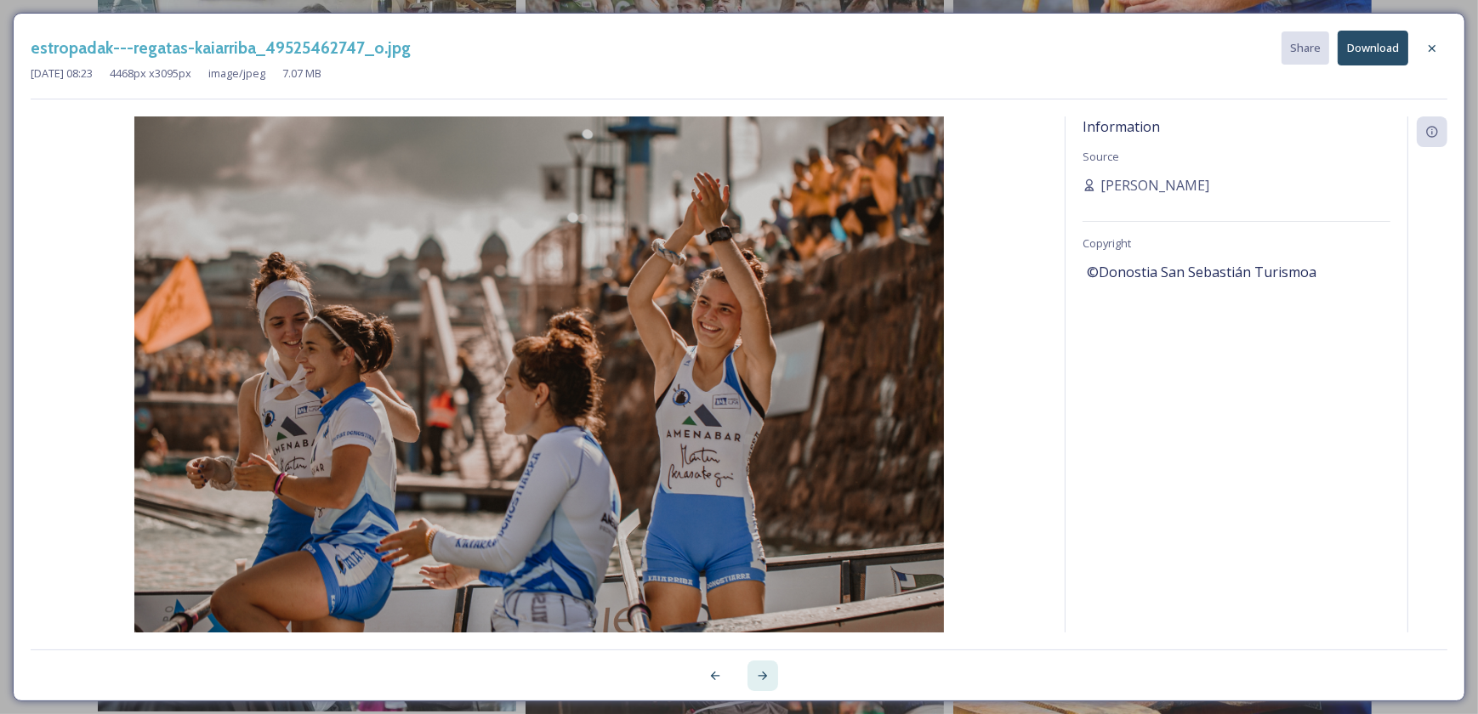
click at [765, 667] on div at bounding box center [763, 676] width 31 height 31
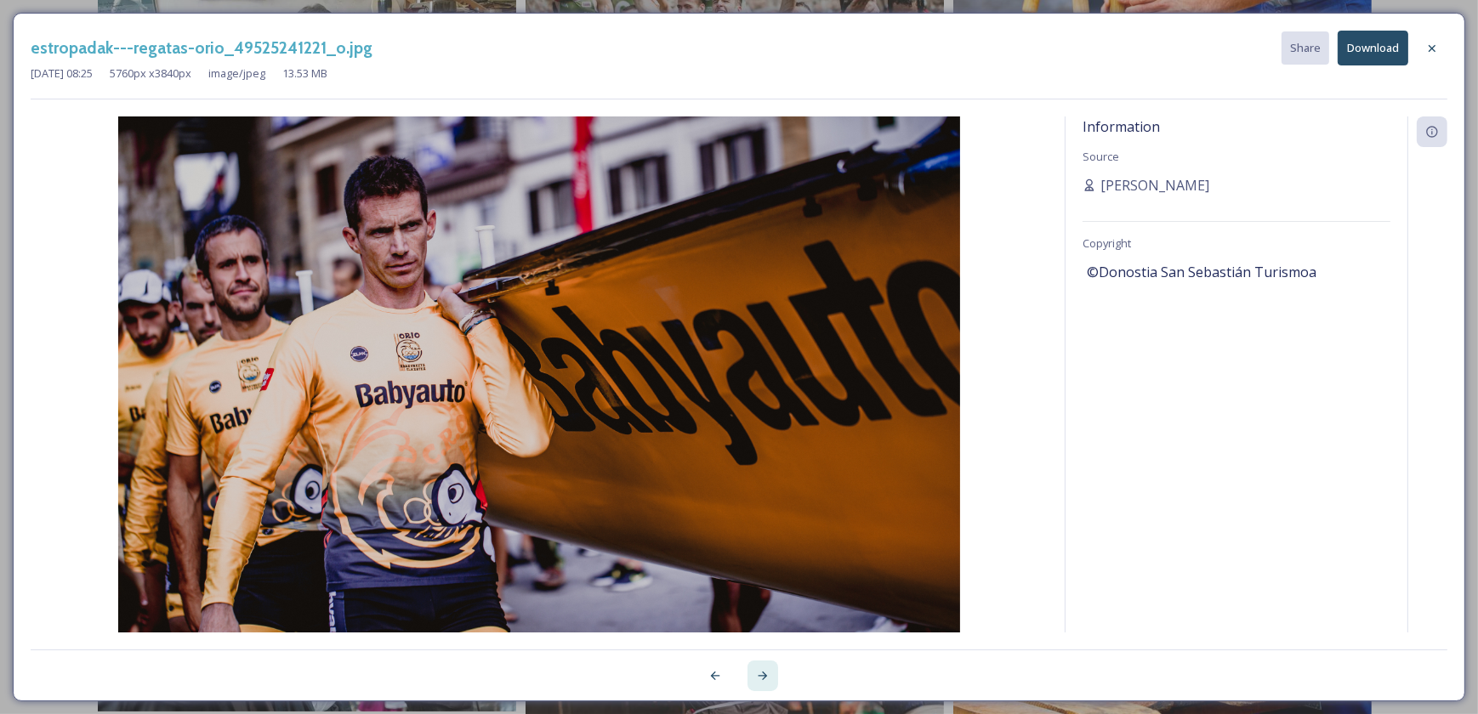
click at [765, 667] on div at bounding box center [763, 676] width 31 height 31
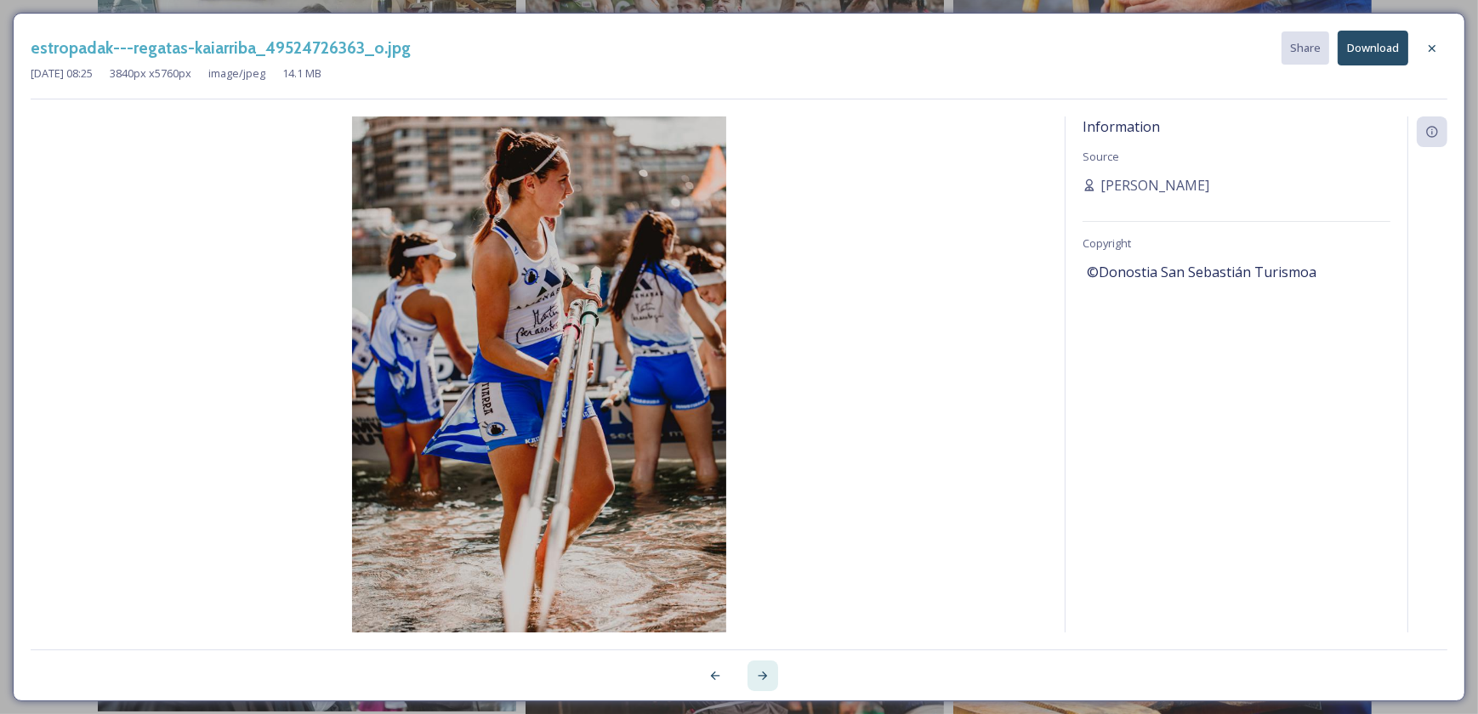
click at [765, 667] on div at bounding box center [763, 676] width 31 height 31
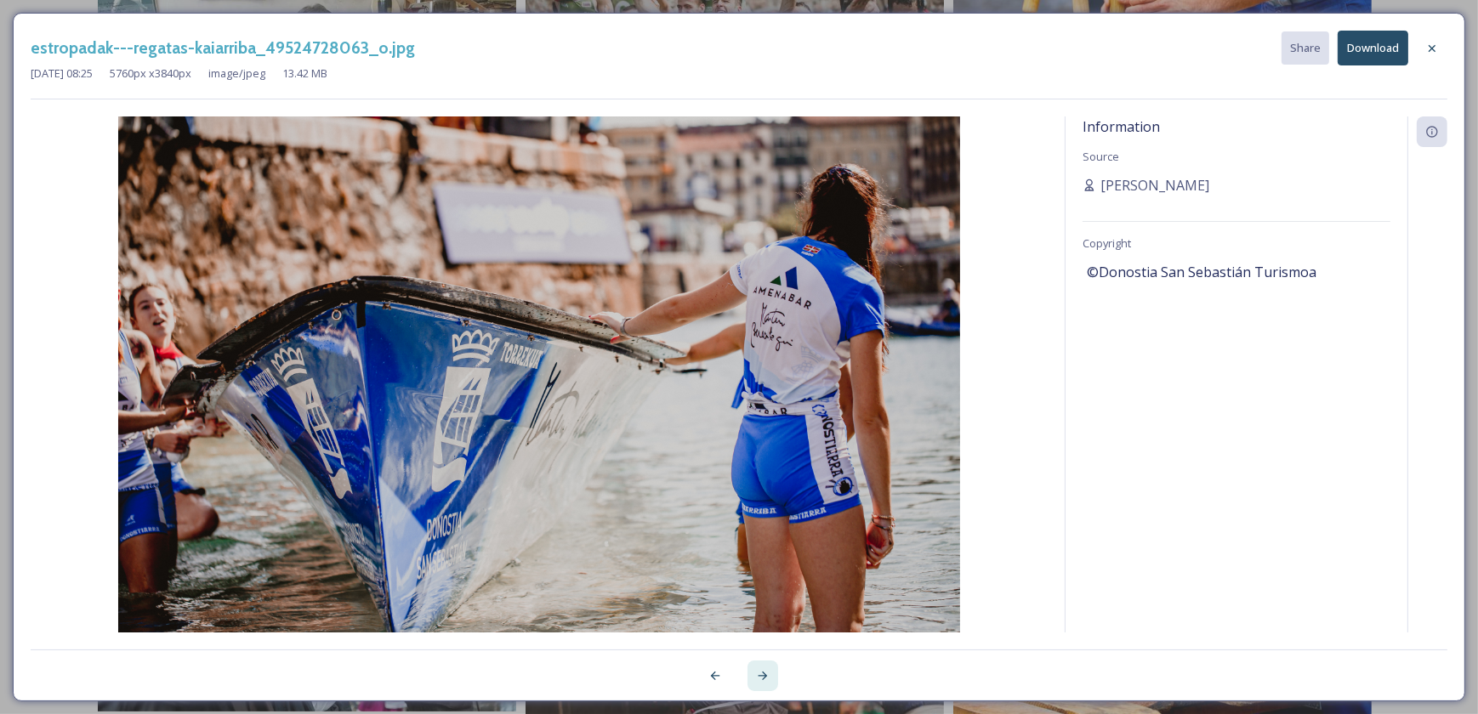
click at [765, 667] on div at bounding box center [763, 676] width 31 height 31
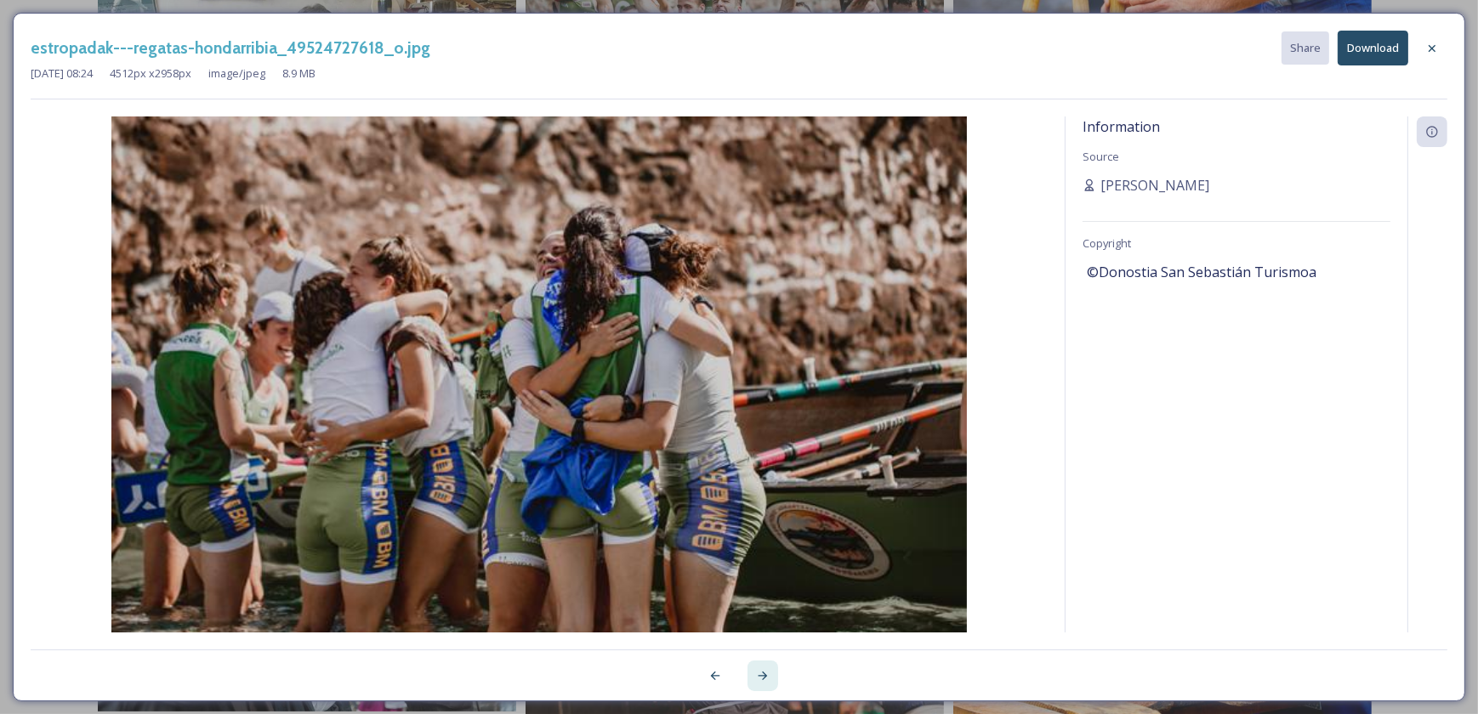
click at [765, 667] on div at bounding box center [763, 676] width 31 height 31
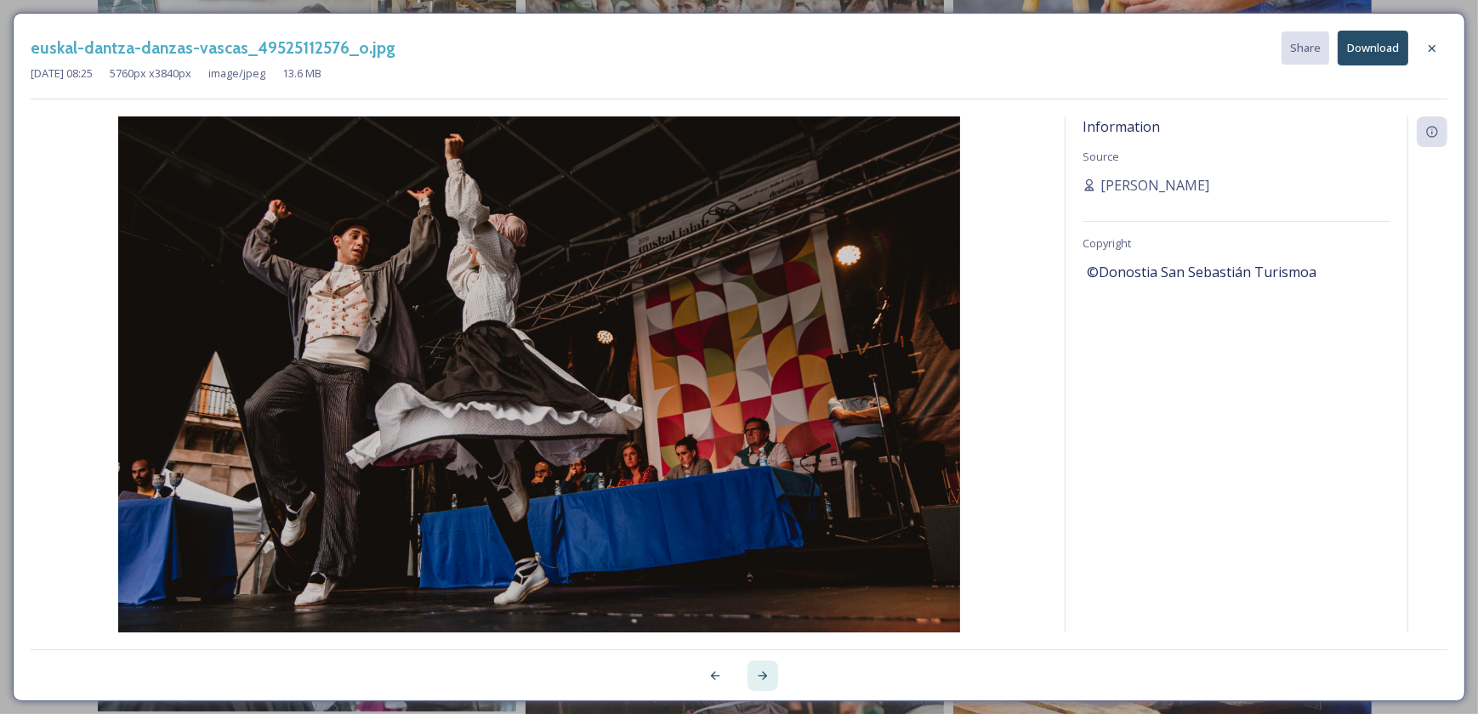
click at [765, 667] on div at bounding box center [763, 676] width 31 height 31
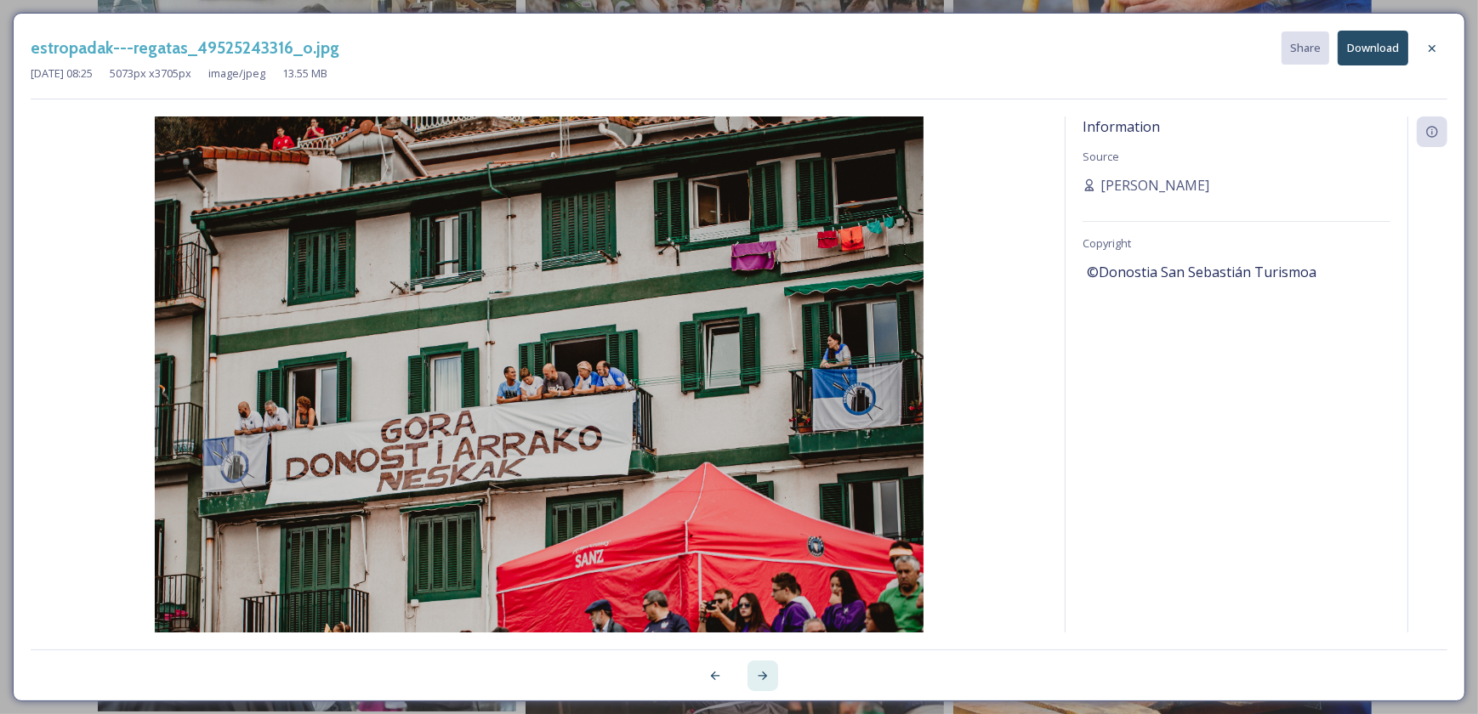
click at [765, 667] on div at bounding box center [763, 676] width 31 height 31
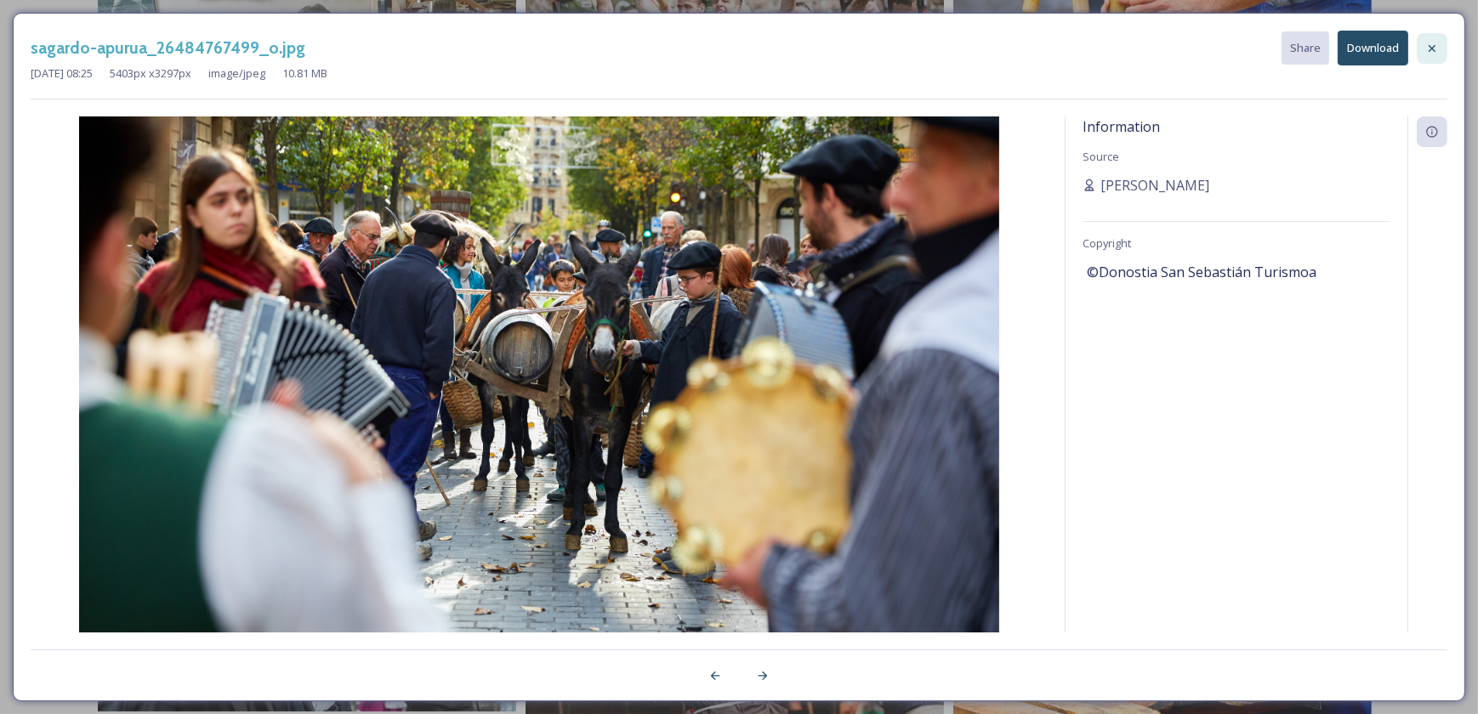
click at [1429, 46] on icon at bounding box center [1433, 49] width 14 height 14
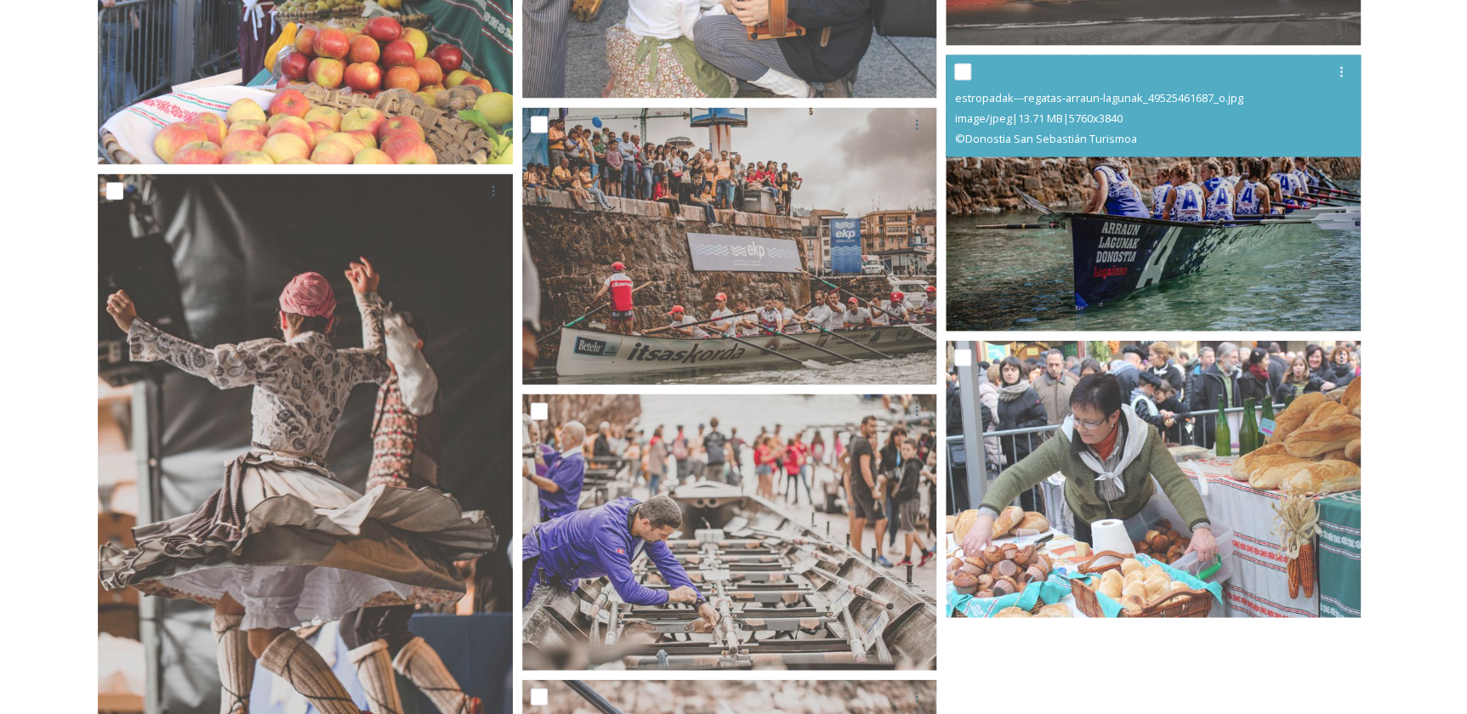
scroll to position [14425, 0]
